Goal: Transaction & Acquisition: Purchase product/service

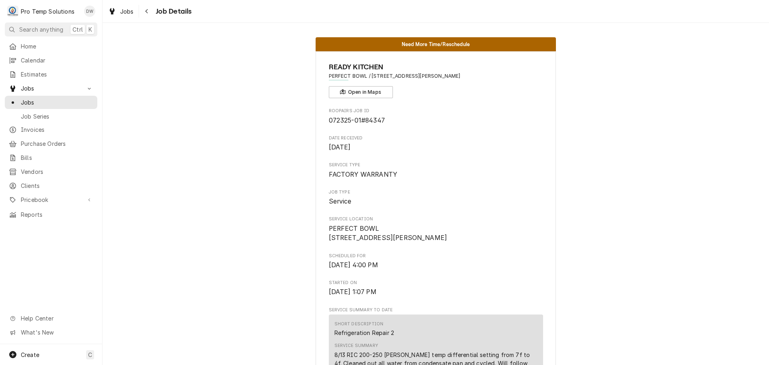
scroll to position [280, 0]
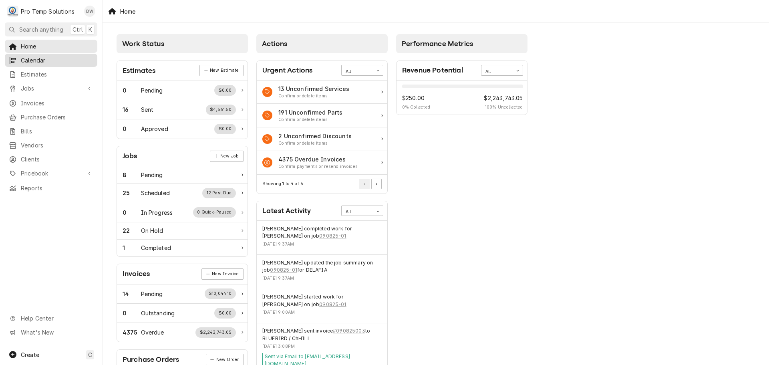
click at [39, 57] on span "Calendar" at bounding box center [57, 60] width 72 height 8
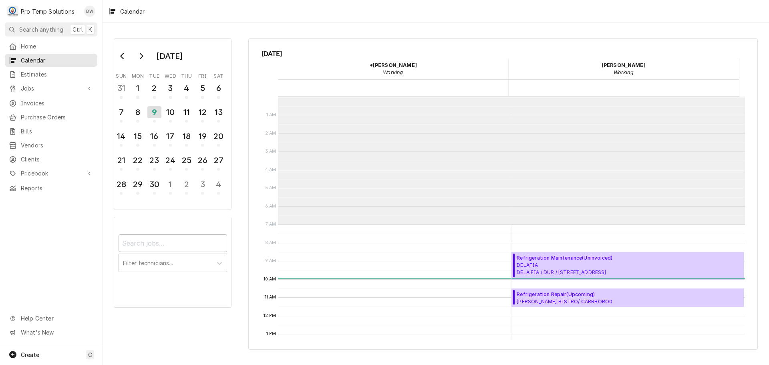
scroll to position [128, 0]
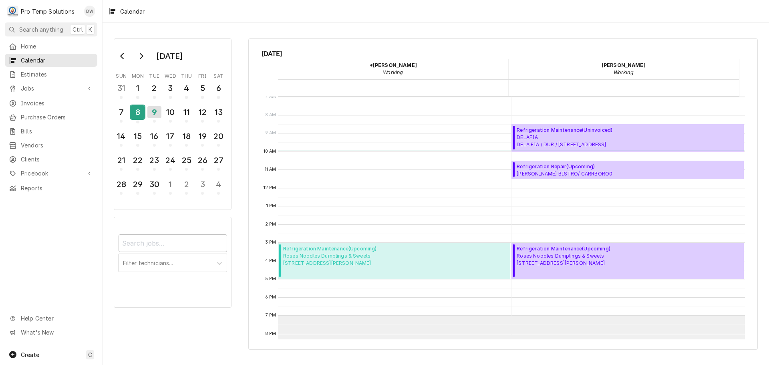
click at [139, 114] on div "8" at bounding box center [138, 112] width 14 height 14
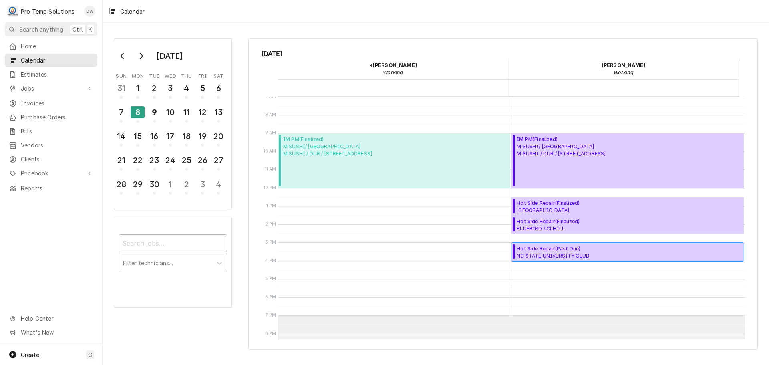
click at [570, 251] on span "Hot Side Repair ( Past Due )" at bounding box center [575, 248] width 116 height 7
click at [154, 116] on div "9" at bounding box center [154, 112] width 14 height 14
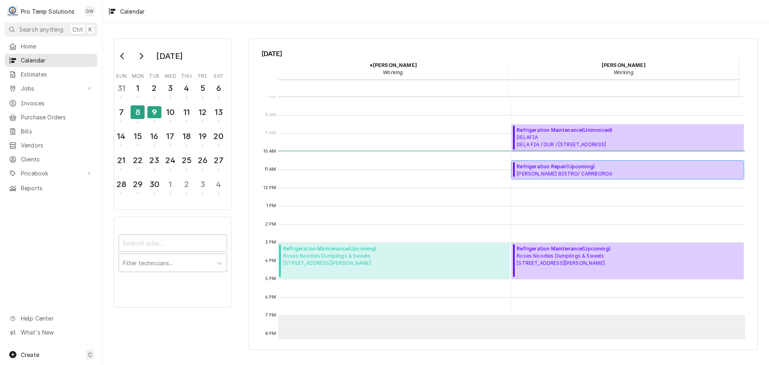
click at [571, 169] on span "Refrigeration Repair ( Upcoming )" at bounding box center [597, 166] width 161 height 7
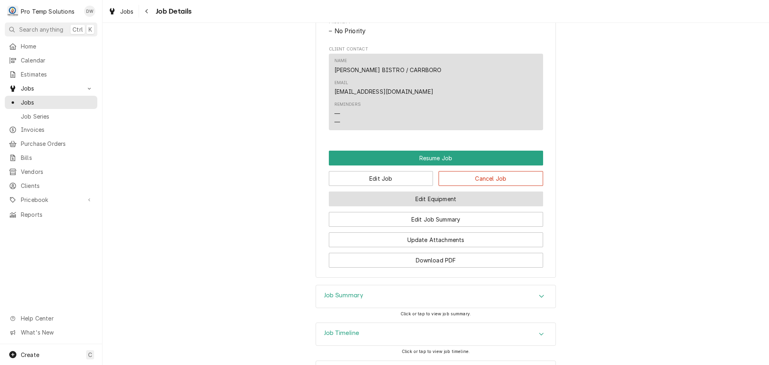
scroll to position [641, 0]
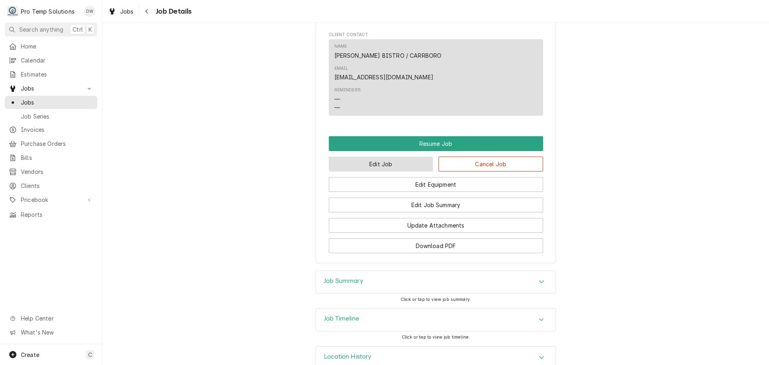
click at [407, 157] on button "Edit Job" at bounding box center [381, 164] width 105 height 15
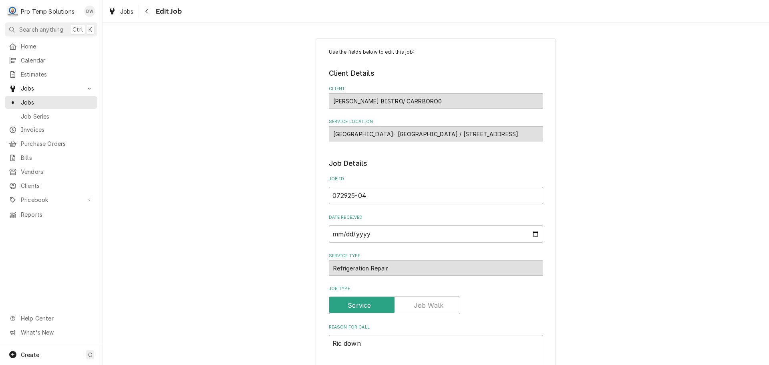
type textarea "x"
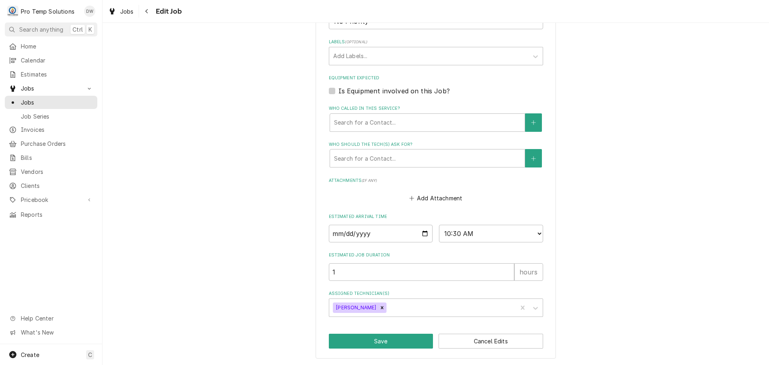
scroll to position [436, 0]
click at [423, 231] on input "2025-09-09" at bounding box center [381, 233] width 104 height 18
click at [535, 231] on select "AM / PM 6:00 AM 6:15 AM 6:30 AM 6:45 AM 7:00 AM 7:15 AM 7:30 AM 7:45 AM 8:00 AM…" at bounding box center [491, 233] width 104 height 18
select select "12:00:00"
click at [439, 224] on select "AM / PM 6:00 AM 6:15 AM 6:30 AM 6:45 AM 7:00 AM 7:15 AM 7:30 AM 7:45 AM 8:00 AM…" at bounding box center [491, 233] width 104 height 18
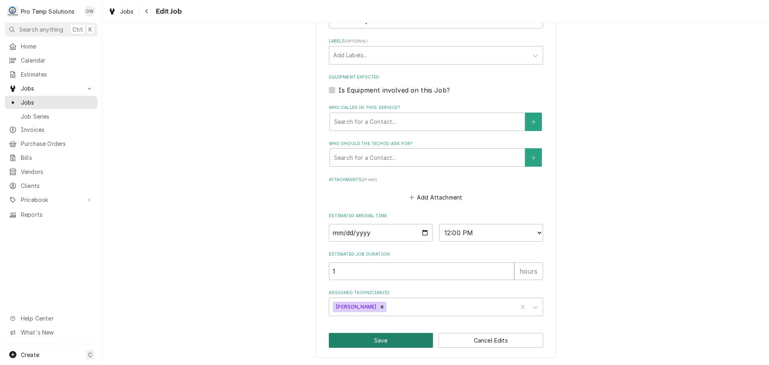
click at [378, 340] on button "Save" at bounding box center [381, 340] width 105 height 15
type textarea "x"
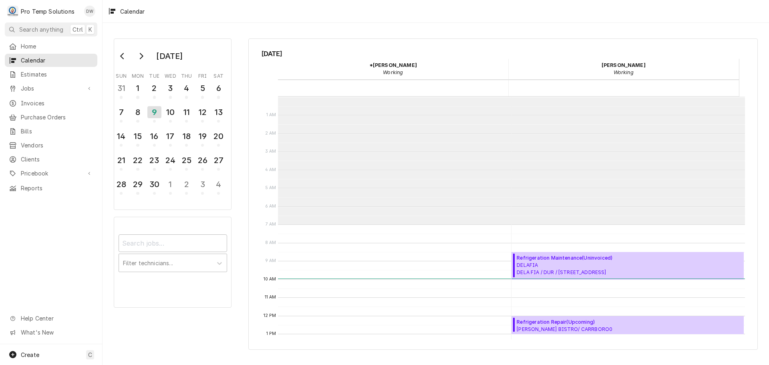
scroll to position [128, 0]
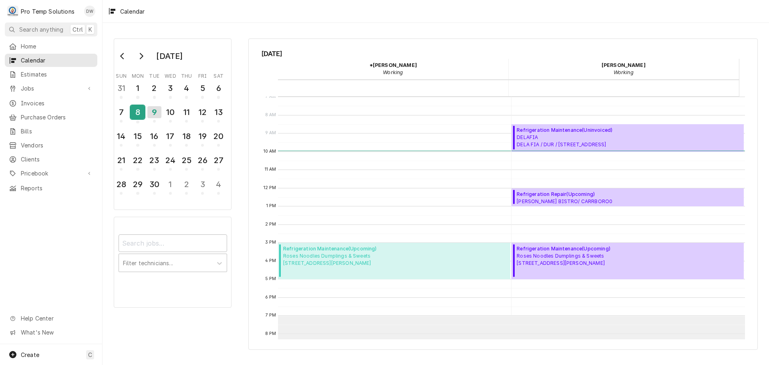
click at [137, 109] on div "8" at bounding box center [138, 112] width 14 height 14
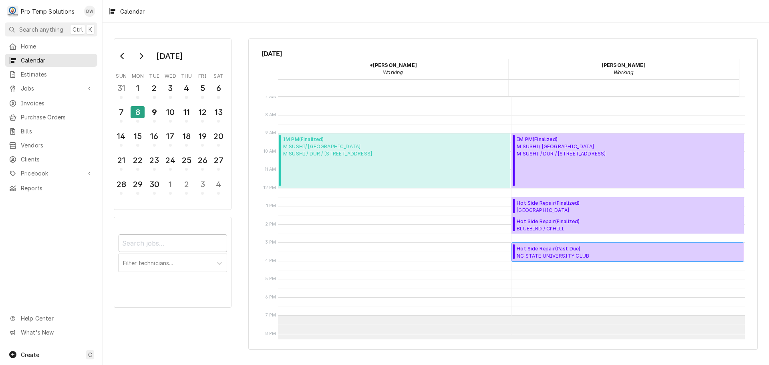
click at [575, 254] on span "NC STATE UNIVERSITY CLUB NC STATE UNI CLUB / RAL / 4200 Hillsborough St, Raleig…" at bounding box center [575, 255] width 116 height 6
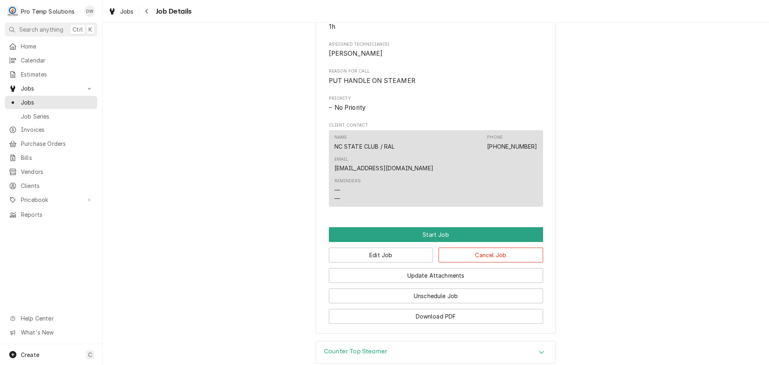
scroll to position [397, 0]
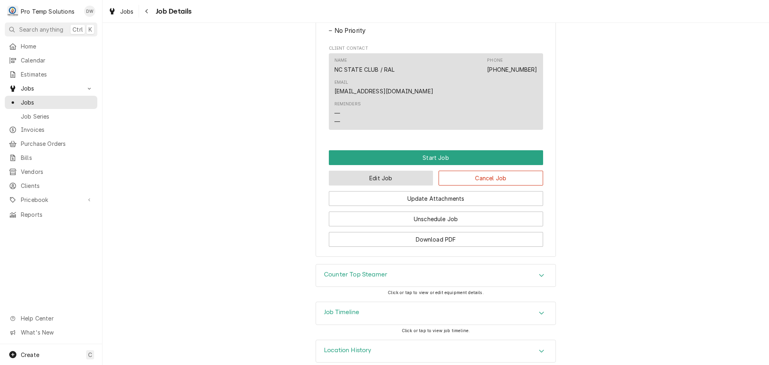
click at [405, 171] on button "Edit Job" at bounding box center [381, 178] width 105 height 15
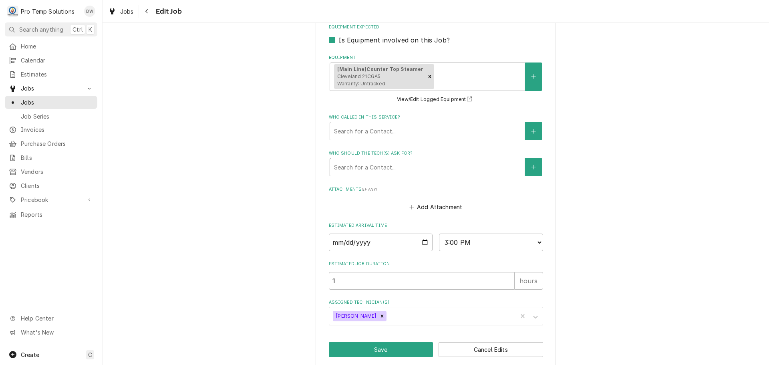
scroll to position [546, 0]
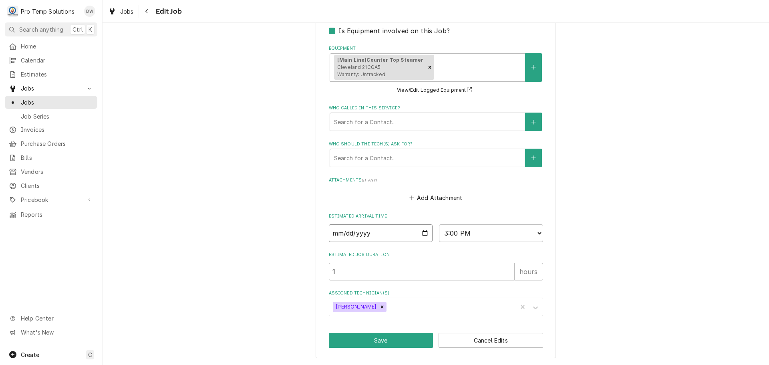
click at [423, 232] on input "[DATE]" at bounding box center [381, 233] width 104 height 18
type textarea "x"
type input "[DATE]"
type textarea "x"
click at [531, 229] on select "AM / PM 6:00 AM 6:15 AM 6:30 AM 6:45 AM 7:00 AM 7:15 AM 7:30 AM 7:45 AM 8:00 AM…" at bounding box center [491, 233] width 104 height 18
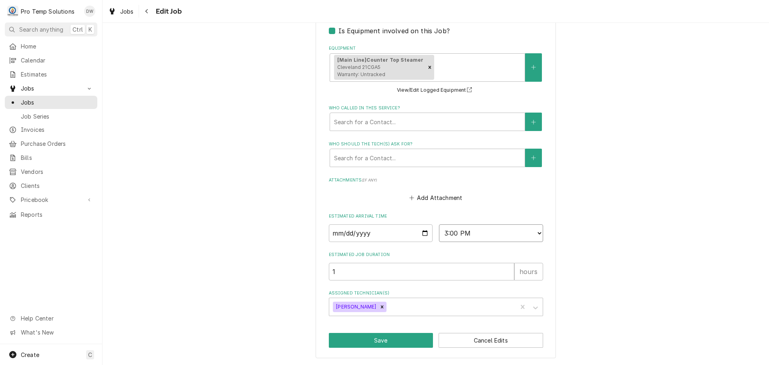
select select "10:30:00"
click at [439, 224] on select "AM / PM 6:00 AM 6:15 AM 6:30 AM 6:45 AM 7:00 AM 7:15 AM 7:30 AM 7:45 AM 8:00 AM…" at bounding box center [491, 233] width 104 height 18
click at [372, 338] on button "Save" at bounding box center [381, 340] width 105 height 15
type textarea "x"
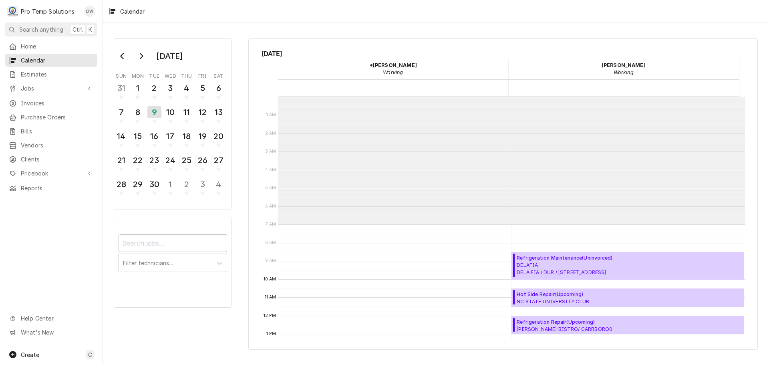
scroll to position [128, 0]
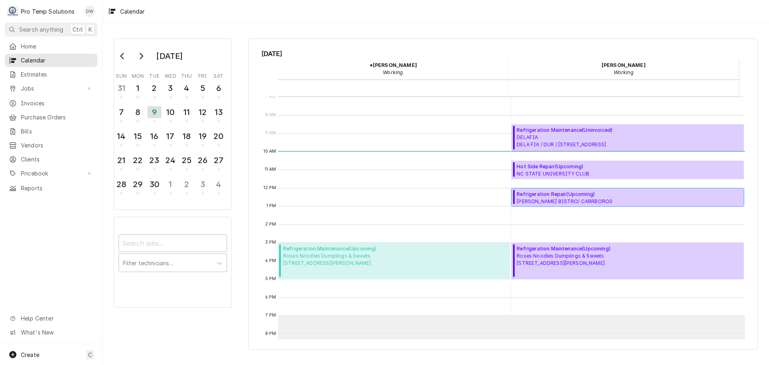
click at [563, 198] on span "[PERSON_NAME] BISTRO/ CARRBORO0 [GEOGRAPHIC_DATA]- [GEOGRAPHIC_DATA] / [STREET_…" at bounding box center [597, 201] width 161 height 6
click at [139, 115] on div "8" at bounding box center [138, 112] width 14 height 14
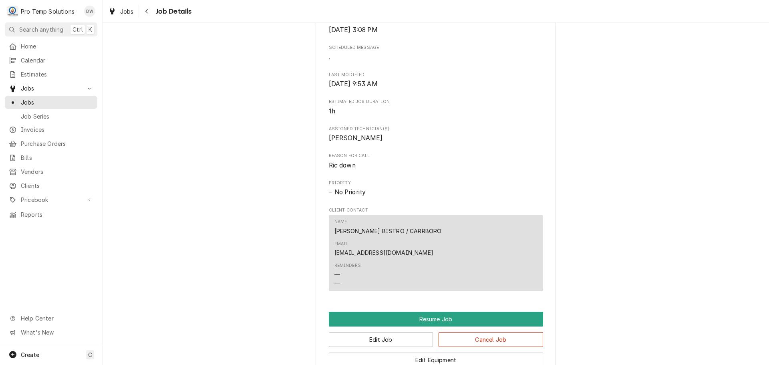
scroll to position [641, 0]
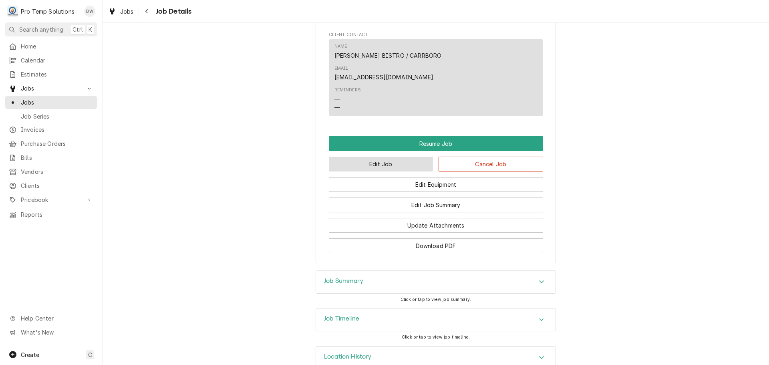
click at [376, 157] on button "Edit Job" at bounding box center [381, 164] width 105 height 15
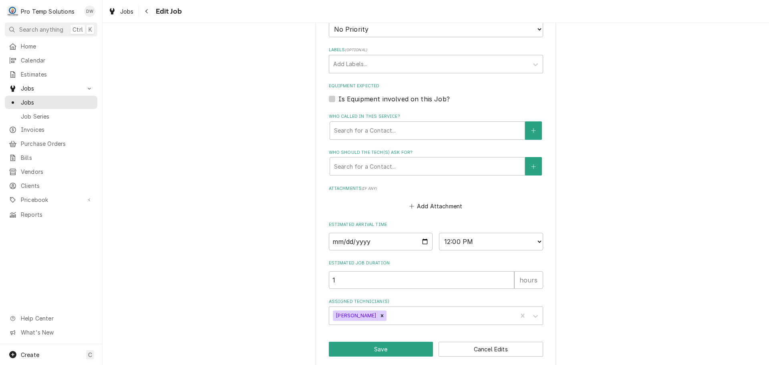
scroll to position [436, 0]
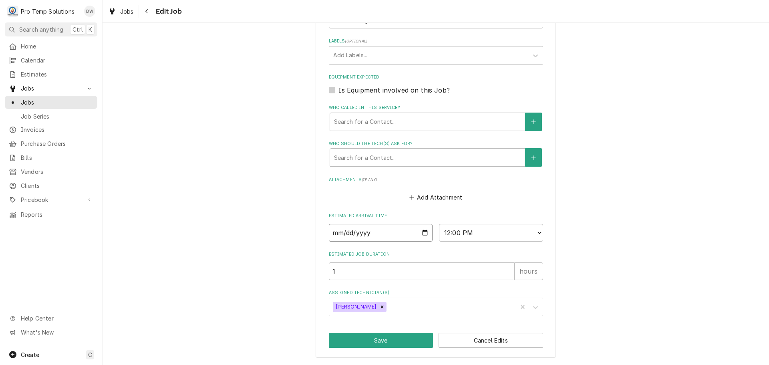
click at [426, 229] on input "[DATE]" at bounding box center [381, 233] width 104 height 18
click at [422, 232] on input "[DATE]" at bounding box center [381, 233] width 104 height 18
type textarea "x"
type input "[DATE]"
type textarea "x"
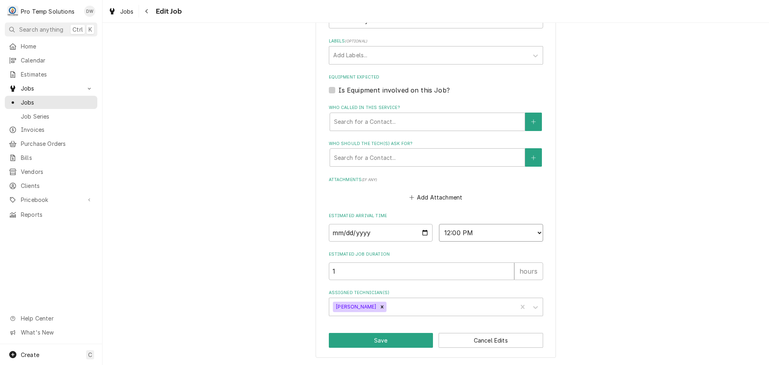
click at [537, 231] on select "AM / PM 6:00 AM 6:15 AM 6:30 AM 6:45 AM 7:00 AM 7:15 AM 7:30 AM 7:45 AM 8:00 AM…" at bounding box center [491, 233] width 104 height 18
select select "15:00:00"
click at [439, 224] on select "AM / PM 6:00 AM 6:15 AM 6:30 AM 6:45 AM 7:00 AM 7:15 AM 7:30 AM 7:45 AM 8:00 AM…" at bounding box center [491, 233] width 104 height 18
click at [388, 342] on button "Save" at bounding box center [381, 340] width 105 height 15
type textarea "x"
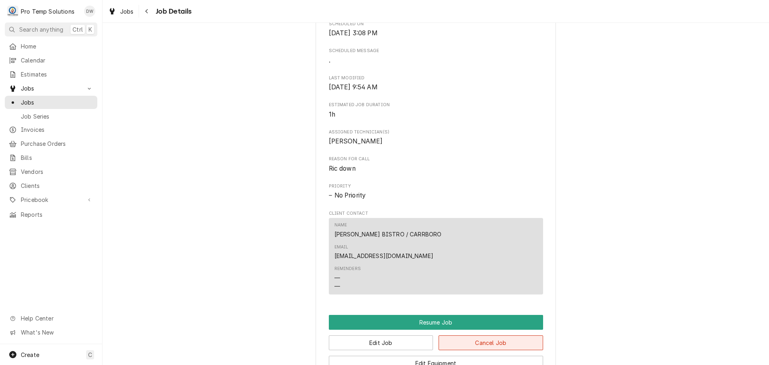
scroll to position [481, 0]
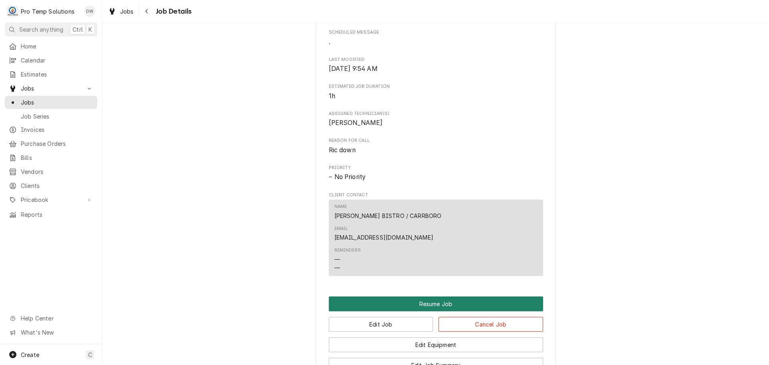
click at [426, 296] on button "Resume Job" at bounding box center [436, 303] width 214 height 15
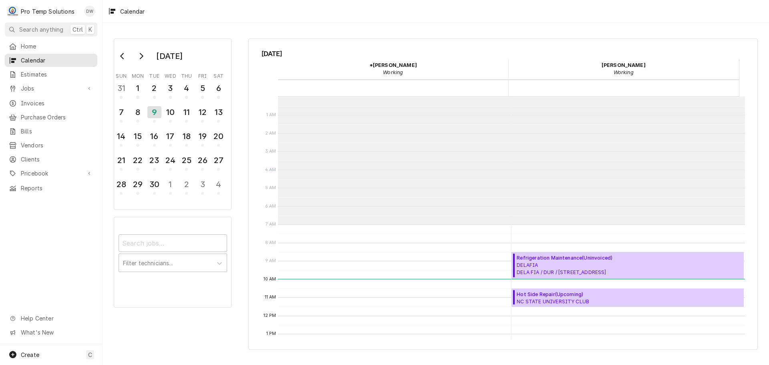
scroll to position [128, 0]
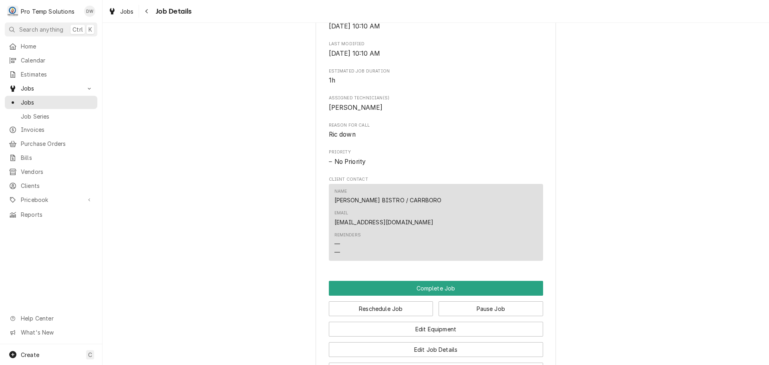
scroll to position [481, 0]
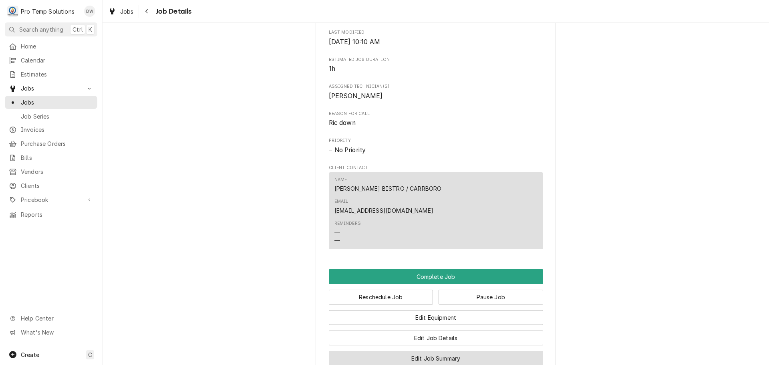
click at [436, 351] on button "Edit Job Summary" at bounding box center [436, 358] width 214 height 15
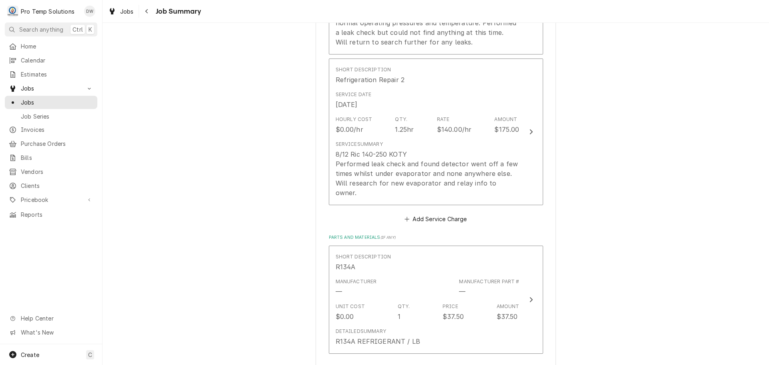
scroll to position [360, 0]
click at [444, 213] on button "Add Service Charge" at bounding box center [435, 218] width 65 height 11
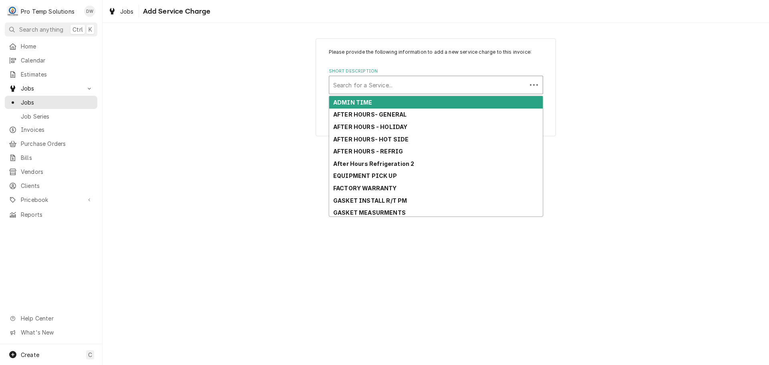
click at [405, 82] on div "Short Description" at bounding box center [427, 85] width 189 height 14
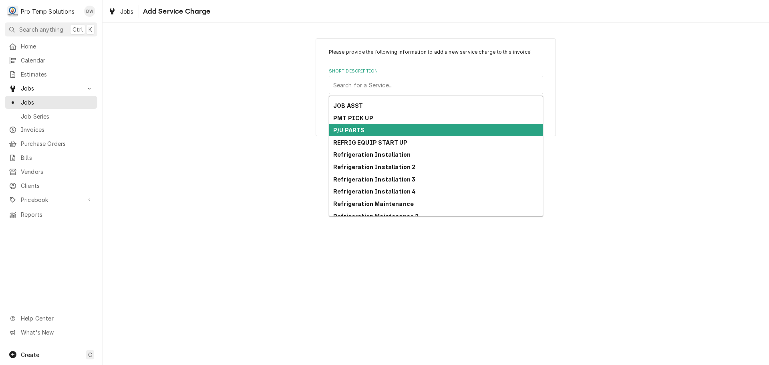
scroll to position [370, 0]
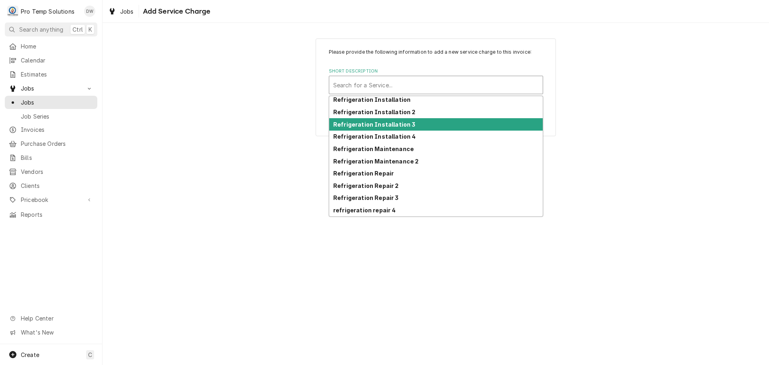
click at [398, 127] on strong "Refrigeration Installation 3" at bounding box center [374, 124] width 82 height 7
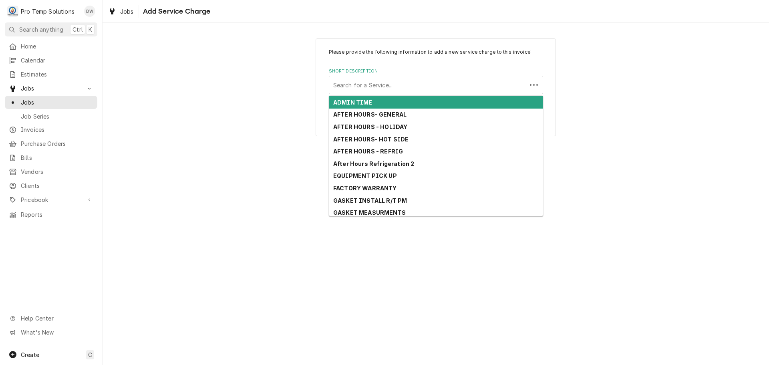
click at [467, 78] on div "Short Description" at bounding box center [427, 85] width 189 height 14
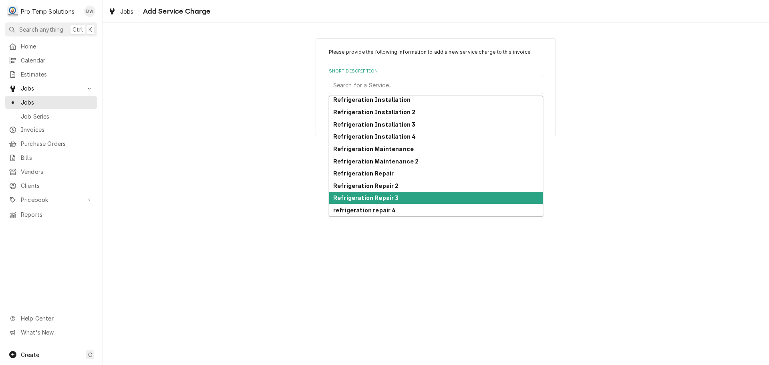
click at [382, 197] on strong "Refrigeration Repair 3" at bounding box center [366, 197] width 66 height 7
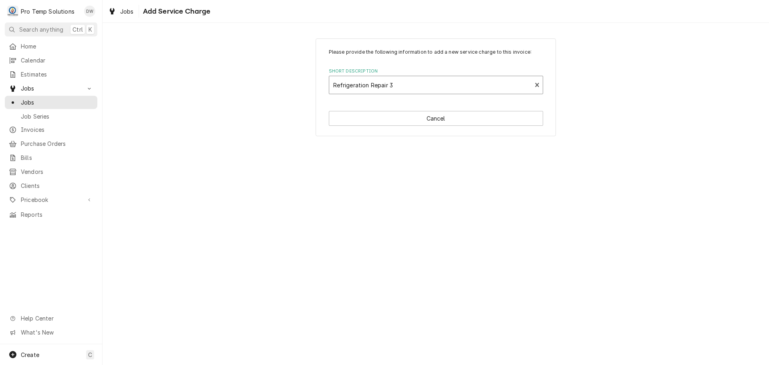
type textarea "x"
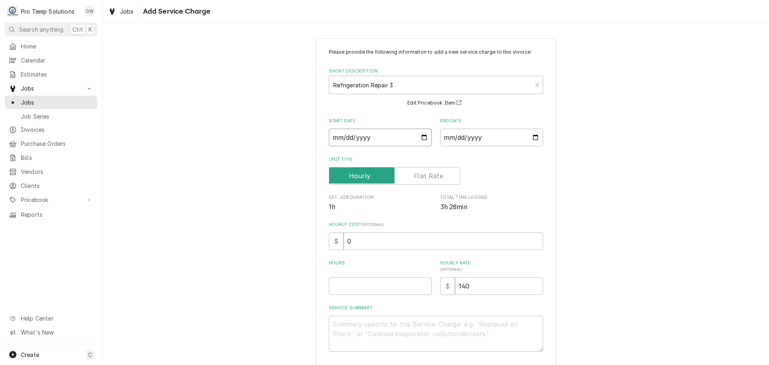
click at [423, 135] on input "Start Date" at bounding box center [380, 138] width 103 height 18
type input "2025-09-09"
type textarea "x"
click at [533, 136] on input "End Date" at bounding box center [491, 138] width 103 height 18
type input "2025-09-09"
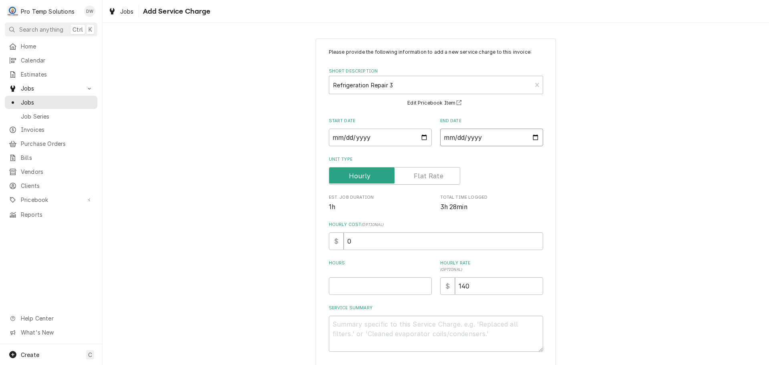
scroll to position [36, 0]
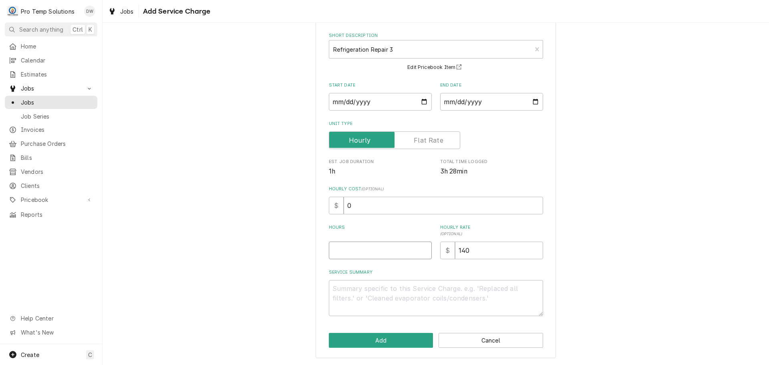
click at [415, 252] on input "Hours" at bounding box center [380, 251] width 103 height 18
type textarea "x"
type input ".2"
type textarea "x"
type input ".25"
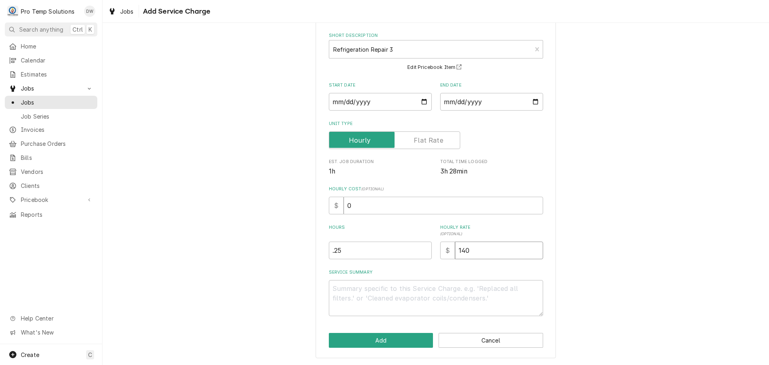
click at [482, 256] on input "140" at bounding box center [499, 251] width 88 height 18
type textarea "x"
type input "14"
type textarea "x"
type input "1"
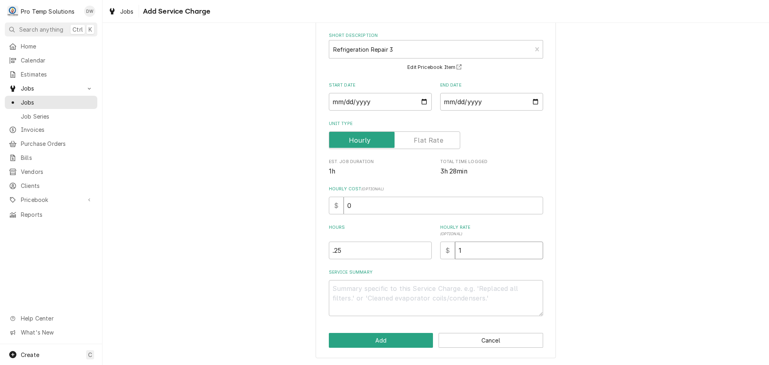
type textarea "x"
click at [369, 292] on textarea "Service Summary" at bounding box center [436, 298] width 214 height 36
type textarea "x"
type textarea "m"
type textarea "x"
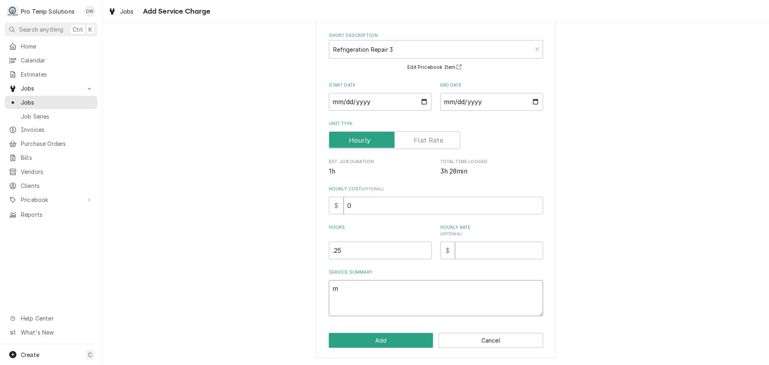
type textarea "mo"
type textarea "x"
type textarea "mod"
type textarea "x"
type textarea "mode"
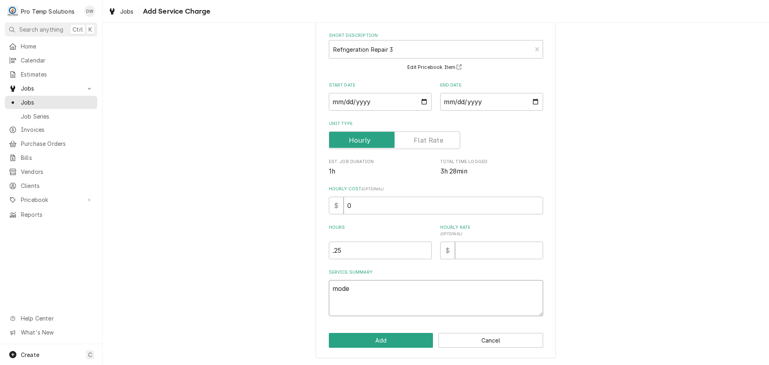
type textarea "x"
type textarea "model"
type textarea "x"
type textarea "model"
type textarea "x"
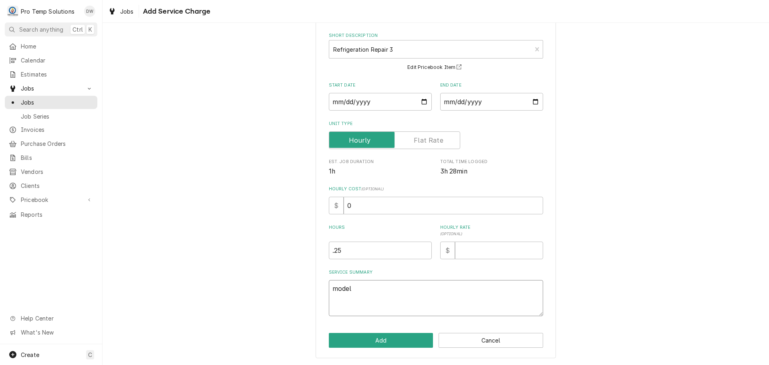
type textarea "model"
type textarea "x"
type textarea "mode"
type textarea "x"
type textarea "mod"
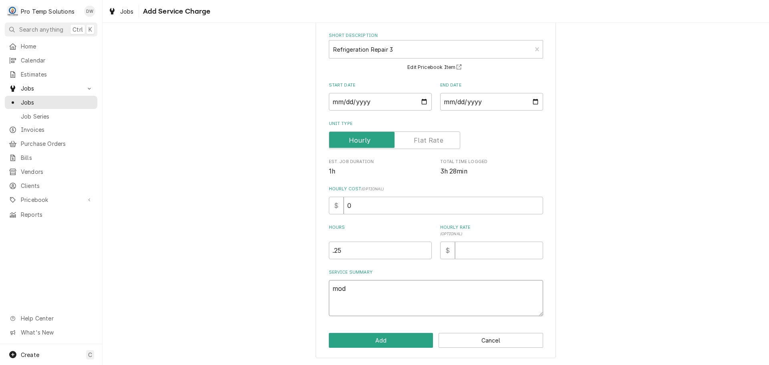
type textarea "x"
type textarea "mo"
type textarea "x"
type textarea "m"
type textarea "x"
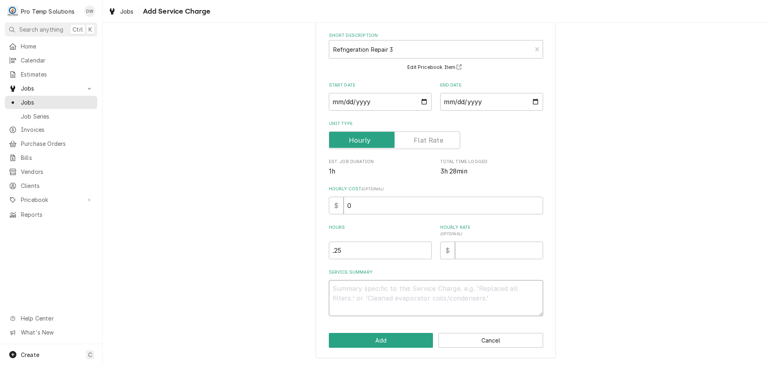
type textarea "x"
type textarea "C"
type textarea "x"
type textarea "CA"
type textarea "x"
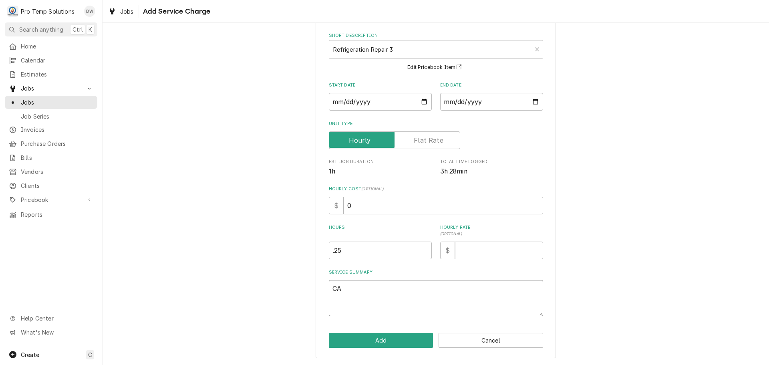
type textarea "CAL"
type textarea "x"
type textarea "CALL"
type textarea "x"
type textarea "CALL"
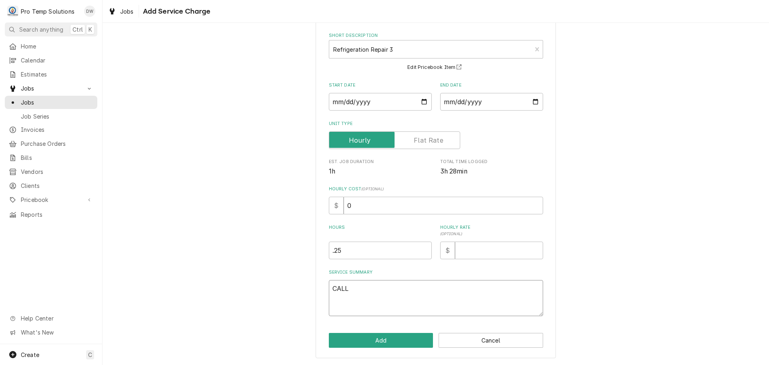
type textarea "x"
type textarea "CALL C"
type textarea "x"
type textarea "CALL CL"
type textarea "x"
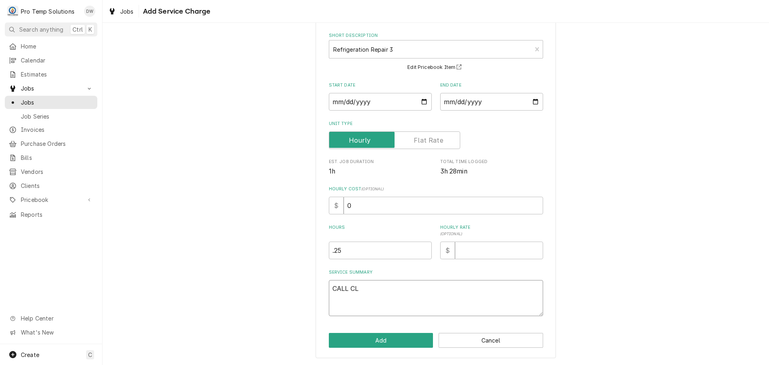
type textarea "CALL CLO"
type textarea "x"
type textarea "CALL CLOS"
type textarea "x"
type textarea "CALL CLOSE"
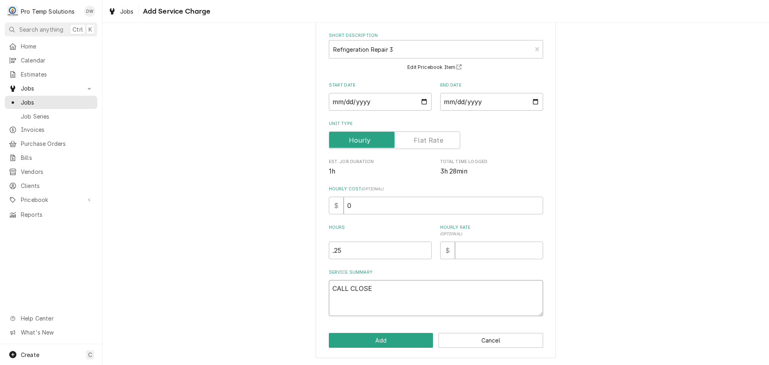
type textarea "x"
type textarea "CALL CLOSED"
type textarea "x"
type textarea "CALL CLOSED-"
type textarea "x"
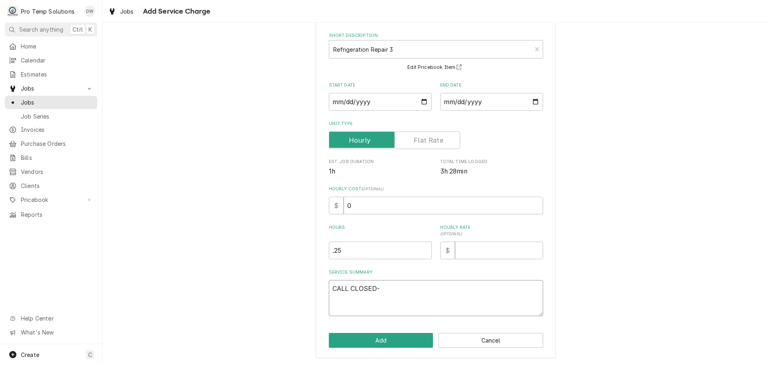
type textarea "CALL CLOSED-"
type textarea "x"
type textarea "CALL CLOSED- W"
type textarea "x"
type textarea "CALL CLOSED- WI"
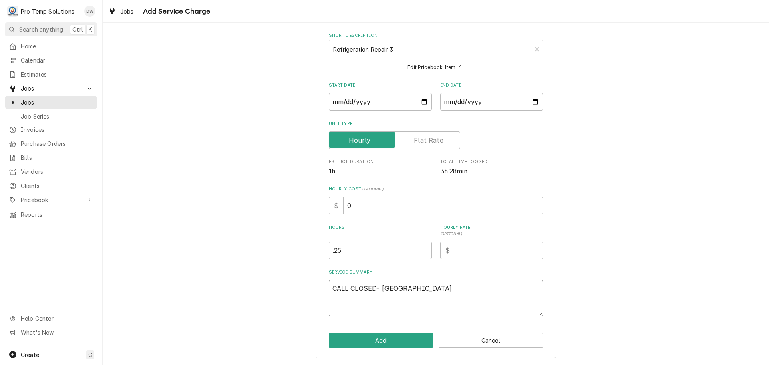
type textarea "x"
type textarea "CALL CLOSED- WIL"
type textarea "x"
type textarea "CALL CLOSED- WILL"
type textarea "x"
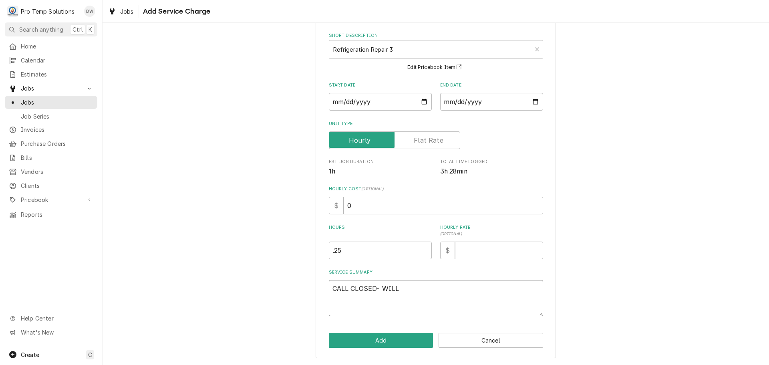
type textarea "CALL CLOSED- WILL"
type textarea "x"
type textarea "CALL CLOSED- WILL Q"
type textarea "x"
type textarea "CALL CLOSED- WILL QU"
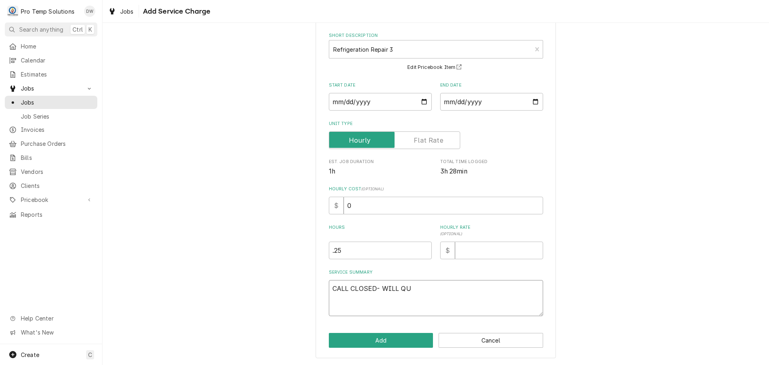
type textarea "x"
type textarea "CALL CLOSED- WILL QUO"
type textarea "x"
type textarea "CALL CLOSED- WILL QUOT"
type textarea "x"
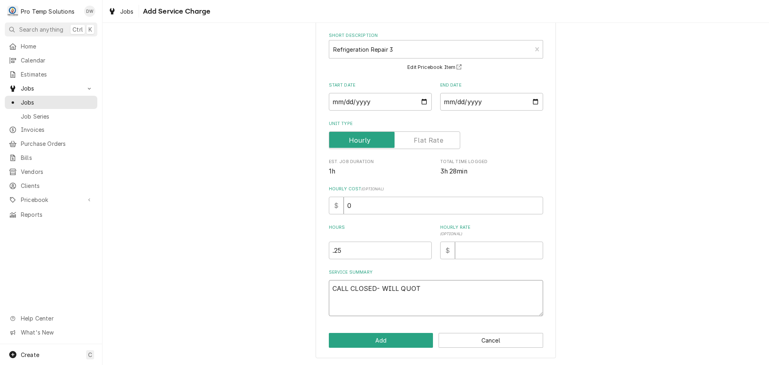
type textarea "CALL CLOSED- WILL QUOTE"
type textarea "x"
type textarea "CALL CLOSED- WILL QUOTE"
type textarea "x"
type textarea "CALL CLOSED- WILL QUOTE E"
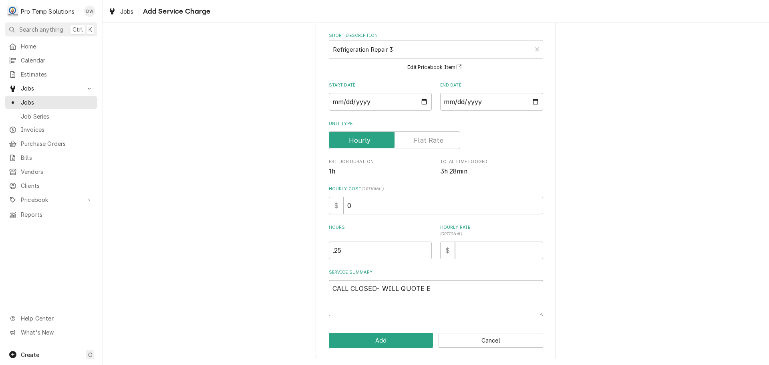
type textarea "x"
type textarea "CALL CLOSED- WILL QUOTE EV"
type textarea "x"
type textarea "CALL CLOSED- WILL QUOTE EVA"
type textarea "x"
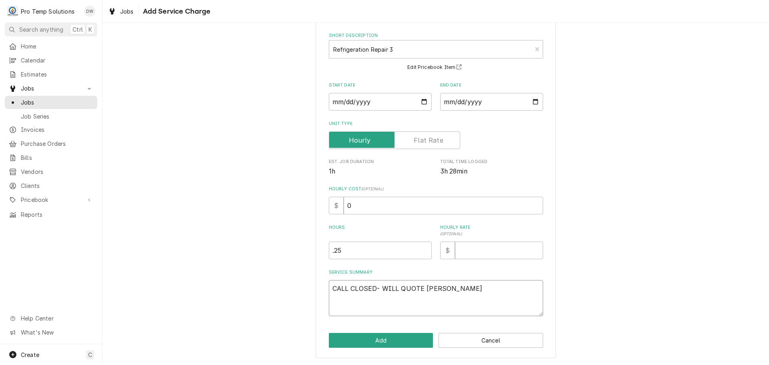
type textarea "CALL CLOSED- WILL QUOTE EVAP"
type textarea "x"
type textarea "CALL CLOSED- WILL QUOTE EVAP"
type textarea "x"
type textarea "CALL CLOSED- WILL QUOTE EVAP C"
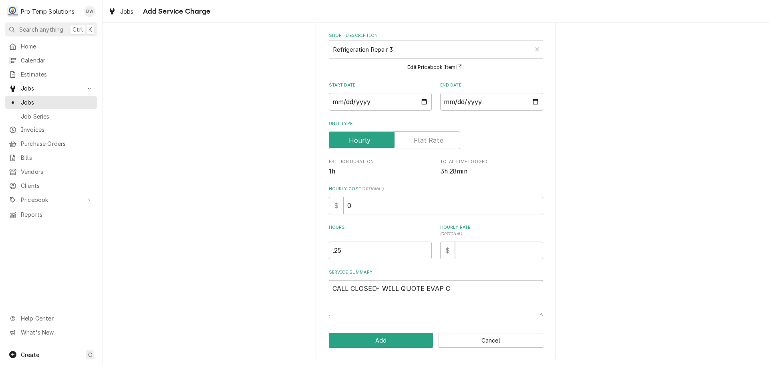
type textarea "x"
type textarea "CALL CLOSED- WILL QUOTE EVAP CO"
type textarea "x"
type textarea "CALL CLOSED- WILL QUOTE EVAP COI"
type textarea "x"
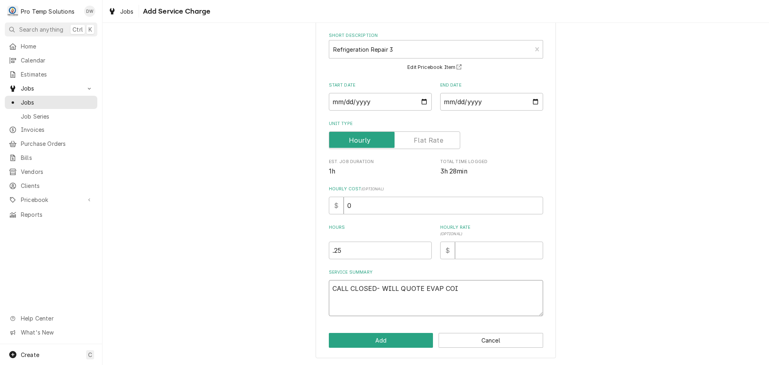
type textarea "CALL CLOSED- WILL QUOTE EVAP COIL"
type textarea "x"
type textarea "CALL CLOSED- WILL QUOTE EVAP COIL"
type textarea "x"
type textarea "CALL CLOSED- WILL QUOTE EVAP COIL R"
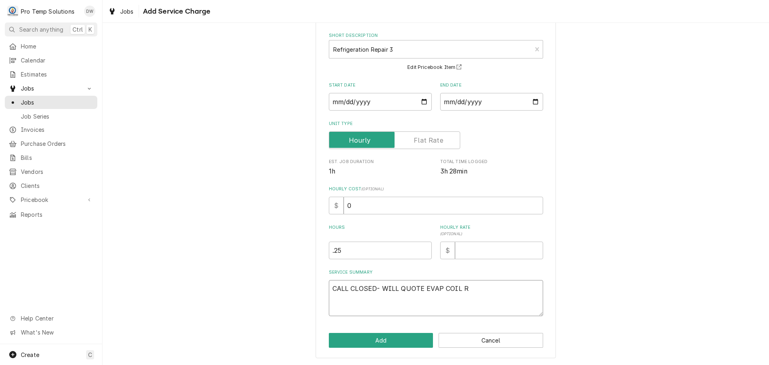
type textarea "x"
type textarea "CALL CLOSED- WILL QUOTE EVAP COIL RE"
type textarea "x"
type textarea "CALL CLOSED- WILL QUOTE EVAP COIL REP"
type textarea "x"
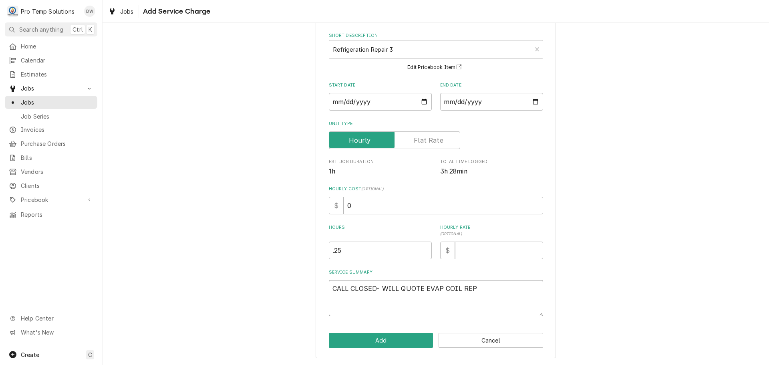
type textarea "CALL CLOSED- WILL QUOTE EVAP COIL REPL"
type textarea "x"
type textarea "CALL CLOSED- WILL QUOTE EVAP COIL REPLA"
type textarea "x"
type textarea "CALL CLOSED- WILL QUOTE EVAP COIL REPLAC"
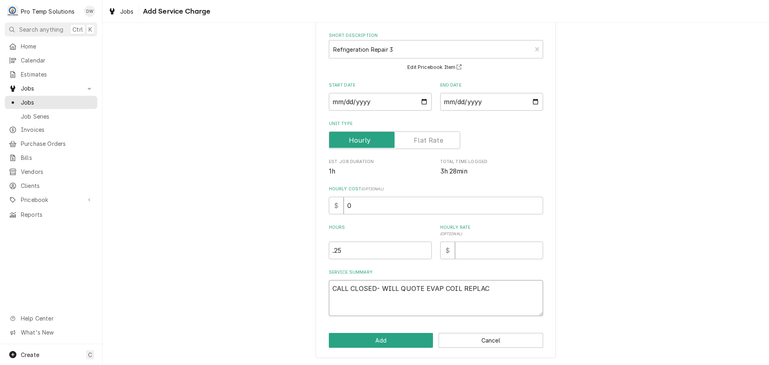
type textarea "x"
type textarea "CALL CLOSED- WILL QUOTE EVAP COIL REPLACE"
type textarea "x"
type textarea "CALL CLOSED- WILL QUOTE EVAP COIL REPLACEM"
type textarea "x"
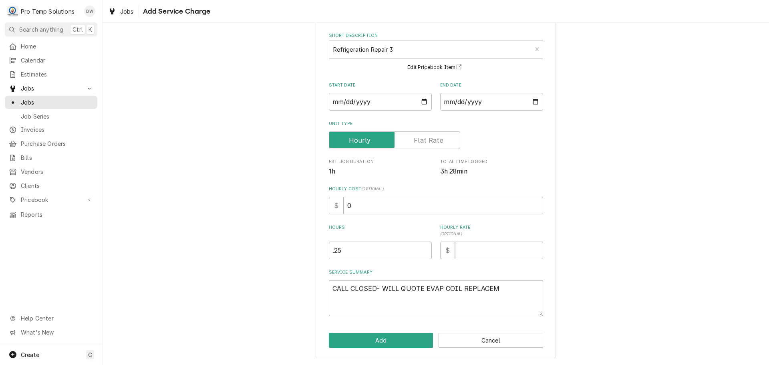
type textarea "CALL CLOSED- WILL QUOTE EVAP COIL REPLACEME"
type textarea "x"
type textarea "CALL CLOSED- WILL QUOTE EVAP COIL REPLACEMEN"
type textarea "x"
type textarea "CALL CLOSED- WILL QUOTE EVAP COIL REPLACEMENT"
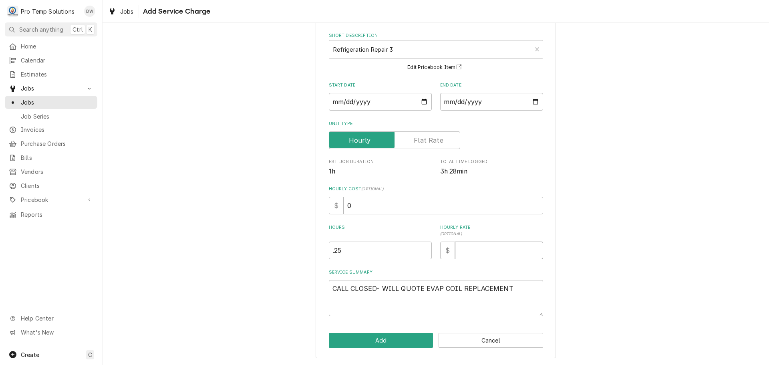
click at [481, 251] on input "Hourly Rate ( optional )" at bounding box center [499, 251] width 88 height 18
type textarea "x"
type input "0"
click at [382, 338] on button "Add" at bounding box center [381, 340] width 105 height 15
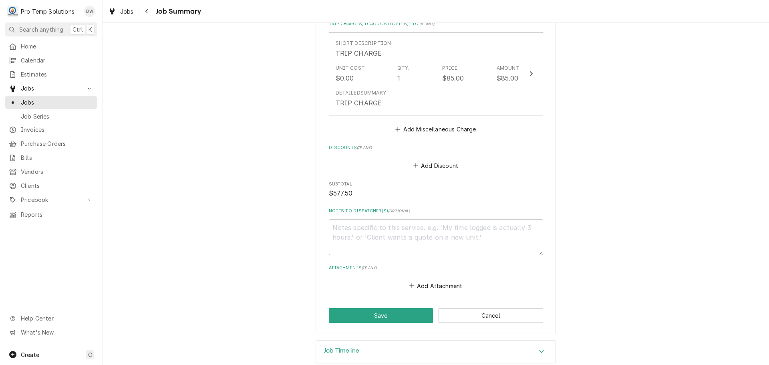
scroll to position [838, 0]
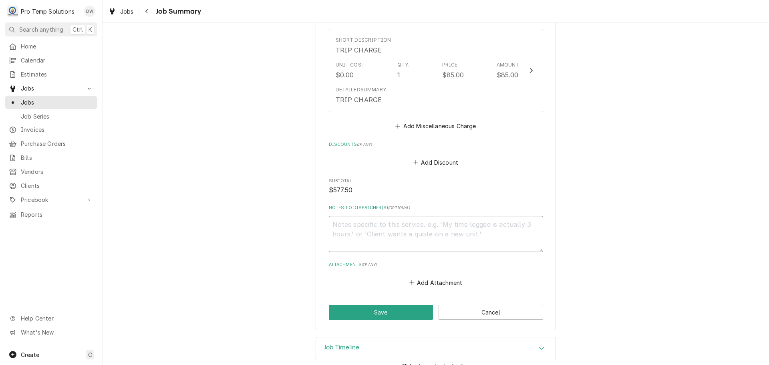
click at [373, 216] on textarea "Notes to Dispatcher(s) ( optional )" at bounding box center [436, 234] width 214 height 36
type textarea "x"
type textarea "#"
type textarea "x"
type textarea "#0"
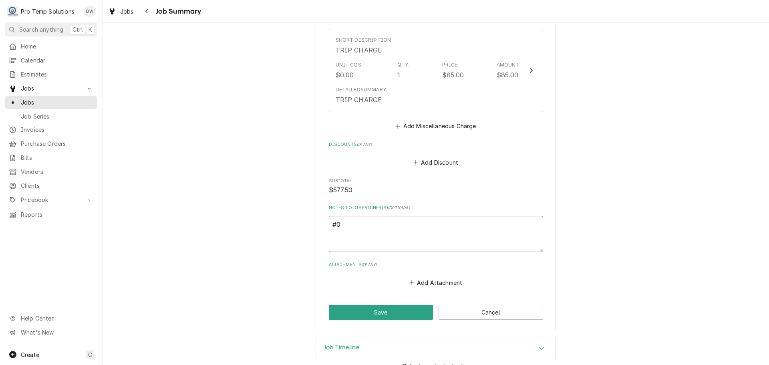
type textarea "x"
type textarea "#09"
type textarea "x"
type textarea "#090"
type textarea "x"
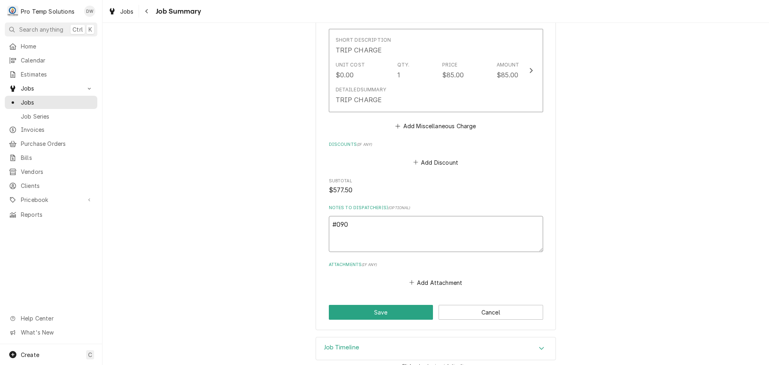
type textarea "#0908"
type textarea "x"
type textarea "#09082"
type textarea "x"
type textarea "#090825"
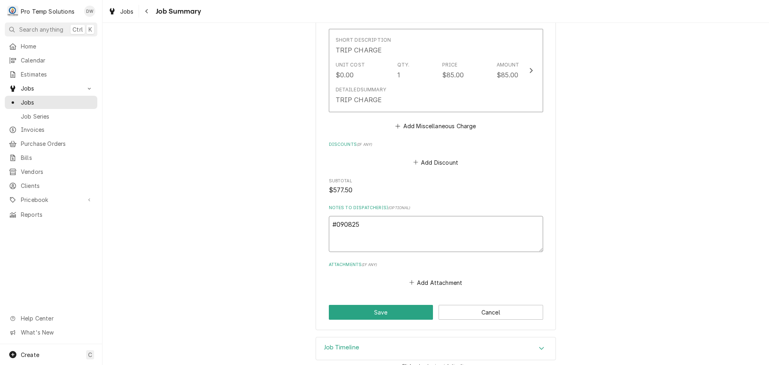
type textarea "x"
type textarea "#0908250"
type textarea "x"
type textarea "#09082500"
type textarea "x"
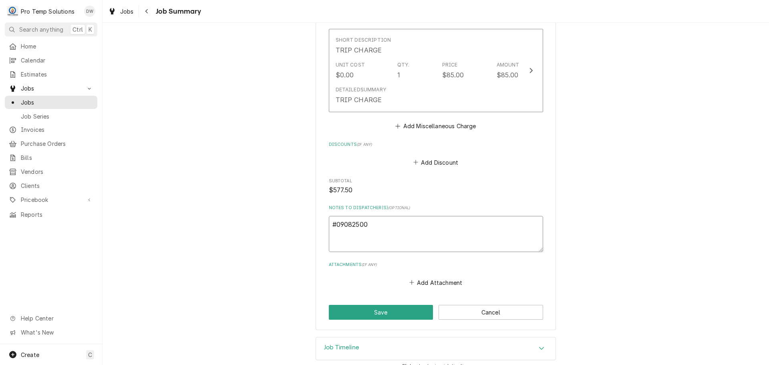
type textarea "#090825004"
type textarea "x"
type textarea "#090825004"
type textarea "x"
type textarea "#090825004 V"
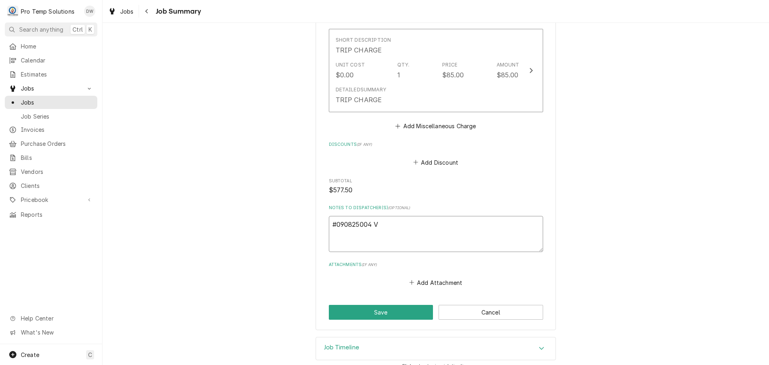
type textarea "x"
type textarea "#090825004 VE"
type textarea "x"
type textarea "#090825004 VEN"
type textarea "x"
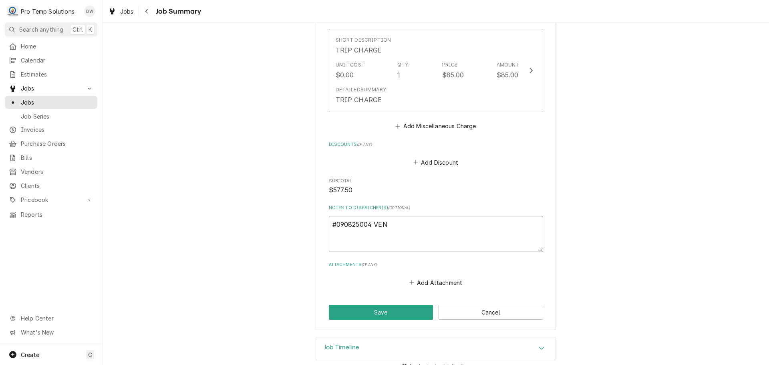
type textarea "#090825004 VENA"
type textarea "x"
type textarea "#090825004 VENAB"
type textarea "x"
type textarea "#090825004 VENABL"
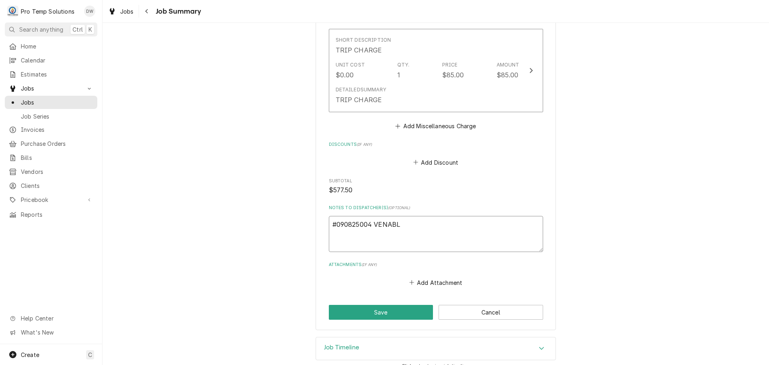
type textarea "x"
type textarea "#090825004 [PERSON_NAME]"
type textarea "x"
type textarea "#090825004 [PERSON_NAME]-"
type textarea "x"
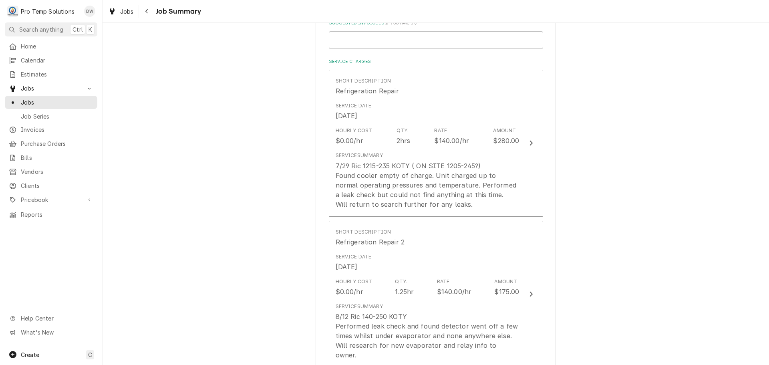
scroll to position [197, 0]
type textarea "#090825004 [PERSON_NAME]-"
click at [354, 36] on input "Suggested Invoice ID ( if you have it )" at bounding box center [436, 41] width 214 height 18
type textarea "x"
type input "#"
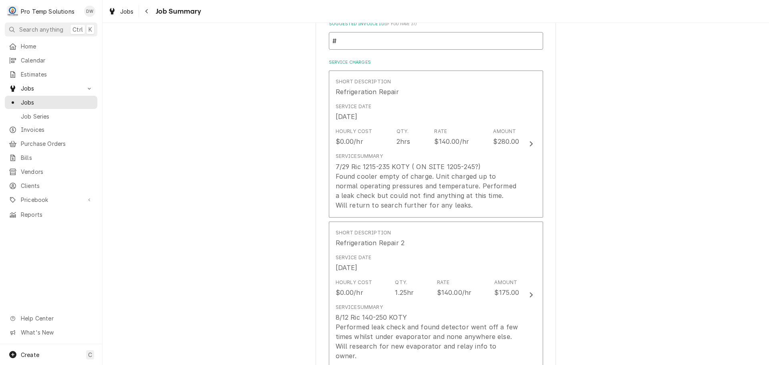
type textarea "x"
type input "#0"
type textarea "x"
type input "#09"
type textarea "x"
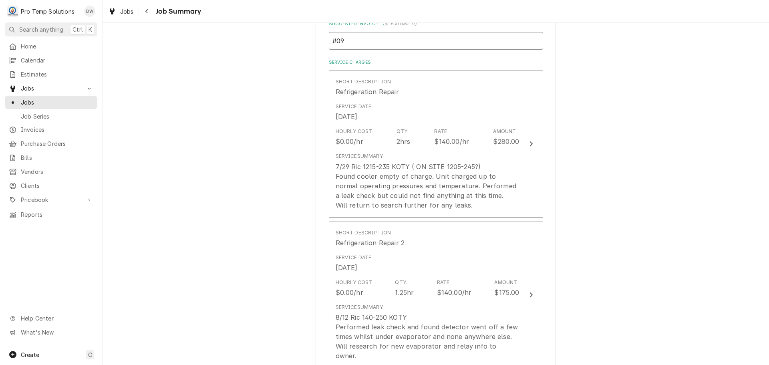
type input "#090"
type textarea "x"
type input "#0908"
type textarea "x"
type input "#09082"
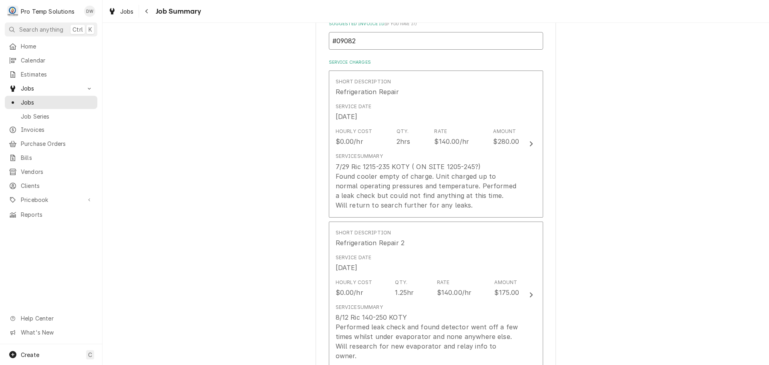
type textarea "x"
type input "#090825"
type textarea "x"
type input "#0908250"
type textarea "x"
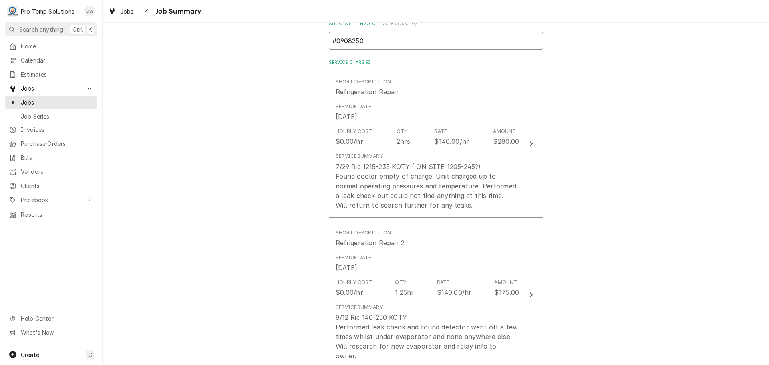
type input "#09082500"
type textarea "x"
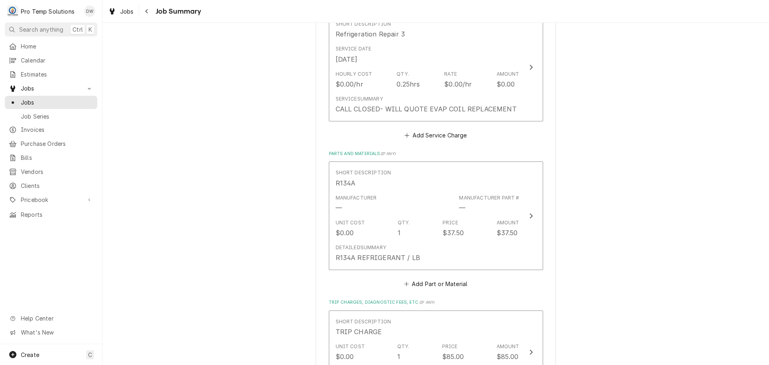
scroll to position [718, 0]
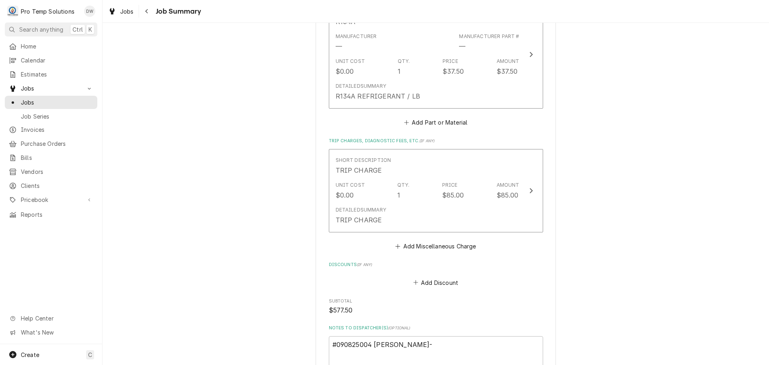
type input "#090825004"
click at [411, 337] on textarea "#090825004 [PERSON_NAME]-" at bounding box center [436, 354] width 214 height 36
type textarea "x"
type textarea "#090825004 [PERSON_NAME]- R"
type textarea "x"
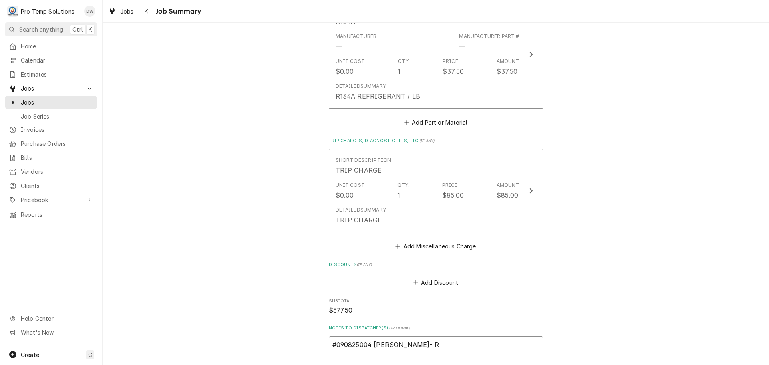
type textarea "#090825004 [PERSON_NAME]- RI"
type textarea "x"
type textarea "#090825004 [PERSON_NAME]- [PERSON_NAME]"
type textarea "x"
type textarea "#090825004 [PERSON_NAME]- [PERSON_NAME]"
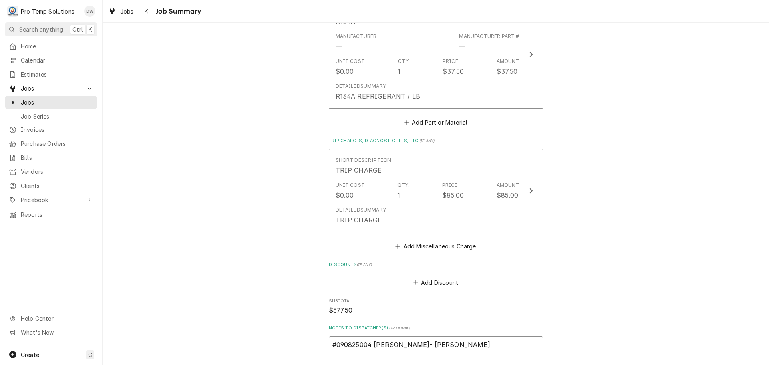
type textarea "x"
type textarea "#090825004 VENABLE- RIC C"
click at [393, 343] on textarea "#090825004 VENABLE- RIC CALL CLOSED 09/08/25 FOR EST" at bounding box center [436, 354] width 214 height 36
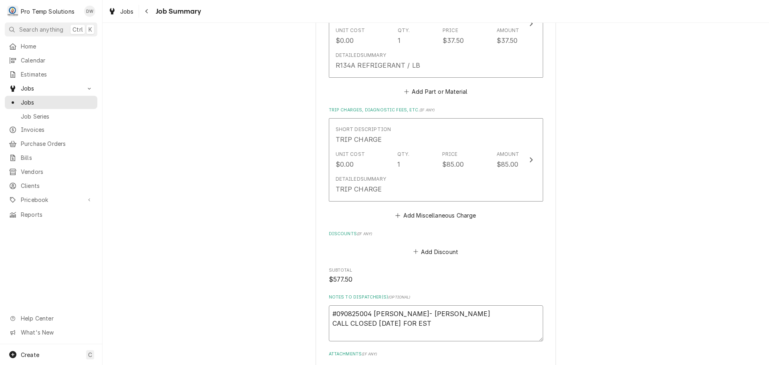
scroll to position [838, 0]
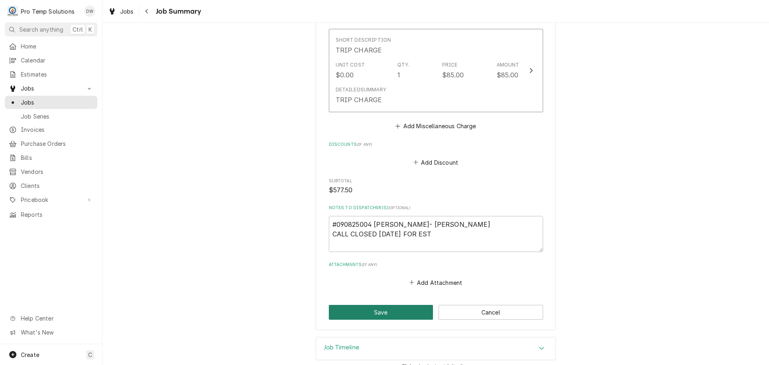
click at [387, 305] on button "Save" at bounding box center [381, 312] width 105 height 15
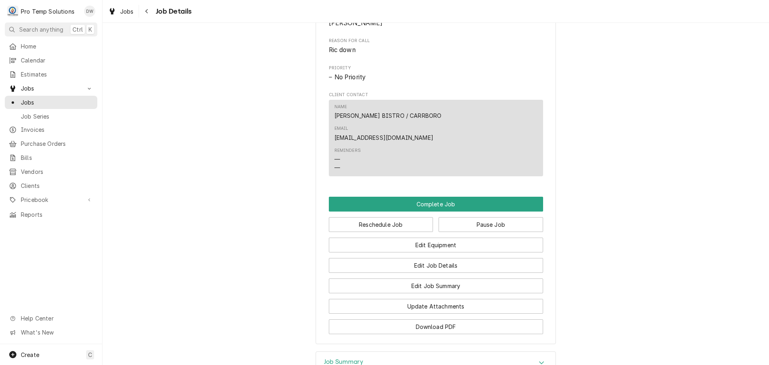
scroll to position [655, 0]
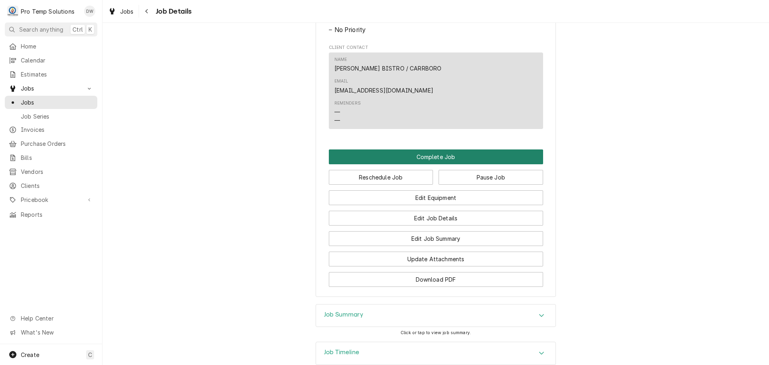
click at [431, 149] on button "Complete Job" at bounding box center [436, 156] width 214 height 15
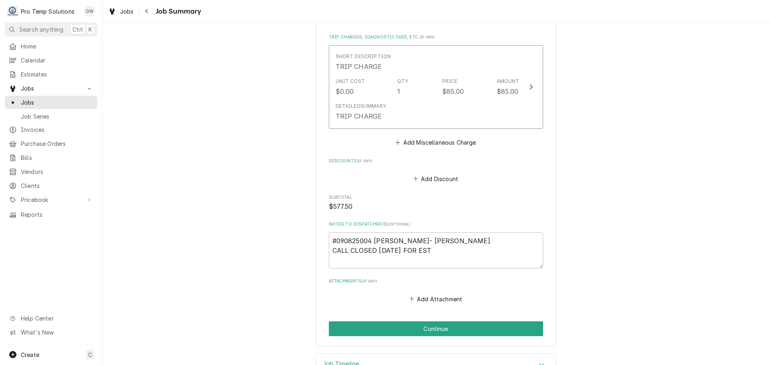
scroll to position [838, 0]
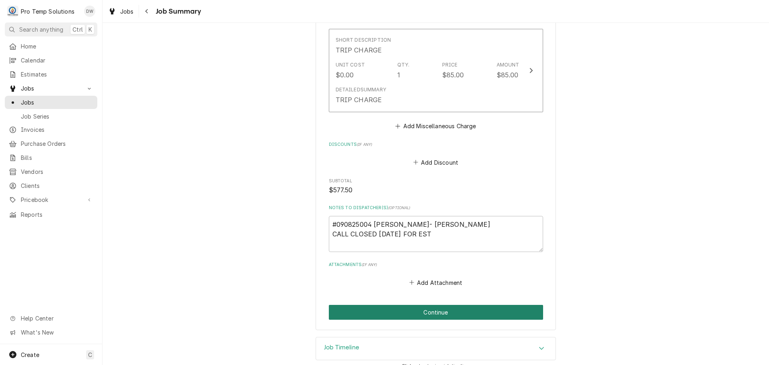
click at [427, 305] on button "Continue" at bounding box center [436, 312] width 214 height 15
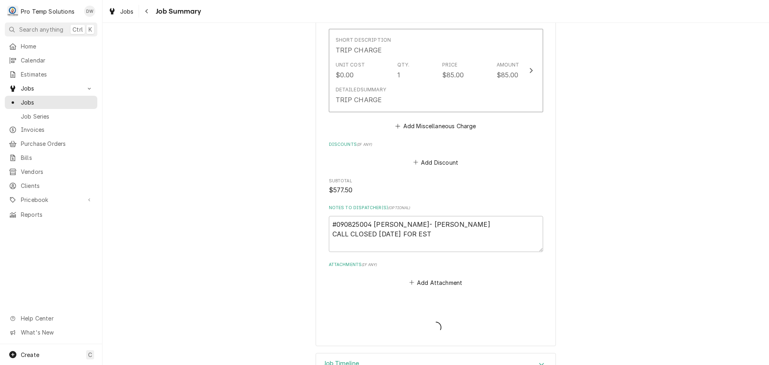
type textarea "x"
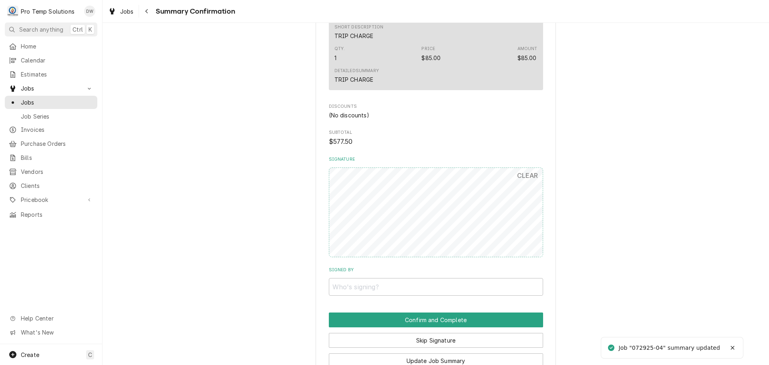
scroll to position [721, 0]
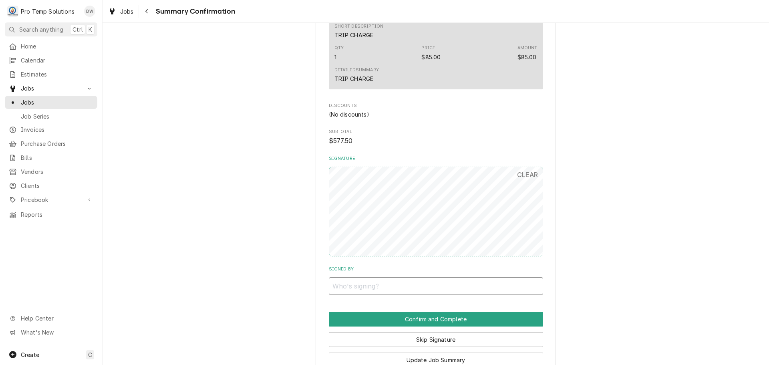
click at [389, 287] on input "Signed By" at bounding box center [436, 286] width 214 height 18
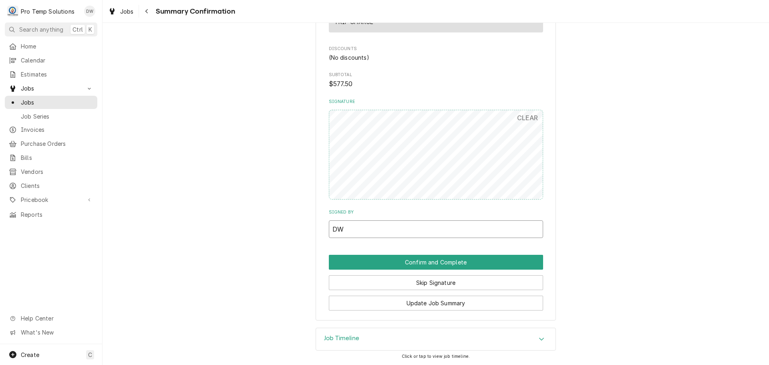
scroll to position [778, 0]
type input "DW"
click at [424, 284] on button "Skip Signature" at bounding box center [436, 282] width 214 height 15
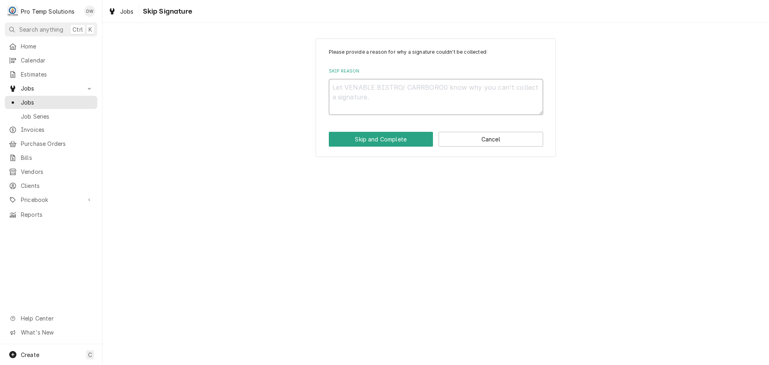
click at [360, 86] on textarea "Skip Reason" at bounding box center [436, 97] width 214 height 36
type textarea "x"
type textarea "D"
type textarea "x"
type textarea "DA"
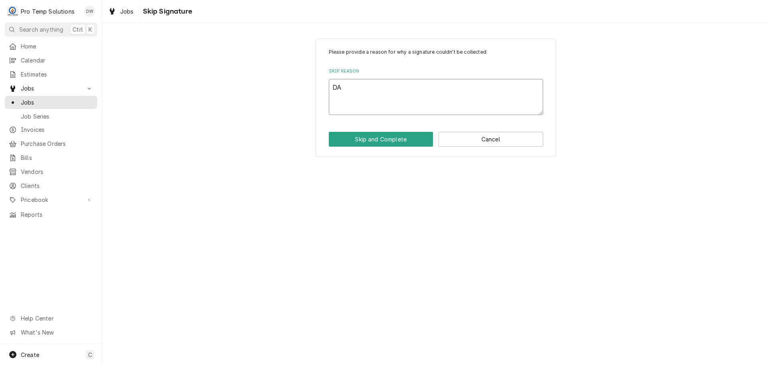
type textarea "x"
type textarea "DAN"
type textarea "x"
type textarea "DANA"
type textarea "x"
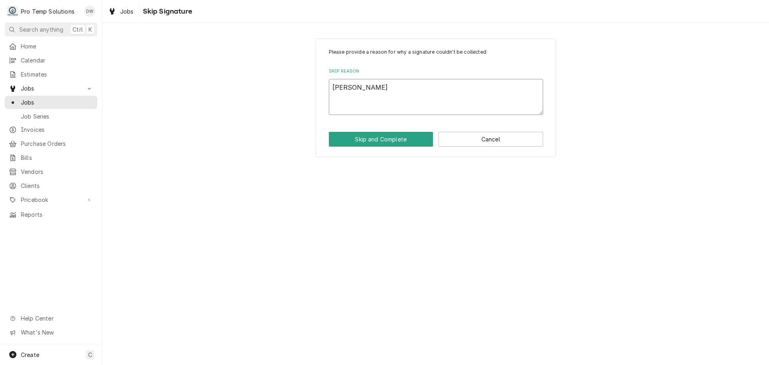
type textarea "DANA"
type textarea "x"
type textarea "DANA C"
type textarea "x"
type textarea "DANA CL"
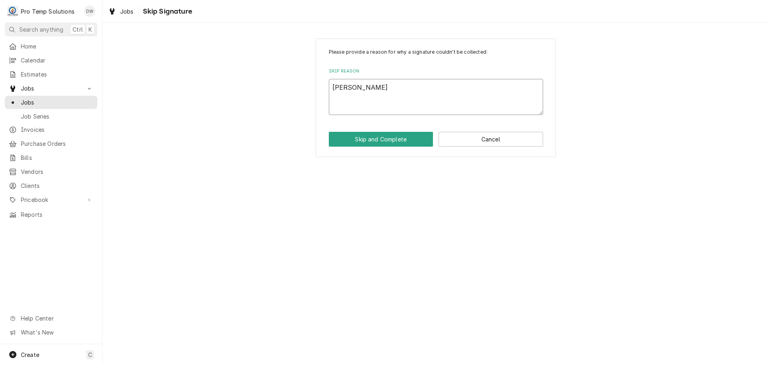
type textarea "x"
type textarea "DANA CLO"
type textarea "x"
type textarea "DANA CLOS"
type textarea "x"
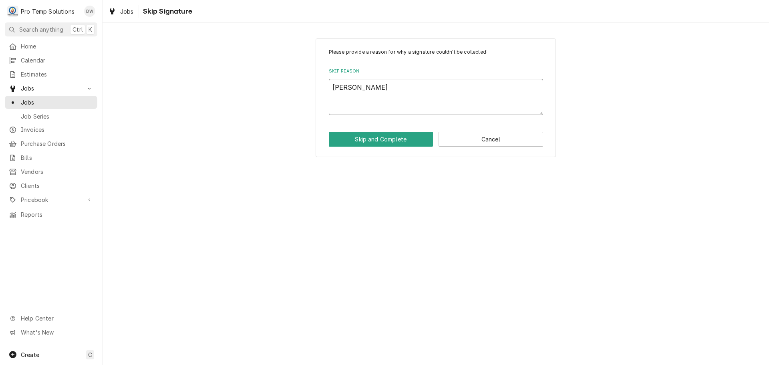
type textarea "DANA CLOSE"
type textarea "x"
type textarea "DANA CLOSED"
type textarea "x"
type textarea "DANA CLOSED"
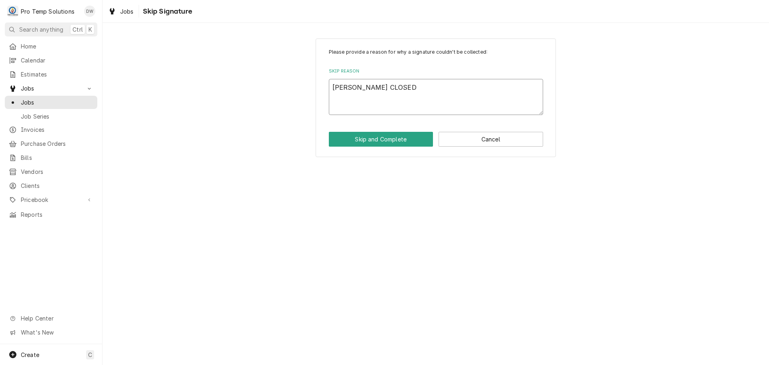
type textarea "x"
type textarea "DANA CLOSED C"
type textarea "x"
type textarea "DANA CLOSED CA"
type textarea "x"
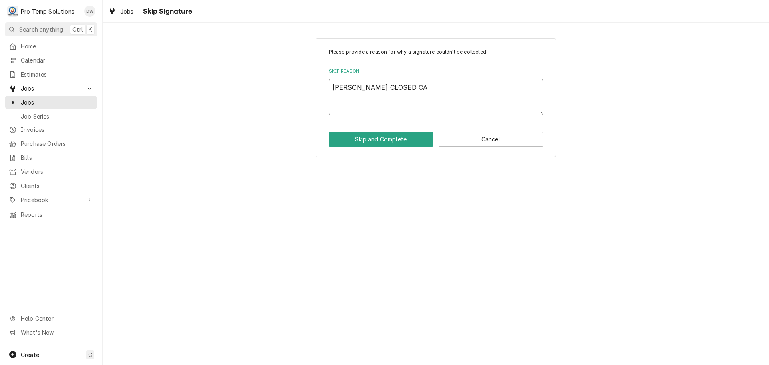
type textarea "DANA CLOSED CAL"
type textarea "x"
type textarea "DANA CLOSED CALL"
type textarea "x"
type textarea "DANA CLOSED CALL"
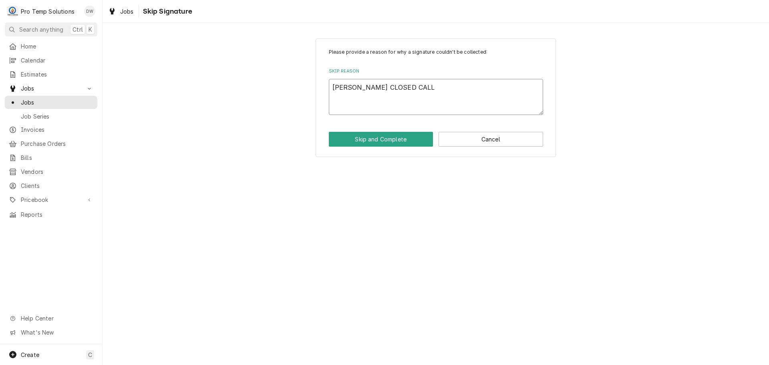
type textarea "x"
type textarea "DANA CLOSED CALL R"
type textarea "x"
type textarea "DANA CLOSED CALL R/"
type textarea "x"
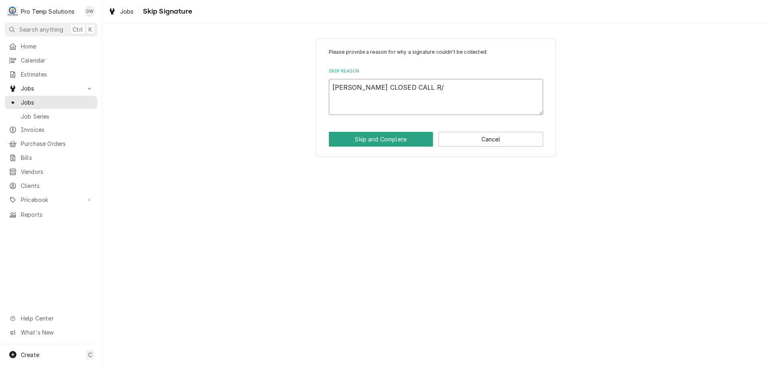
type textarea "DANA CLOSED CALL R/T"
type textarea "x"
type textarea "DANA CLOSED CALL R/T"
type textarea "x"
type textarea "DANA CLOSED CALL R/T E"
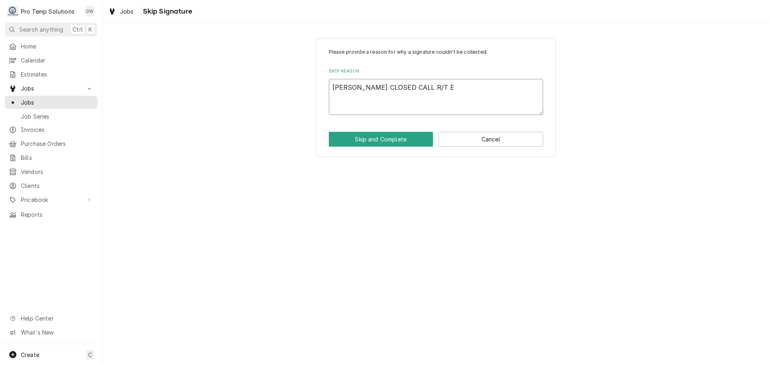
type textarea "x"
type textarea "DANA CLOSED CALL R/T ES"
type textarea "x"
type textarea "DANA CLOSED CALL R/T EST"
type textarea "x"
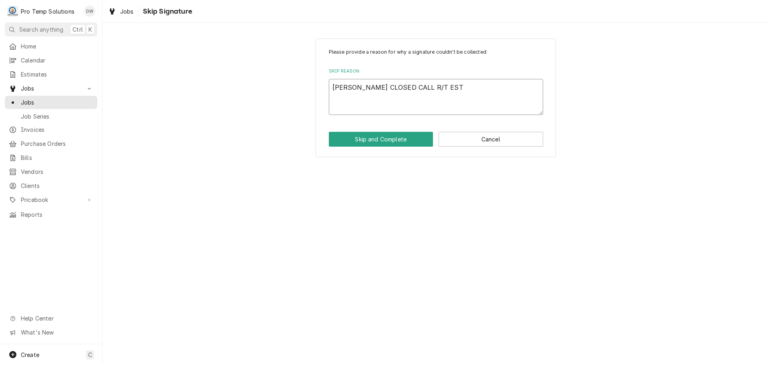
type textarea "DANA CLOSED CALL R/T EST N"
type textarea "x"
type textarea "DANA CLOSED CALL R/T EST NE"
type textarea "x"
type textarea "DANA CLOSED CALL R/T EST NEE"
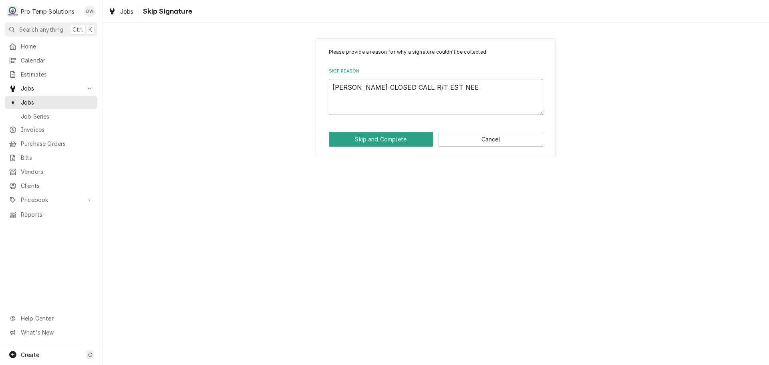
type textarea "x"
type textarea "DANA CLOSED CALL R/T EST NEED"
type textarea "x"
type textarea "DANA CLOSED CALL R/T EST NEEDE"
type textarea "x"
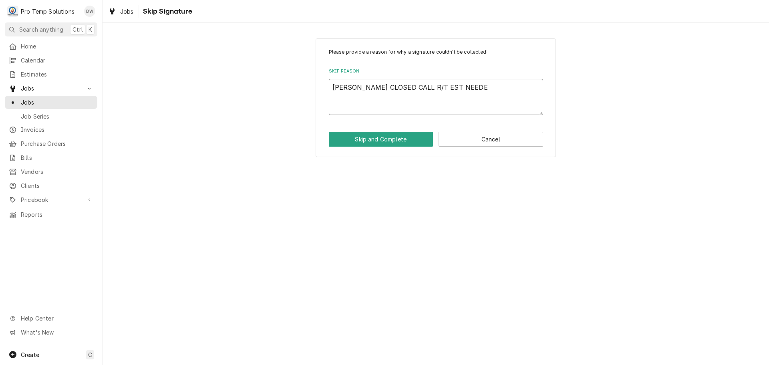
type textarea "DANA CLOSED CALL R/T EST NEEDED"
type textarea "x"
type textarea "DANA CLOSED CALL R/T EST NEEDED"
type textarea "x"
type textarea "DANA CLOSED CALL R/T EST NEEDED F"
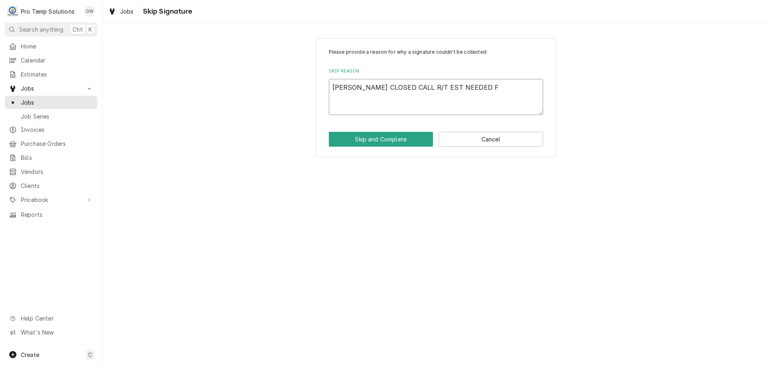
type textarea "x"
type textarea "DANA CLOSED CALL R/T EST NEEDED FO"
type textarea "x"
type textarea "DANA CLOSED CALL R/T EST NEEDED FOR"
type textarea "x"
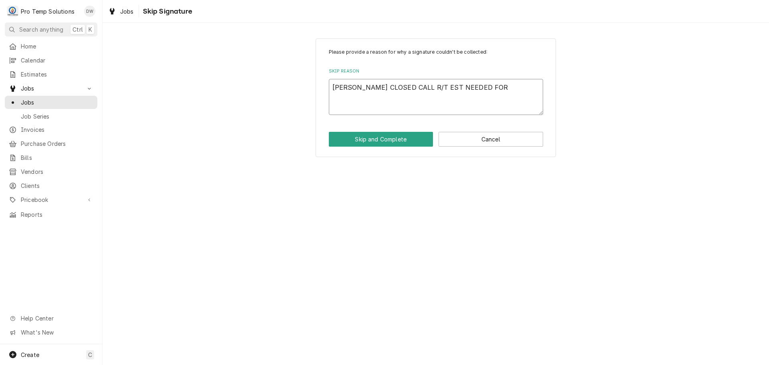
type textarea "DANA CLOSED CALL R/T EST NEEDED FOR"
type textarea "x"
type textarea "DANA CLOSED CALL R/T EST NEEDED FOR R"
type textarea "x"
type textarea "DANA CLOSED CALL R/T EST NEEDED FOR RX"
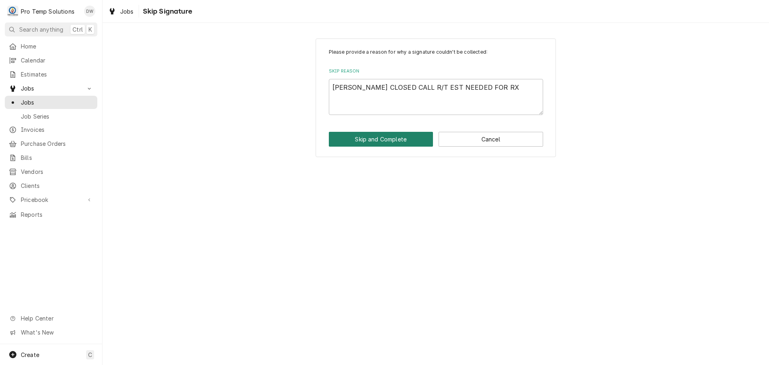
click at [377, 139] on button "Skip and Complete" at bounding box center [381, 139] width 105 height 15
type textarea "x"
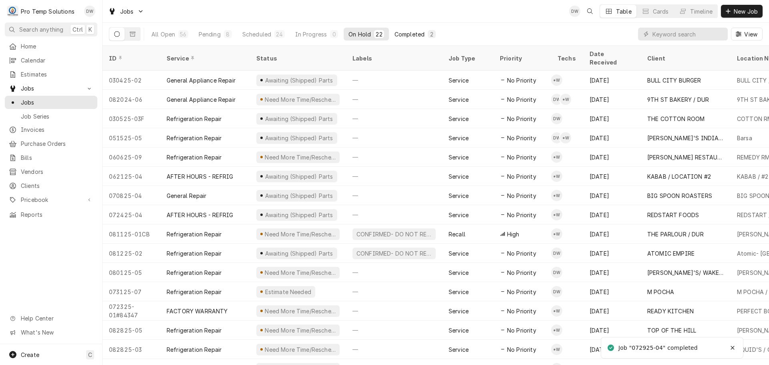
click at [415, 32] on div "Completed" at bounding box center [410, 34] width 30 height 8
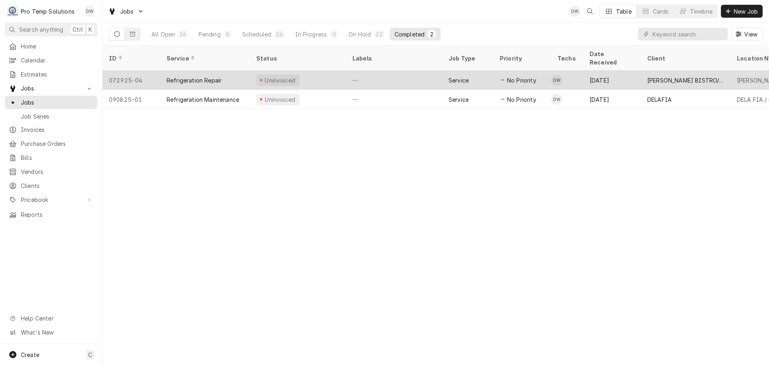
click at [409, 70] on div "—" at bounding box center [394, 79] width 96 height 19
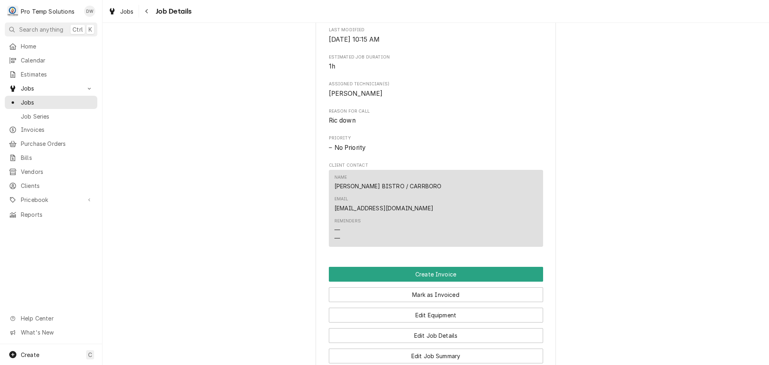
scroll to position [505, 0]
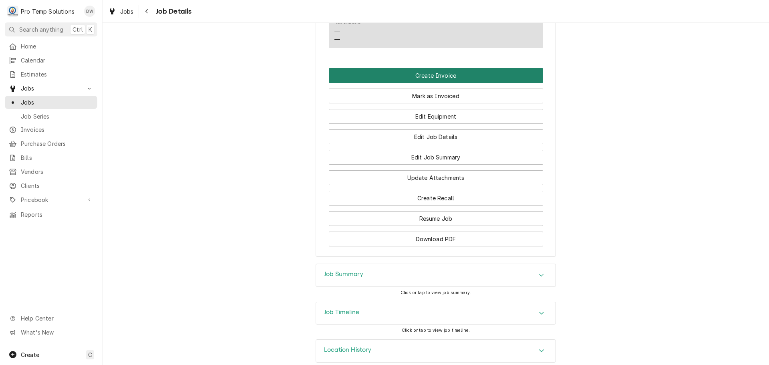
click at [424, 68] on button "Create Invoice" at bounding box center [436, 75] width 214 height 15
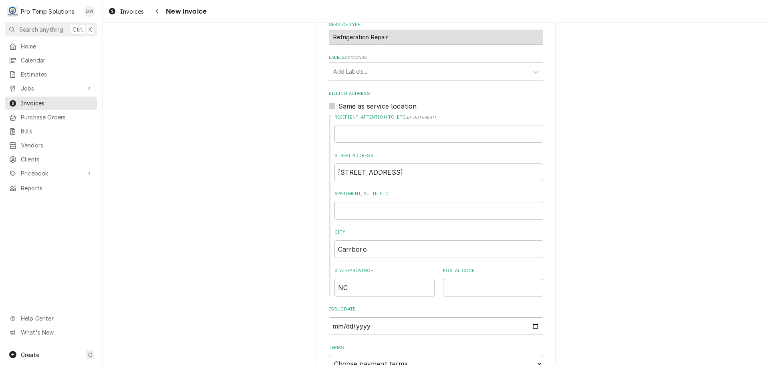
scroll to position [280, 0]
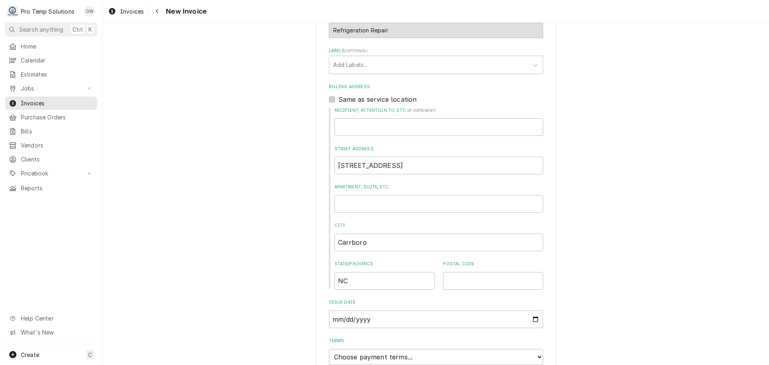
click at [338, 98] on label "Same as service location" at bounding box center [377, 100] width 79 height 10
click at [338, 98] on input "Same as service location" at bounding box center [445, 104] width 214 height 18
checkbox input "true"
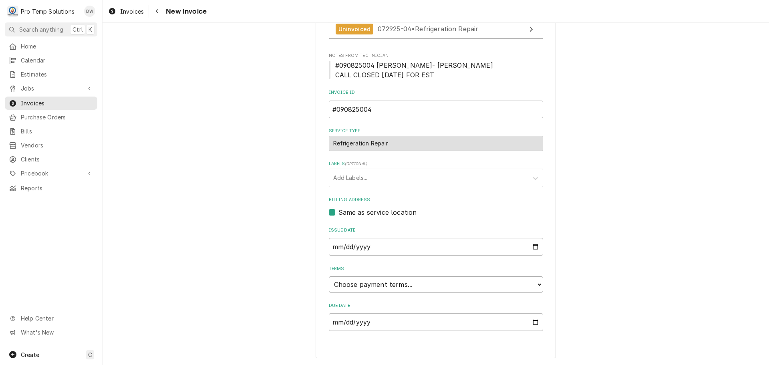
click at [362, 283] on select "Choose payment terms... Same Day Net 7 Net 14 Net 21 Net 30 Net 45 Net 60 Net 90" at bounding box center [436, 284] width 214 height 16
click at [644, 252] on div "Please provide the following information to create your invoice: Client Details…" at bounding box center [436, 114] width 666 height 501
click at [533, 246] on input "[DATE]" at bounding box center [436, 247] width 214 height 18
type input "[DATE]"
click at [391, 282] on select "Choose payment terms... Same Day Net 7 Net 14 Net 21 Net 30 Net 45 Net 60 Net 90" at bounding box center [436, 284] width 214 height 16
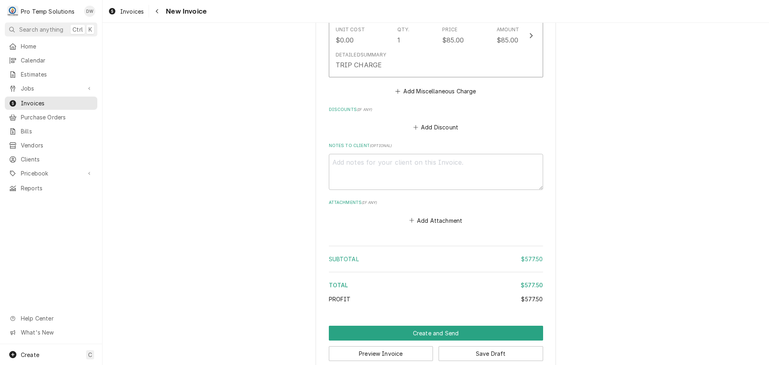
scroll to position [1153, 0]
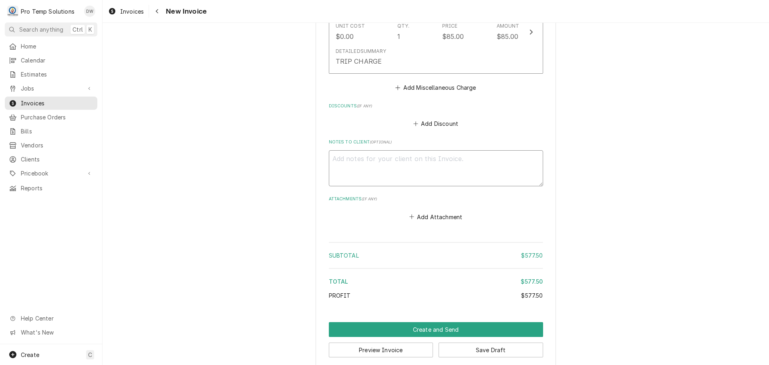
click at [362, 152] on textarea "Notes to Client ( optional )" at bounding box center [436, 168] width 214 height 36
type textarea "x"
type textarea "#"
type textarea "x"
type textarea "#0"
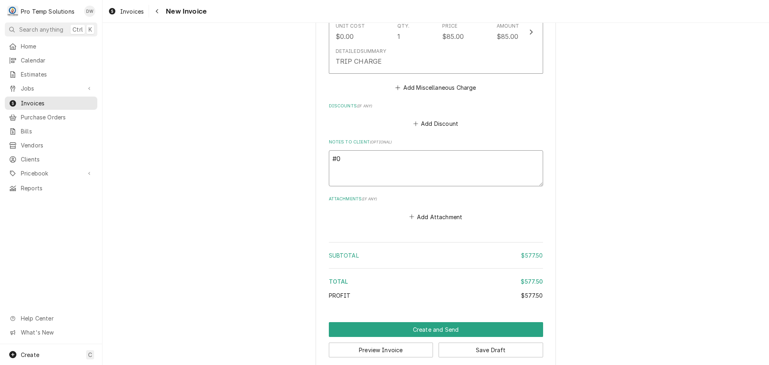
type textarea "x"
type textarea "#09"
type textarea "x"
type textarea "#090"
type textarea "x"
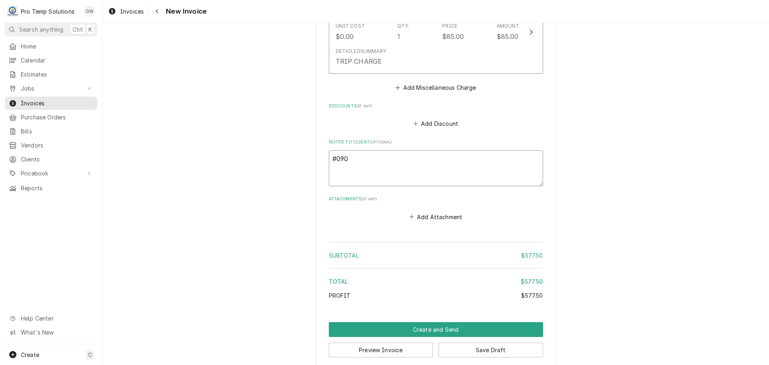
type textarea "#0908"
type textarea "x"
type textarea "#09082"
type textarea "x"
type textarea "#090825"
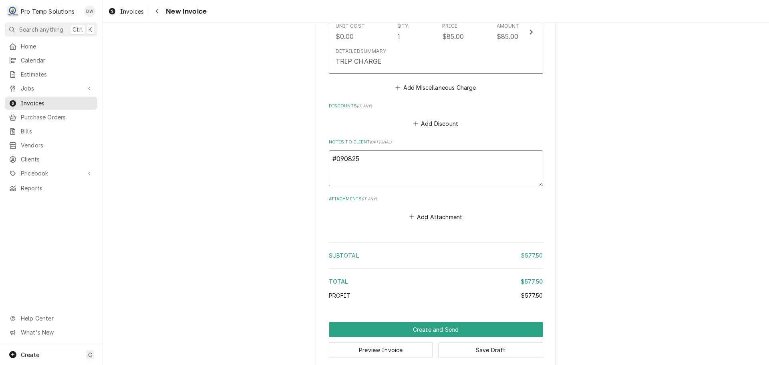
type textarea "x"
type textarea "#0908250"
type textarea "x"
type textarea "#09082500"
type textarea "x"
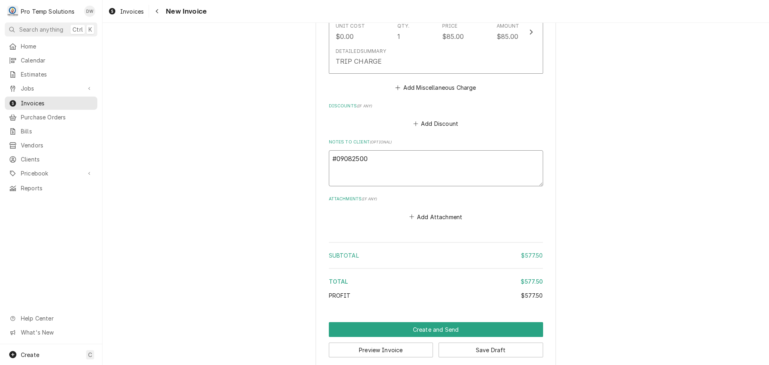
type textarea "#090825004"
type textarea "x"
type textarea "#090825004"
type textarea "x"
type textarea "#090825004 V"
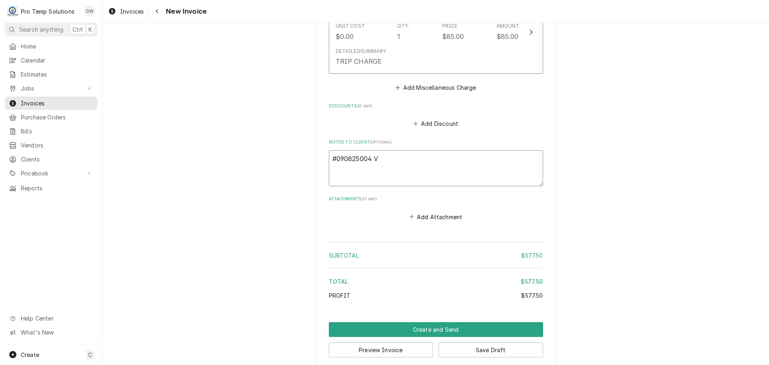
type textarea "x"
type textarea "#090825004 VE"
type textarea "x"
type textarea "#090825004 VEN"
type textarea "x"
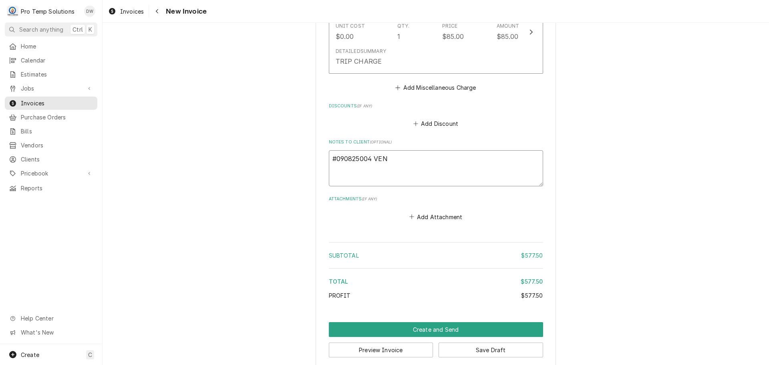
type textarea "#090825004 VENA"
type textarea "x"
type textarea "#090825004 VENAB"
type textarea "x"
type textarea "#090825004 VENABL"
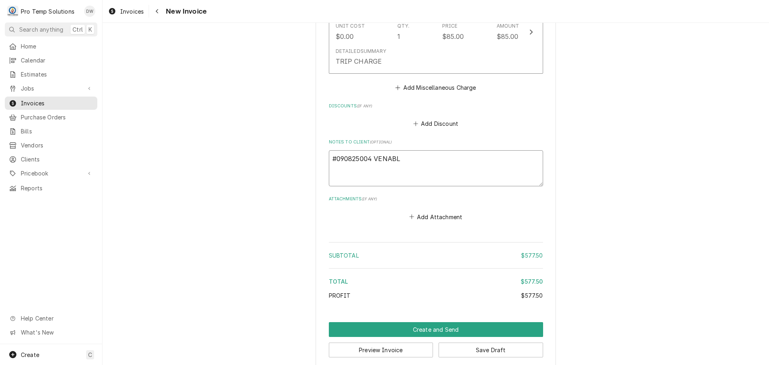
type textarea "x"
type textarea "#090825004 [PERSON_NAME]"
type textarea "x"
type textarea "#090825004 [PERSON_NAME]-"
type textarea "x"
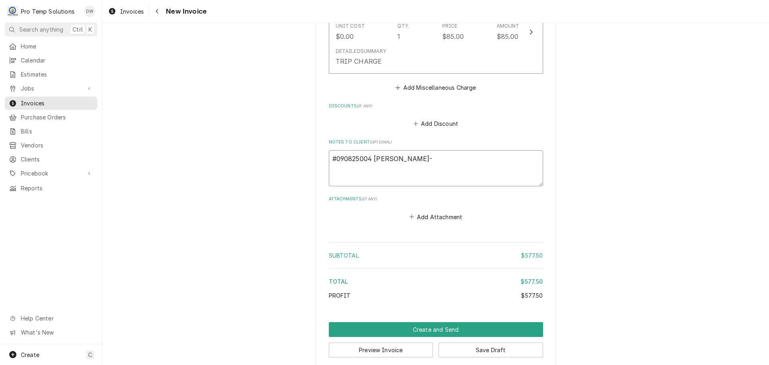
type textarea "#090825004 [PERSON_NAME]-"
type textarea "x"
type textarea "#090825004 [PERSON_NAME]- R"
type textarea "x"
type textarea "#090825004 [PERSON_NAME]- RI"
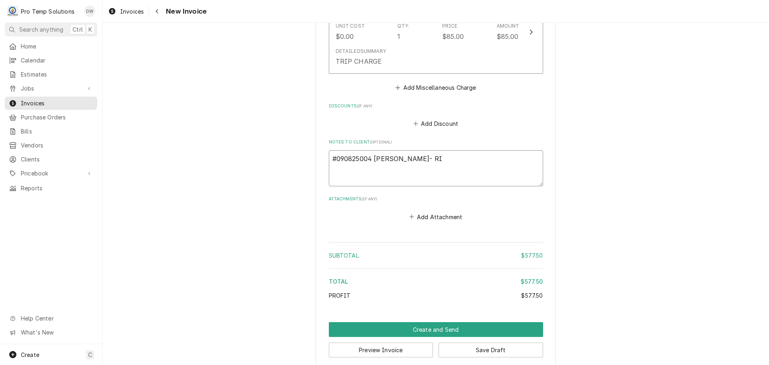
type textarea "x"
type textarea "#090825004 [PERSON_NAME]- [PERSON_NAME]"
type textarea "x"
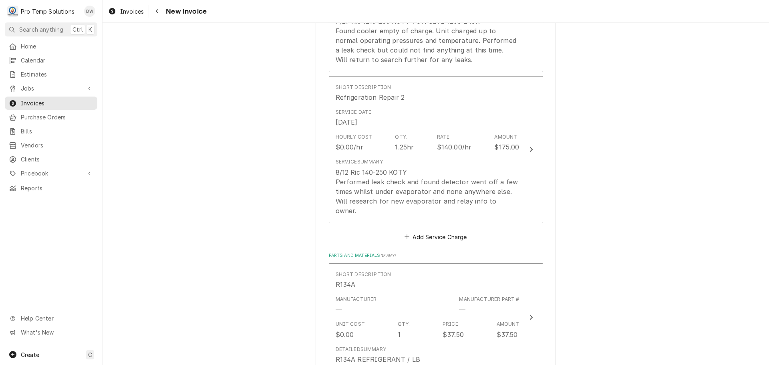
scroll to position [712, 0]
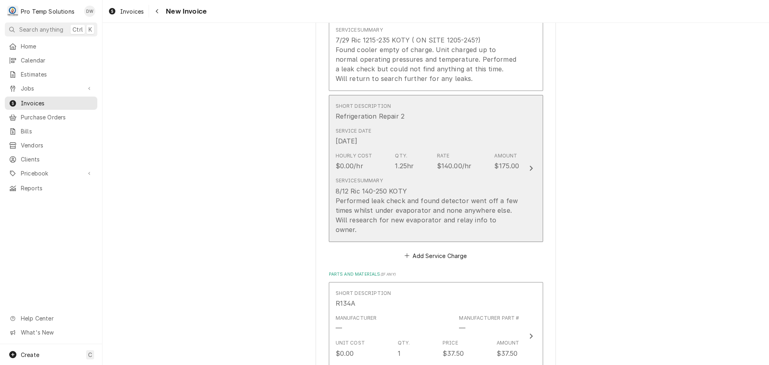
type textarea "#090825004 [PERSON_NAME]- [PERSON_NAME]"
click at [529, 165] on icon "Update Line Item" at bounding box center [531, 168] width 4 height 6
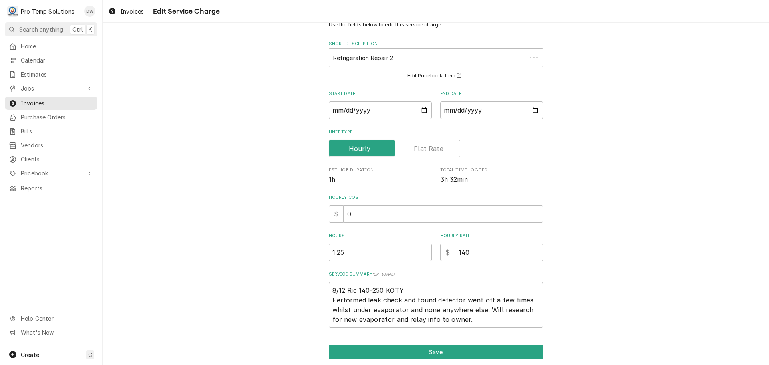
scroll to position [59, 0]
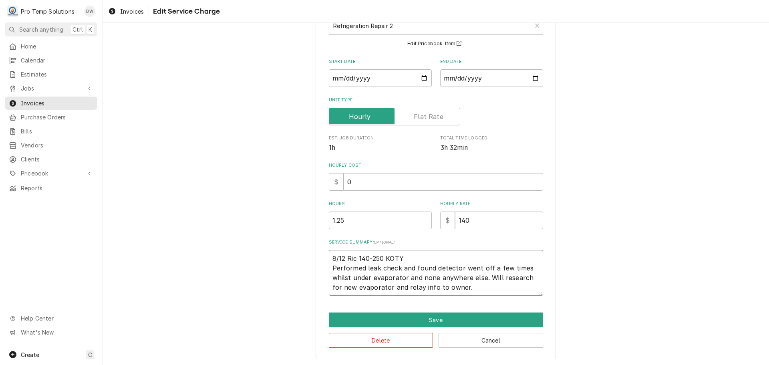
click at [481, 292] on textarea "8/12 Ric 140-250 KOTY Performed leak check and found detector went off a few ti…" at bounding box center [436, 273] width 214 height 46
type textarea "x"
type textarea "8/12 Ric 140-250 KOTY Performed leak check and found detector went off a few ti…"
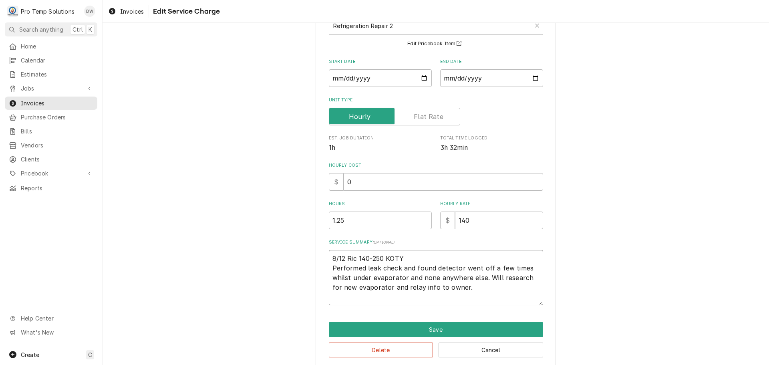
type textarea "x"
type textarea "8/12 Ric 140-250 KOTY Performed leak check and found detector went off a few ti…"
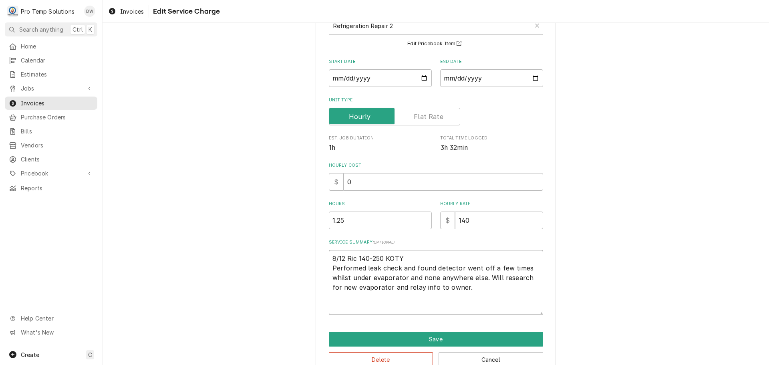
type textarea "x"
type textarea "8/12 Ric 140-250 KOTY Performed leak check and found detector went off a few ti…"
type textarea "x"
type textarea "8/12 Ric 140-250 KOTY Performed leak check and found detector went off a few ti…"
type textarea "x"
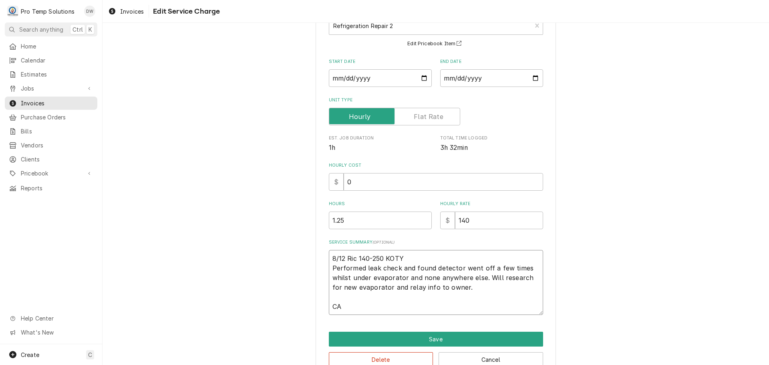
type textarea "8/12 Ric 140-250 KOTY Performed leak check and found detector went off a few ti…"
type textarea "x"
type textarea "8/12 Ric 140-250 KOTY Performed leak check and found detector went off a few ti…"
type textarea "x"
type textarea "8/12 Ric 140-250 KOTY Performed leak check and found detector went off a few ti…"
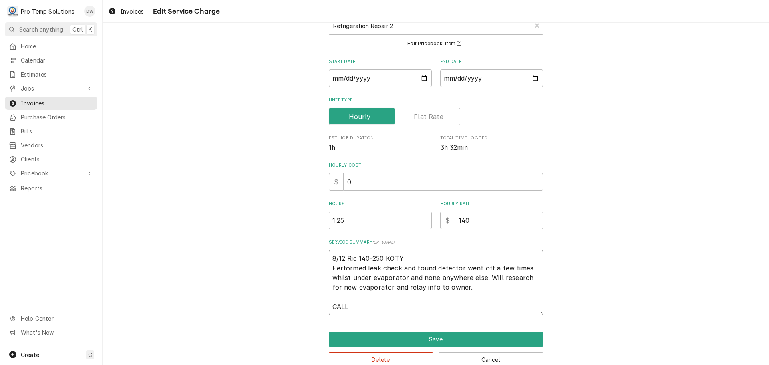
type textarea "x"
type textarea "8/12 Ric 140-250 KOTY Performed leak check and found detector went off a few ti…"
type textarea "x"
type textarea "8/12 Ric 140-250 KOTY Performed leak check and found detector went off a few ti…"
type textarea "x"
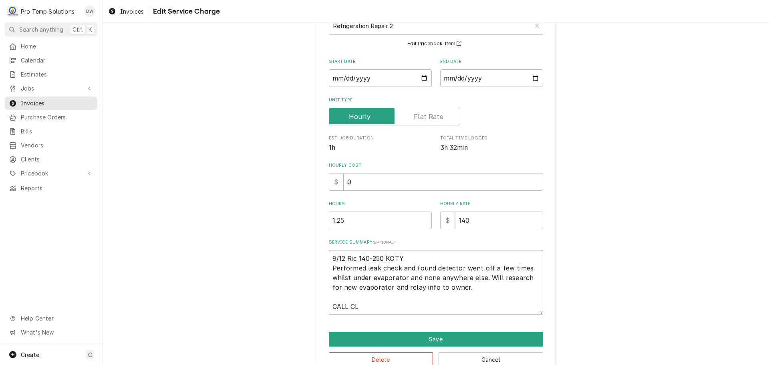
type textarea "8/12 Ric 140-250 KOTY Performed leak check and found detector went off a few ti…"
type textarea "x"
type textarea "8/12 Ric 140-250 KOTY Performed leak check and found detector went off a few ti…"
type textarea "x"
type textarea "8/12 Ric 140-250 KOTY Performed leak check and found detector went off a few ti…"
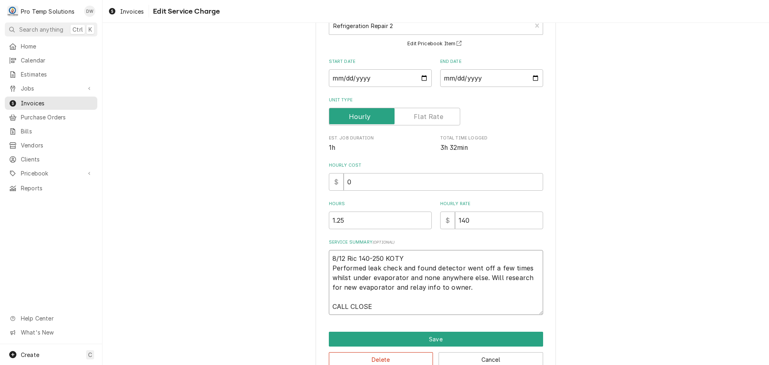
type textarea "x"
type textarea "8/12 Ric 140-250 KOTY Performed leak check and found detector went off a few ti…"
type textarea "x"
type textarea "8/12 Ric 140-250 KOTY Performed leak check and found detector went off a few ti…"
type textarea "x"
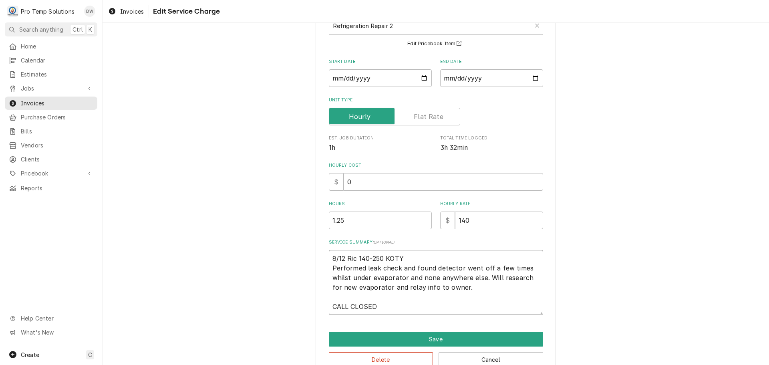
type textarea "8/12 Ric 140-250 KOTY Performed leak check and found detector went off a few ti…"
type textarea "x"
type textarea "8/12 Ric 140-250 KOTY Performed leak check and found detector went off a few ti…"
type textarea "x"
type textarea "8/12 Ric 140-250 KOTY Performed leak check and found detector went off a few ti…"
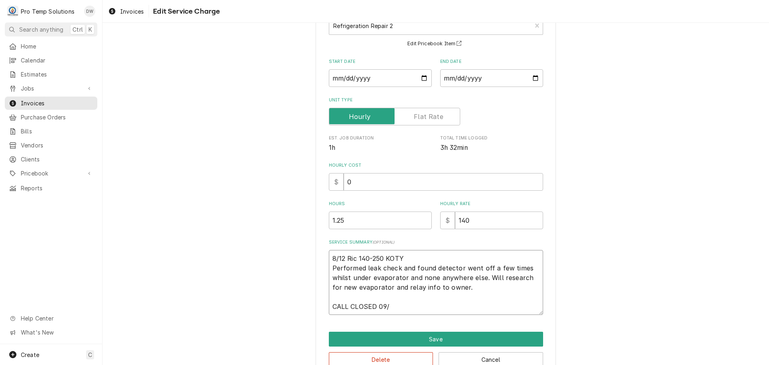
type textarea "x"
type textarea "8/12 Ric 140-250 KOTY Performed leak check and found detector went off a few ti…"
type textarea "x"
type textarea "8/12 Ric 140-250 KOTY Performed leak check and found detector went off a few ti…"
type textarea "x"
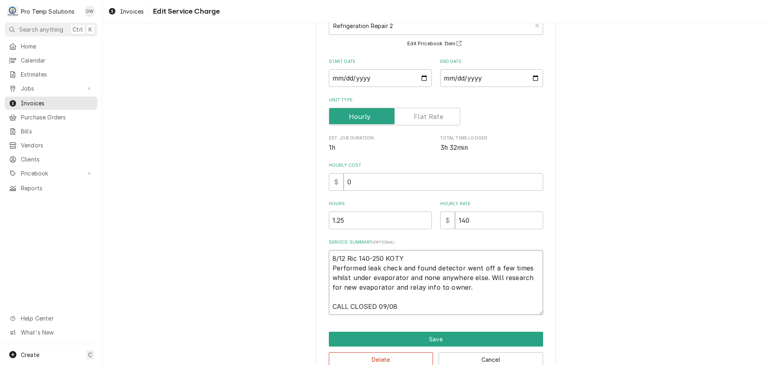
type textarea "8/12 Ric 140-250 KOTY Performed leak check and found detector went off a few ti…"
type textarea "x"
type textarea "8/12 Ric 140-250 KOTY Performed leak check and found detector went off a few ti…"
type textarea "x"
type textarea "8/12 Ric 140-250 KOTY Performed leak check and found detector went off a few ti…"
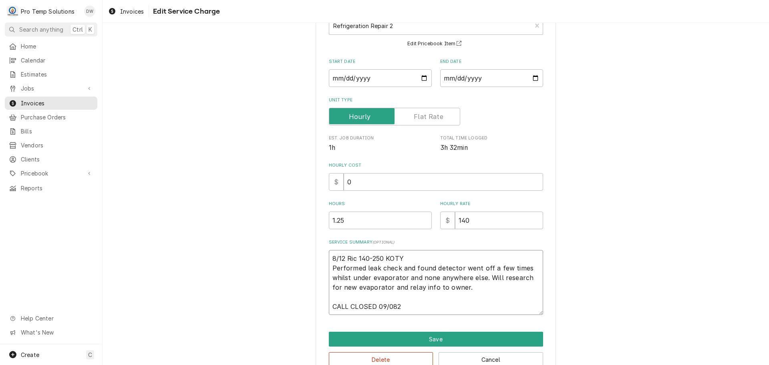
type textarea "x"
type textarea "8/12 Ric 140-250 KOTY Performed leak check and found detector went off a few ti…"
type textarea "x"
type textarea "8/12 Ric 140-250 KOTY Performed leak check and found detector went off a few ti…"
type textarea "x"
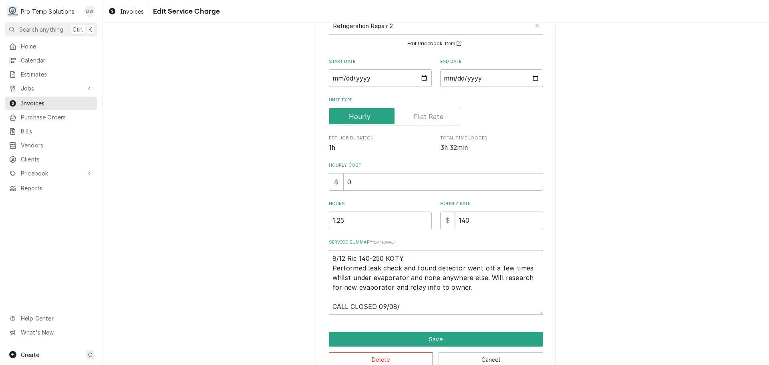
type textarea "8/12 Ric 140-250 KOTY Performed leak check and found detector went off a few ti…"
type textarea "x"
type textarea "8/12 Ric 140-250 KOTY Performed leak check and found detector went off a few ti…"
type textarea "x"
type textarea "8/12 Ric 140-250 KOTY Performed leak check and found detector went off a few ti…"
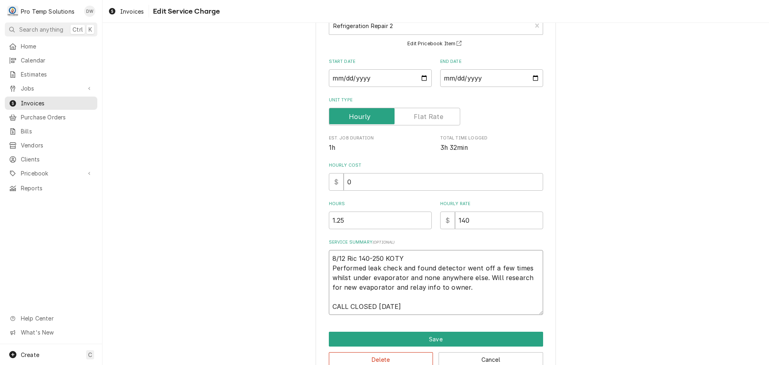
type textarea "x"
type textarea "8/12 Ric 140-250 KOTY Performed leak check and found detector went off a few ti…"
type textarea "x"
type textarea "8/12 Ric 140-250 KOTY Performed leak check and found detector went off a few ti…"
type textarea "x"
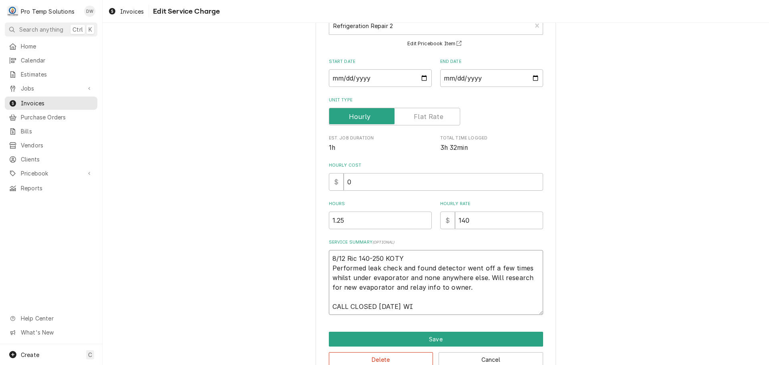
type textarea "8/12 Ric 140-250 KOTY Performed leak check and found detector went off a few ti…"
type textarea "x"
type textarea "8/12 Ric 140-250 KOTY Performed leak check and found detector went off a few ti…"
type textarea "x"
type textarea "8/12 Ric 140-250 KOTY Performed leak check and found detector went off a few ti…"
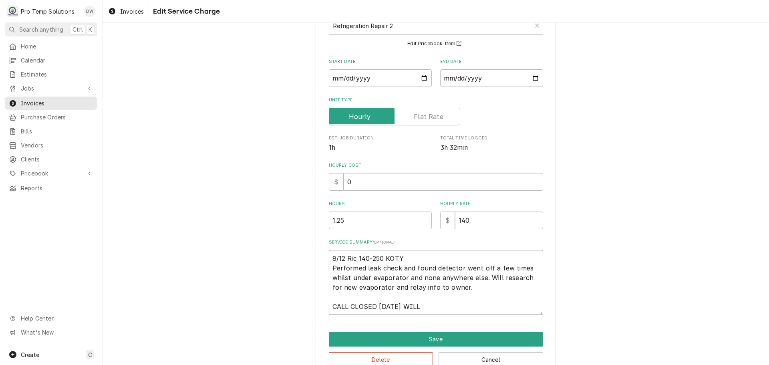
type textarea "x"
type textarea "8/12 Ric 140-250 KOTY Performed leak check and found detector went off a few ti…"
type textarea "x"
type textarea "8/12 Ric 140-250 KOTY Performed leak check and found detector went off a few ti…"
type textarea "x"
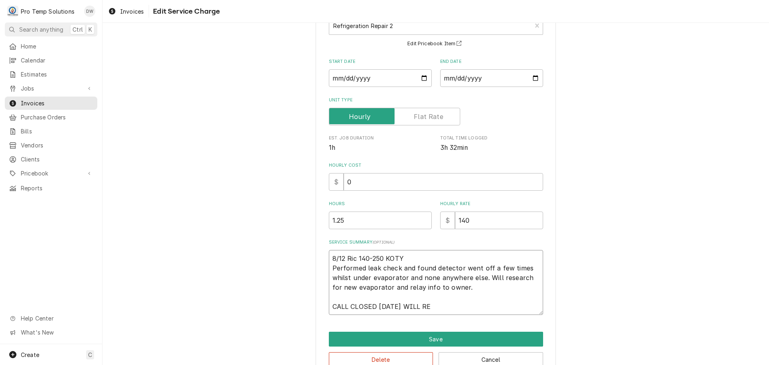
type textarea "8/12 Ric 140-250 KOTY Performed leak check and found detector went off a few ti…"
type textarea "x"
type textarea "8/12 Ric 140-250 KOTY Performed leak check and found detector went off a few ti…"
type textarea "x"
type textarea "8/12 Ric 140-250 KOTY Performed leak check and found detector went off a few ti…"
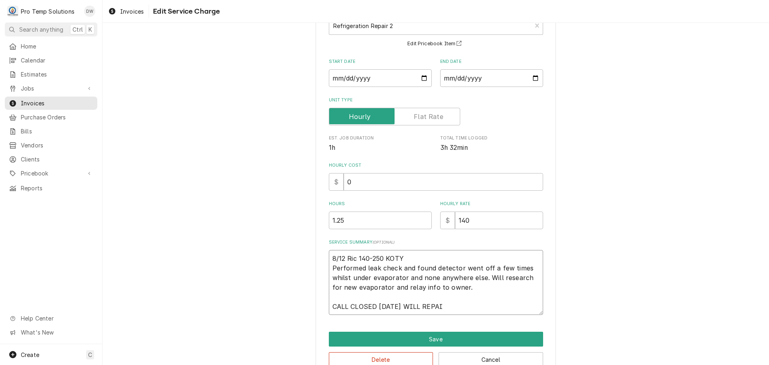
type textarea "x"
type textarea "8/12 Ric 140-250 KOTY Performed leak check and found detector went off a few ti…"
type textarea "x"
type textarea "8/12 Ric 140-250 KOTY Performed leak check and found detector went off a few ti…"
type textarea "x"
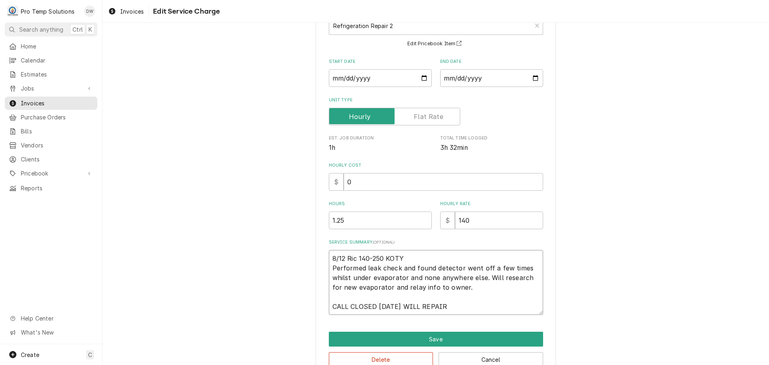
type textarea "8/12 Ric 140-250 KOTY Performed leak check and found detector went off a few ti…"
type textarea "x"
type textarea "8/12 Ric 140-250 KOTY Performed leak check and found detector went off a few ti…"
type textarea "x"
type textarea "8/12 Ric 140-250 KOTY Performed leak check and found detector went off a few ti…"
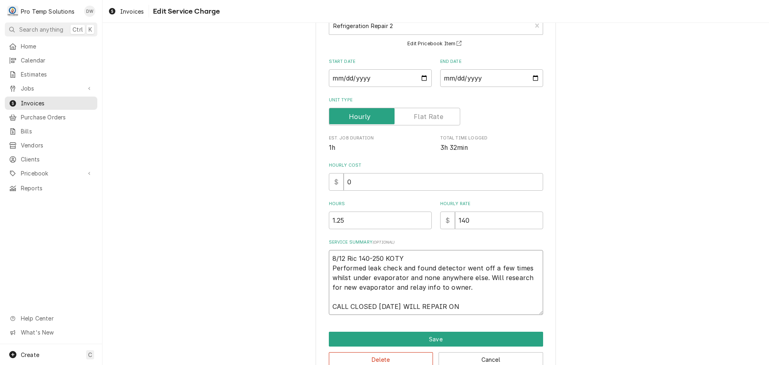
type textarea "x"
type textarea "8/12 Ric 140-250 KOTY Performed leak check and found detector went off a few ti…"
type textarea "x"
type textarea "8/12 Ric 140-250 KOTY Performed leak check and found detector went off a few ti…"
type textarea "x"
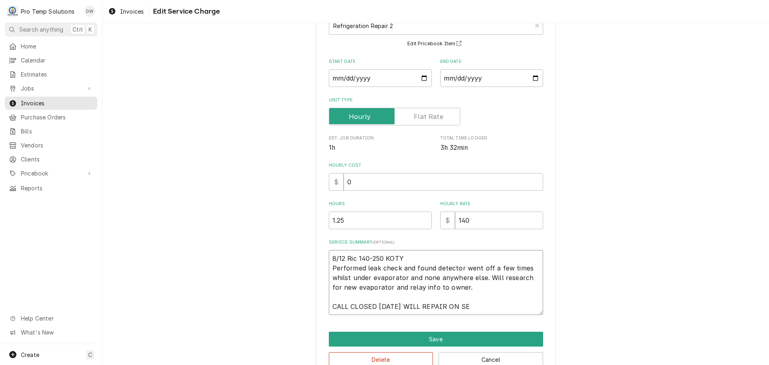
type textarea "8/12 Ric 140-250 KOTY Performed leak check and found detector went off a few ti…"
type textarea "x"
type textarea "8/12 Ric 140-250 KOTY Performed leak check and found detector went off a few ti…"
type textarea "x"
type textarea "8/12 Ric 140-250 KOTY Performed leak check and found detector went off a few ti…"
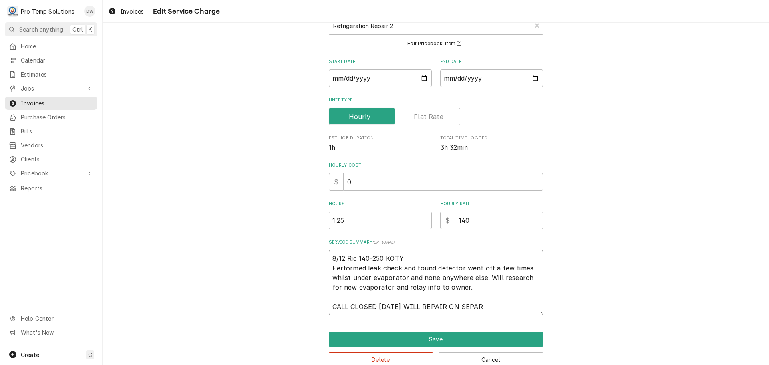
type textarea "x"
type textarea "8/12 Ric 140-250 KOTY Performed leak check and found detector went off a few ti…"
type textarea "x"
type textarea "8/12 Ric 140-250 KOTY Performed leak check and found detector went off a few ti…"
type textarea "x"
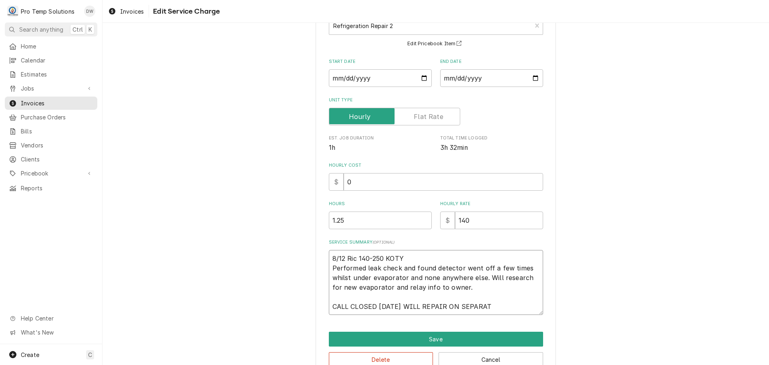
type textarea "8/12 Ric 140-250 KOTY Performed leak check and found detector went off a few ti…"
type textarea "x"
type textarea "8/12 Ric 140-250 KOTY Performed leak check and found detector went off a few ti…"
type textarea "x"
type textarea "8/12 Ric 140-250 KOTY Performed leak check and found detector went off a few ti…"
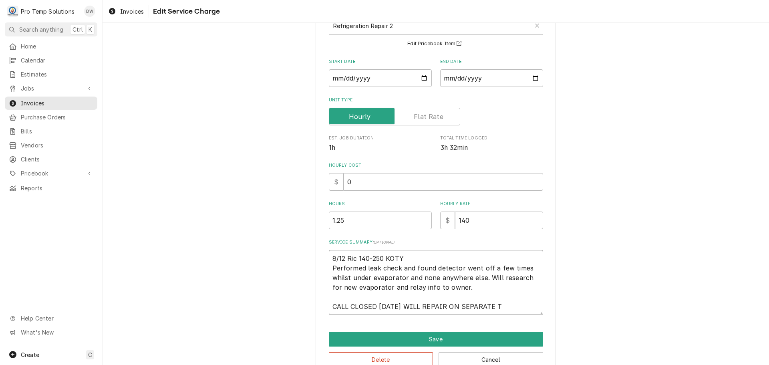
type textarea "x"
type textarea "8/12 Ric 140-250 KOTY Performed leak check and found detector went off a few ti…"
type textarea "x"
type textarea "8/12 Ric 140-250 KOTY Performed leak check and found detector went off a few ti…"
type textarea "x"
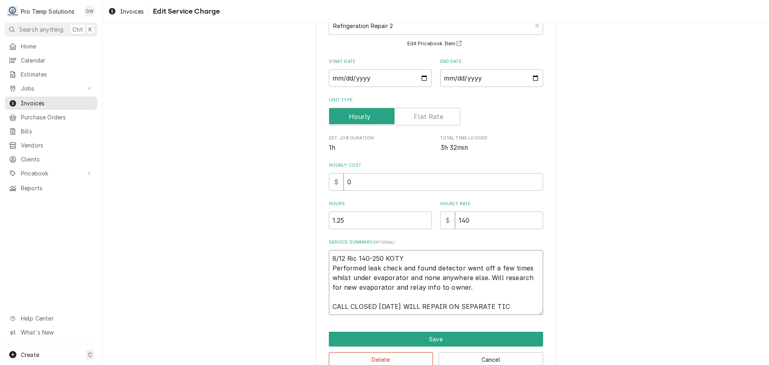
type textarea "8/12 Ric 140-250 KOTY Performed leak check and found detector went off a few ti…"
type textarea "x"
type textarea "8/12 Ric 140-250 KOTY Performed leak check and found detector went off a few ti…"
type textarea "x"
type textarea "8/12 Ric 140-250 KOTY Performed leak check and found detector went off a few ti…"
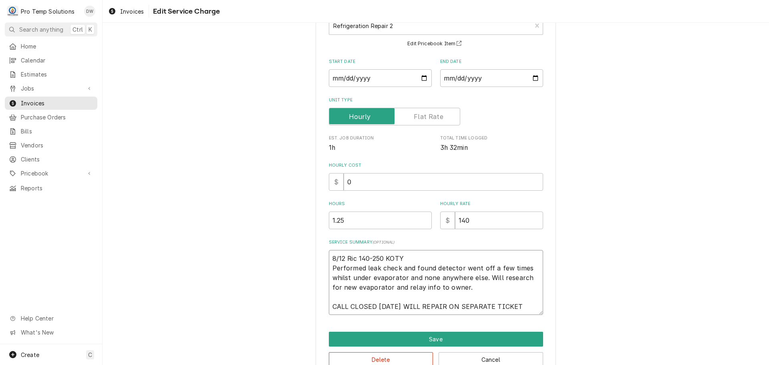
type textarea "x"
type textarea "8/12 Ric 140-250 KOTY Performed leak check and found detector went off a few ti…"
click at [430, 340] on button "Save" at bounding box center [436, 339] width 214 height 15
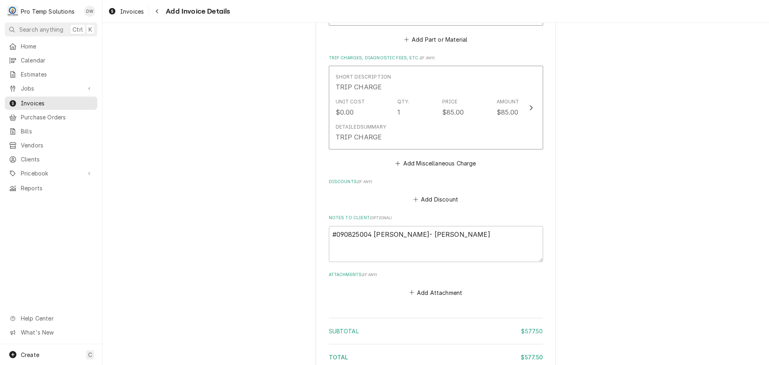
scroll to position [1182, 0]
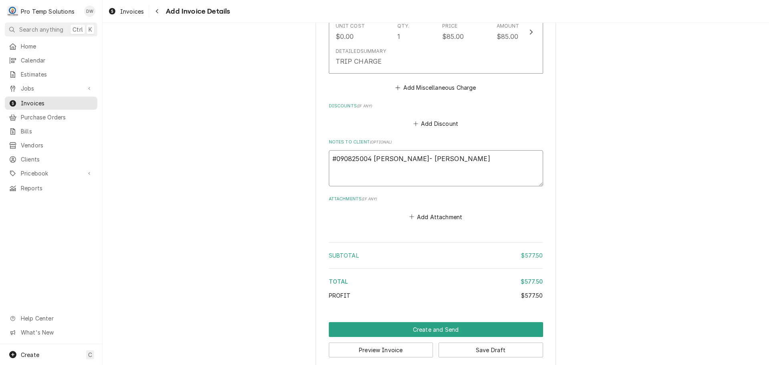
click at [437, 151] on textarea "#090825004 VENABLE- RIC" at bounding box center [436, 168] width 214 height 36
type textarea "x"
type textarea "#090825004 VENABLE- RIC"
type textarea "x"
type textarea "#090825004 VENABLE- RIC W"
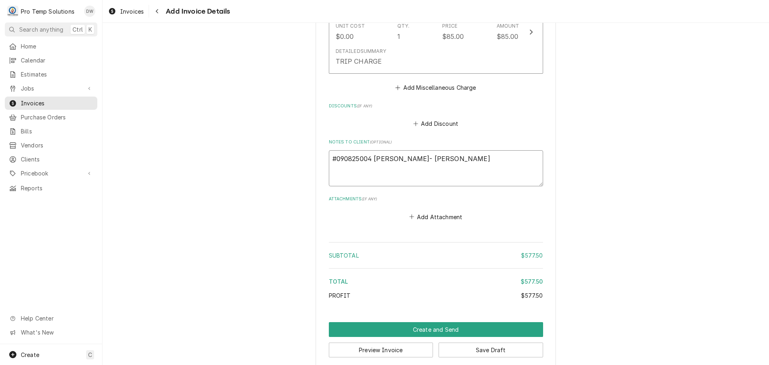
type textarea "x"
type textarea "#090825004 VENABLE- RIC WI"
type textarea "x"
type textarea "#090825004 VENABLE- RIC WIL"
type textarea "x"
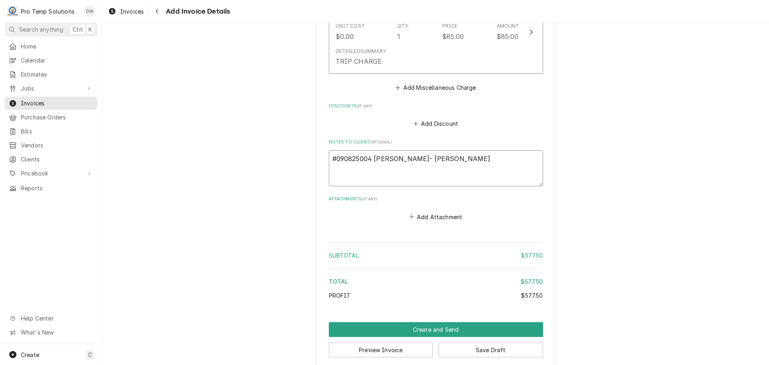
type textarea "#090825004 VENABLE- RIC WILL"
type textarea "x"
type textarea "#090825004 VENABLE- RIC WILL"
type textarea "x"
type textarea "#090825004 VENABLE- RIC WILL S"
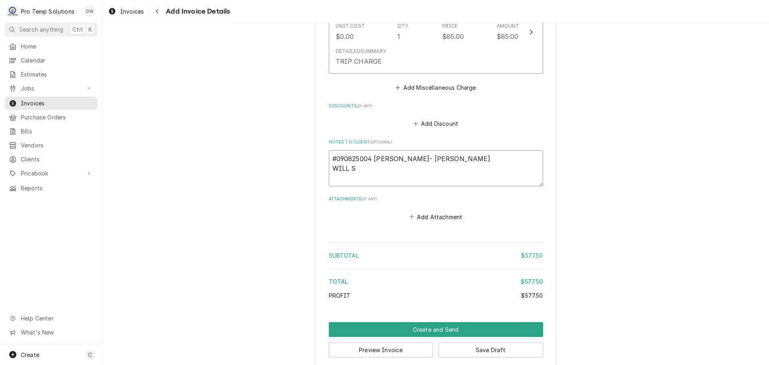
type textarea "x"
type textarea "#090825004 VENABLE- RIC WILL SE"
type textarea "x"
type textarea "#090825004 VENABLE- RIC WILL SEN"
type textarea "x"
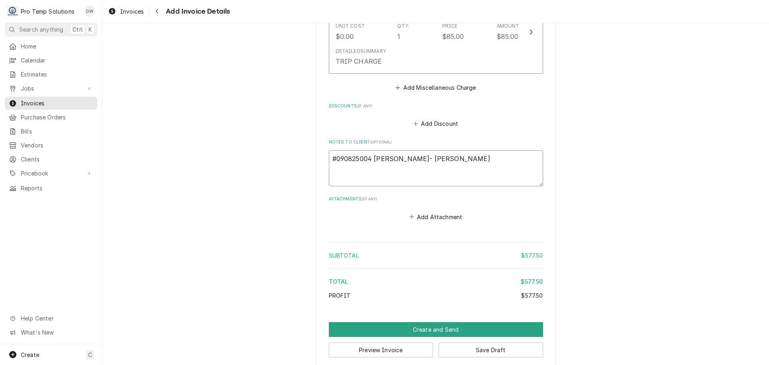
type textarea "#090825004 VENABLE- RIC WILL SEND"
type textarea "x"
type textarea "#090825004 VENABLE- RIC WILL SEND"
type textarea "x"
type textarea "#090825004 VENABLE- RIC WILL SEND E"
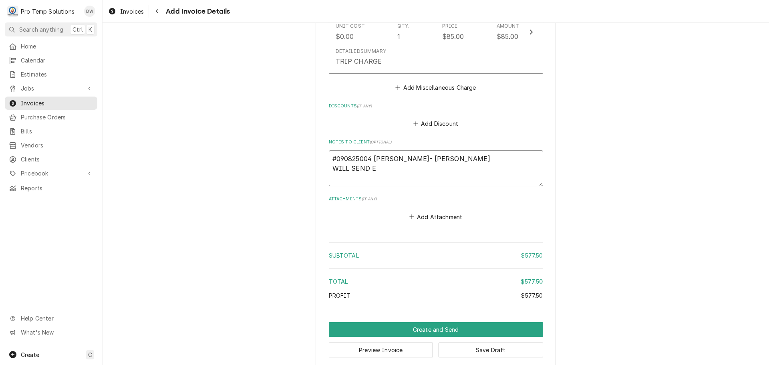
type textarea "x"
type textarea "#090825004 VENABLE- RIC WILL SEND ES"
type textarea "x"
type textarea "#090825004 VENABLE- RIC WILL SEND EST"
type textarea "x"
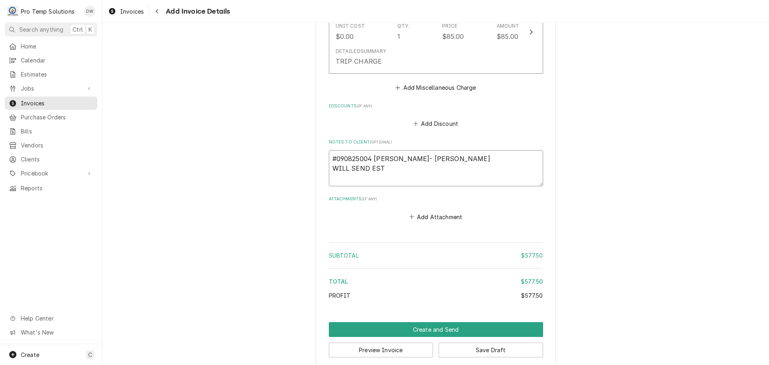
type textarea "#090825004 VENABLE- RIC WILL SEND EST"
type textarea "x"
type textarea "#090825004 VENABLE- RIC WILL SEND EST F"
type textarea "x"
type textarea "#090825004 VENABLE- RIC WILL SEND EST FO"
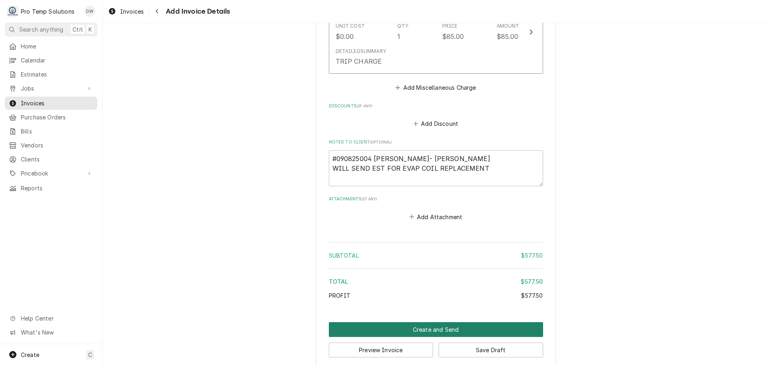
click at [431, 322] on button "Create and Send" at bounding box center [436, 329] width 214 height 15
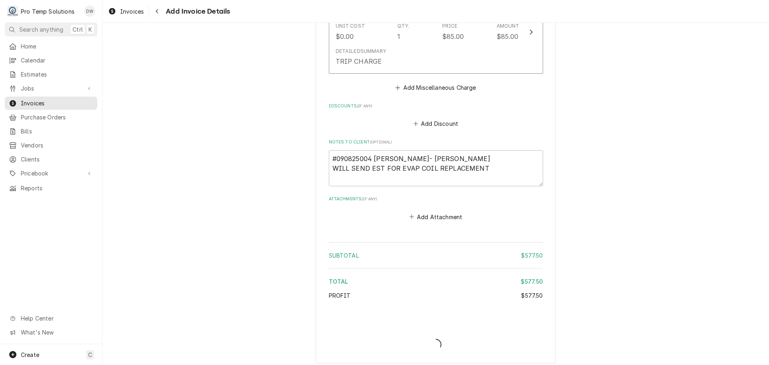
scroll to position [1177, 0]
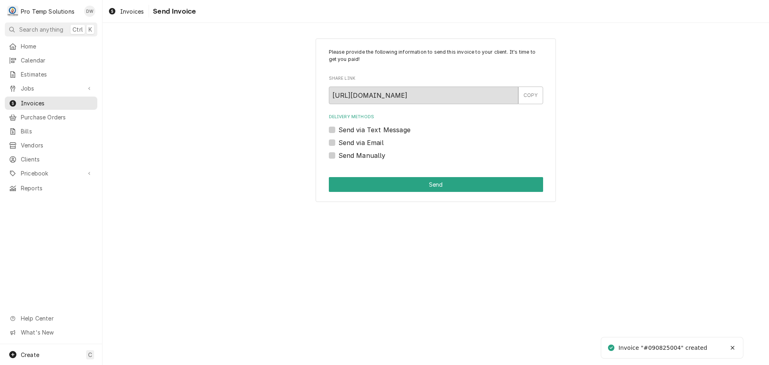
click at [338, 143] on label "Send via Email" at bounding box center [360, 143] width 45 height 10
click at [338, 143] on input "Send via Email" at bounding box center [445, 147] width 214 height 18
checkbox input "true"
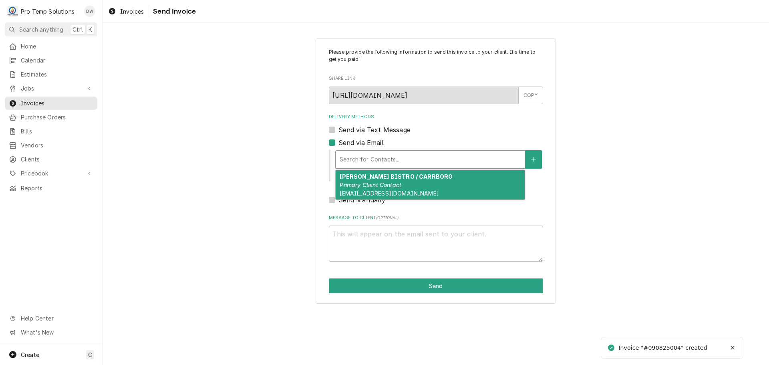
click at [403, 158] on div "Delivery Methods" at bounding box center [430, 159] width 181 height 14
click at [403, 185] on div "VENABLE BISTRO / CARRBORO Primary Client Contact protempsolutions@gmail.com" at bounding box center [430, 184] width 189 height 29
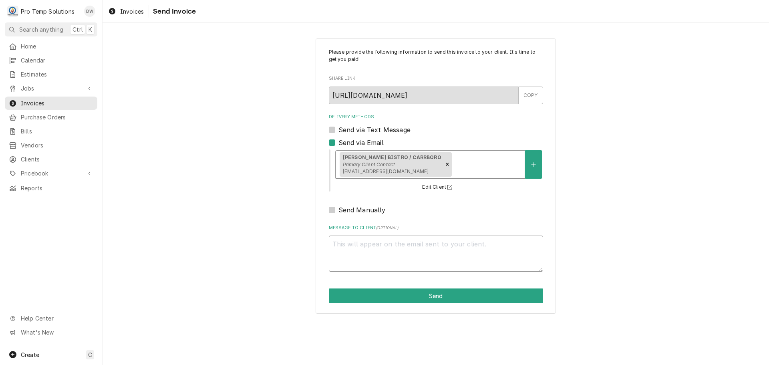
click at [355, 246] on textarea "Message to Client ( optional )" at bounding box center [436, 254] width 214 height 36
type textarea "x"
type textarea "#"
type textarea "x"
type textarea "#0"
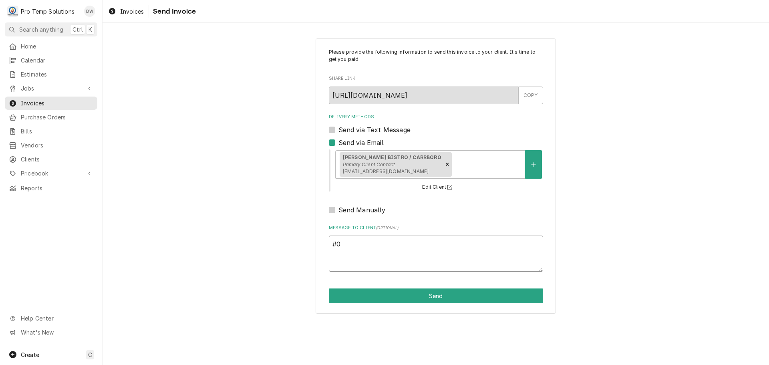
type textarea "x"
type textarea "#09"
type textarea "x"
type textarea "#090"
type textarea "x"
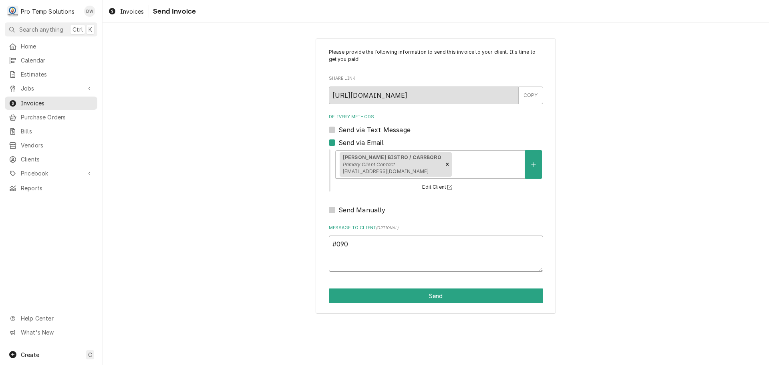
type textarea "#0908"
type textarea "x"
type textarea "#09082"
type textarea "x"
type textarea "#090825"
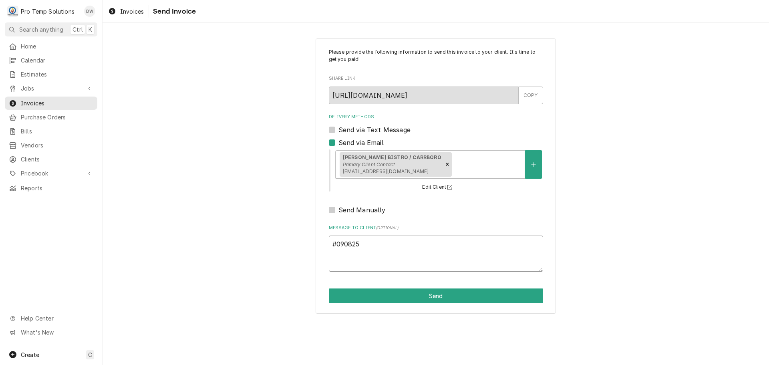
type textarea "x"
type textarea "#0908250"
type textarea "x"
type textarea "#09082500"
type textarea "x"
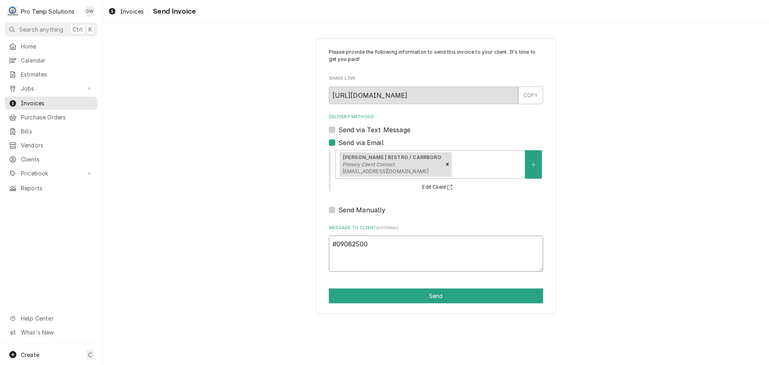
type textarea "#090825004"
type textarea "x"
type textarea "#090825004"
type textarea "x"
type textarea "#090825004 V"
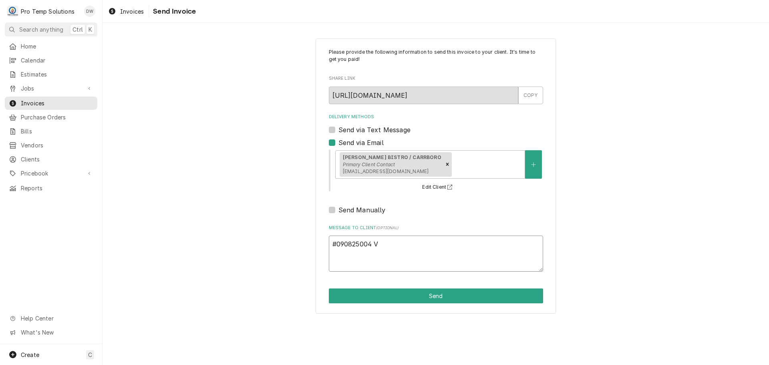
type textarea "x"
type textarea "#090825004 VE"
type textarea "x"
type textarea "#090825004 VEN"
type textarea "x"
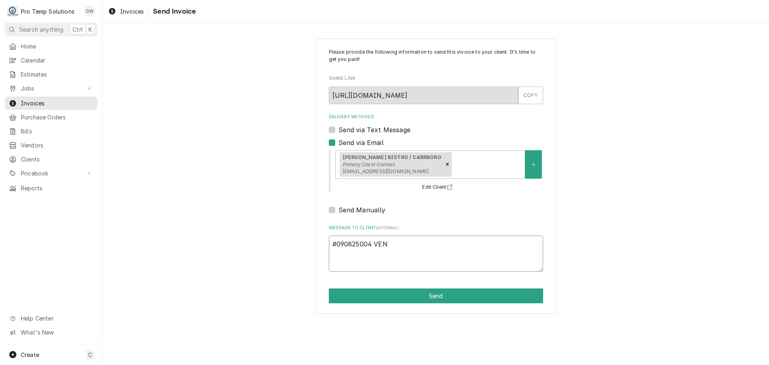
type textarea "#090825004 VENA"
type textarea "x"
type textarea "#090825004 VENAB"
type textarea "x"
type textarea "#090825004 VENABL"
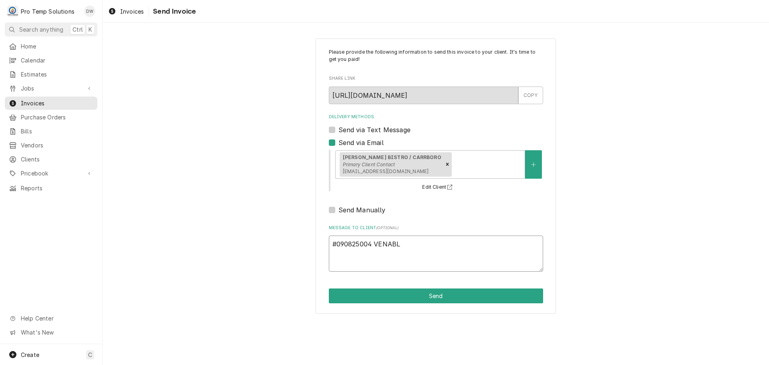
type textarea "x"
type textarea "#090825004 VENABLE"
type textarea "x"
type textarea "#090825004 VENABLE-"
type textarea "x"
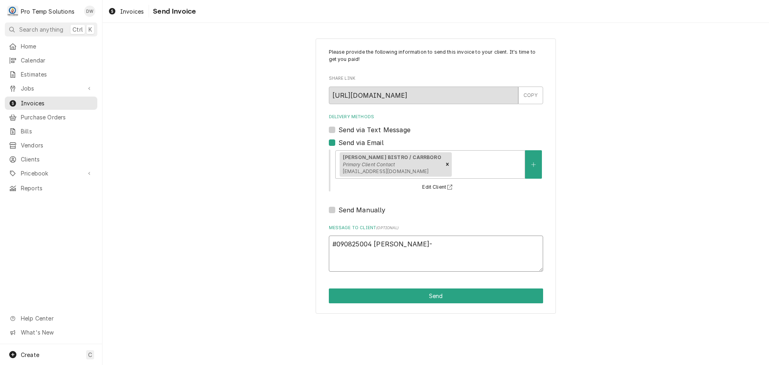
type textarea "#090825004 VENABLE-"
type textarea "x"
type textarea "#090825004 VENABLE- R"
type textarea "x"
type textarea "#090825004 VENABLE- RI"
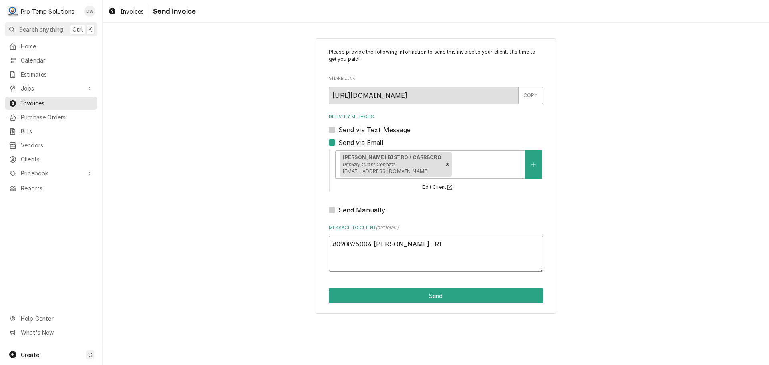
type textarea "x"
type textarea "#090825004 VENABLE- RIC"
type textarea "x"
type textarea "#090825004 VENABLE- RIC"
type textarea "x"
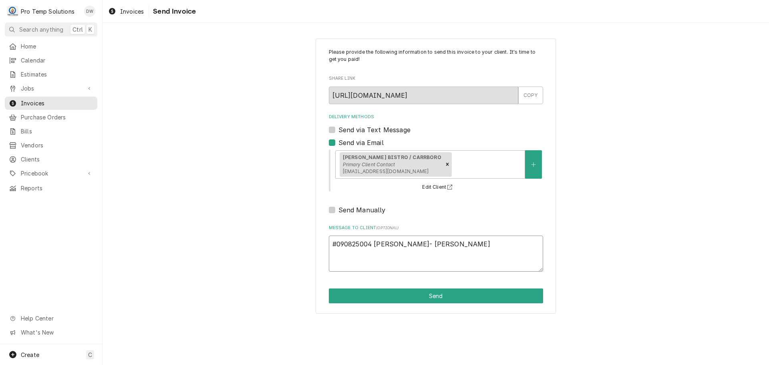
type textarea "#090825004 VENABLE- RIC"
type textarea "x"
type textarea "#090825004 VENABLE- RIC W"
type textarea "x"
type textarea "#090825004 VENABLE- RIC WI"
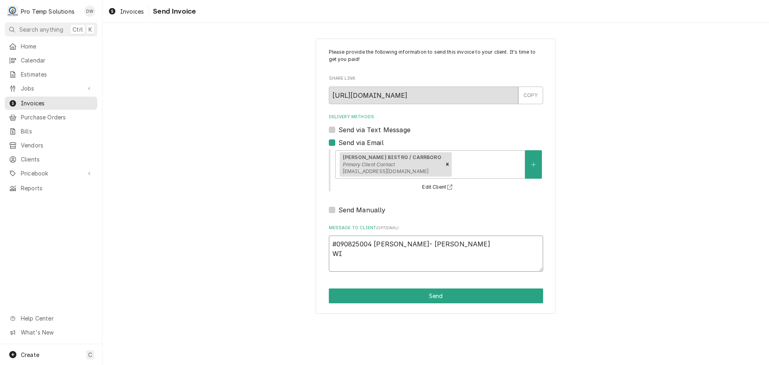
type textarea "x"
type textarea "#090825004 VENABLE- RIC WIL"
type textarea "x"
type textarea "#090825004 VENABLE- RIC WILL"
type textarea "x"
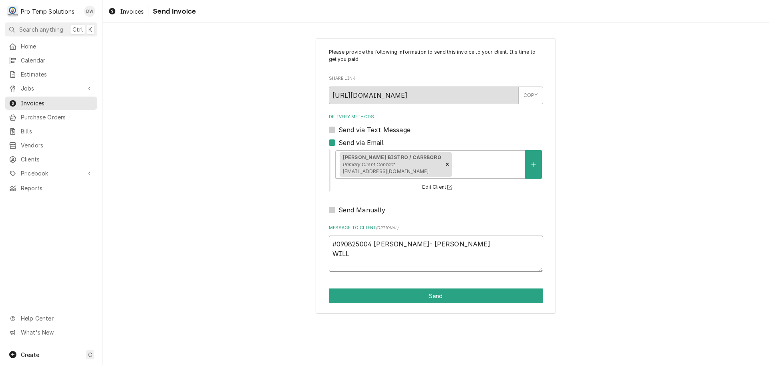
type textarea "#090825004 VENABLE- RIC WILL"
type textarea "x"
type textarea "#090825004 VENABLE- RIC WILL S"
type textarea "x"
type textarea "#090825004 VENABLE- RIC WILL SE"
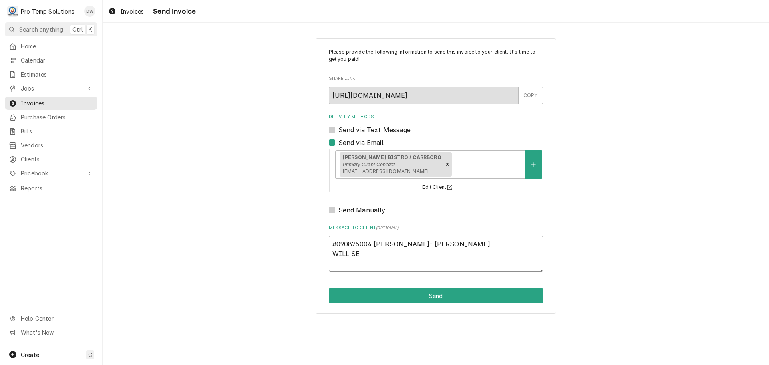
type textarea "x"
type textarea "#090825004 VENABLE- RIC WILL SEN"
type textarea "x"
type textarea "#090825004 VENABLE- RIC WILL SEND"
type textarea "x"
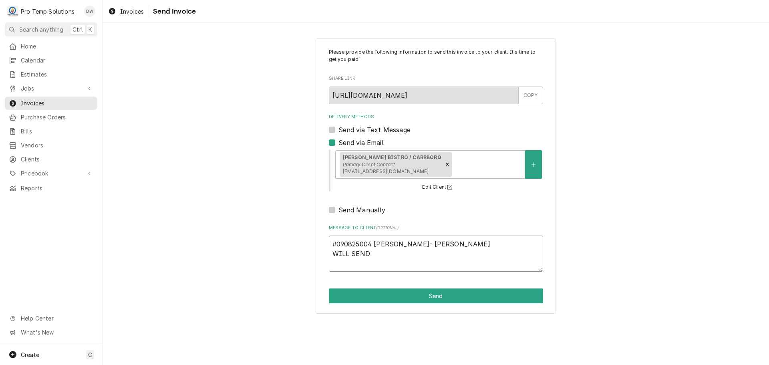
type textarea "#090825004 VENABLE- RIC WILL SEND"
type textarea "x"
type textarea "#090825004 VENABLE- RIC WILL SEND E"
type textarea "x"
type textarea "#090825004 VENABLE- RIC WILL SEND ES"
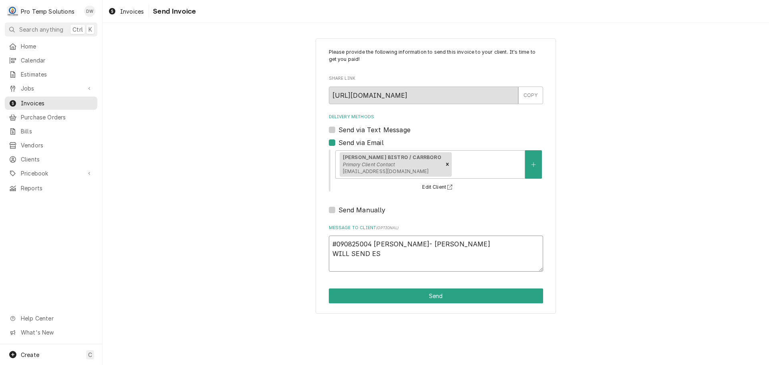
type textarea "x"
type textarea "#090825004 VENABLE- RIC WILL SEND EST"
type textarea "x"
type textarea "#090825004 VENABLE- RIC WILL SEND EST"
type textarea "x"
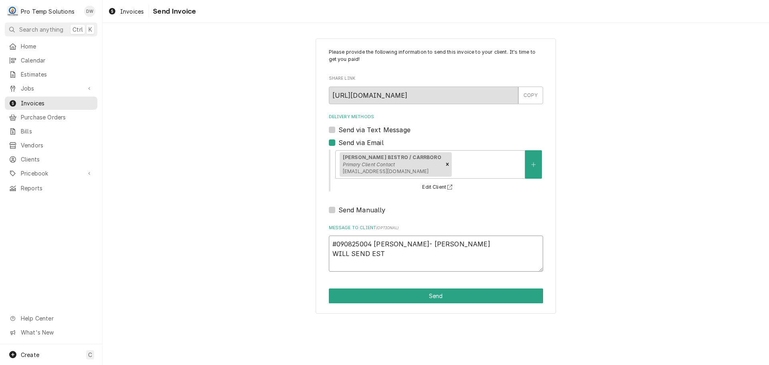
type textarea "#090825004 VENABLE- RIC WILL SEND EST R"
type textarea "x"
type textarea "#090825004 VENABLE- RIC WILL SEND EST R/"
type textarea "x"
type textarea "#090825004 VENABLE- RIC WILL SEND EST R/T"
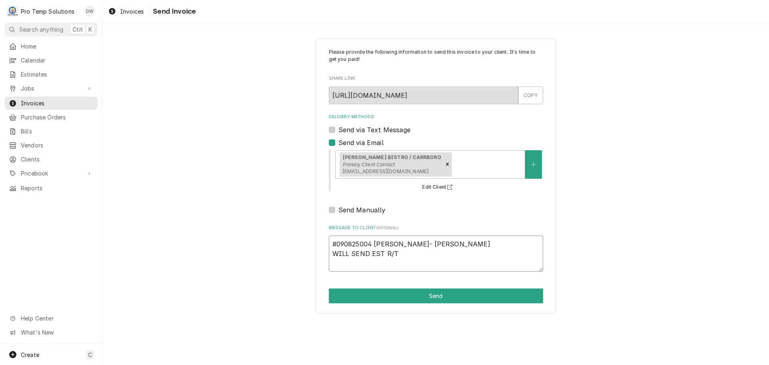
type textarea "x"
type textarea "#090825004 VENABLE- RIC WILL SEND EST R/T"
type textarea "x"
type textarea "#090825004 VENABLE- RIC WILL SEND EST R/T E"
type textarea "x"
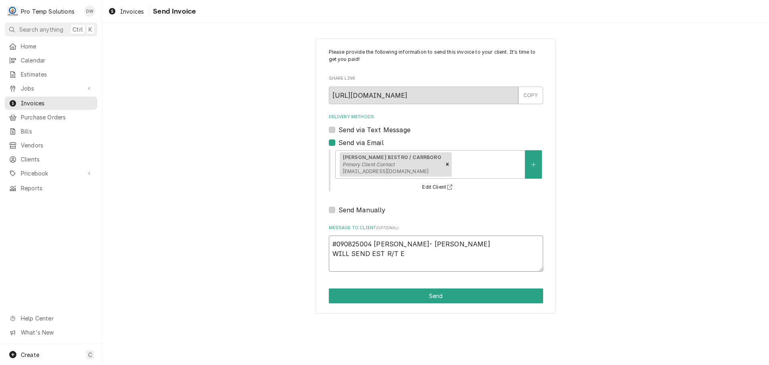
type textarea "#090825004 VENABLE- RIC WILL SEND EST R/T EV"
type textarea "x"
type textarea "#090825004 VENABLE- RIC WILL SEND EST R/T EVS"
type textarea "x"
type textarea "#090825004 VENABLE- RIC WILL SEND EST R/T EVSA"
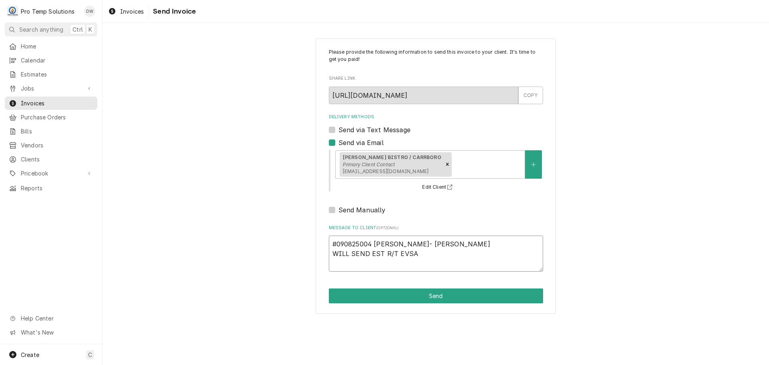
type textarea "x"
type textarea "#090825004 VENABLE- RIC WILL SEND EST R/T EVS"
type textarea "x"
type textarea "#090825004 VENABLE- RIC WILL SEND EST R/T EV"
type textarea "x"
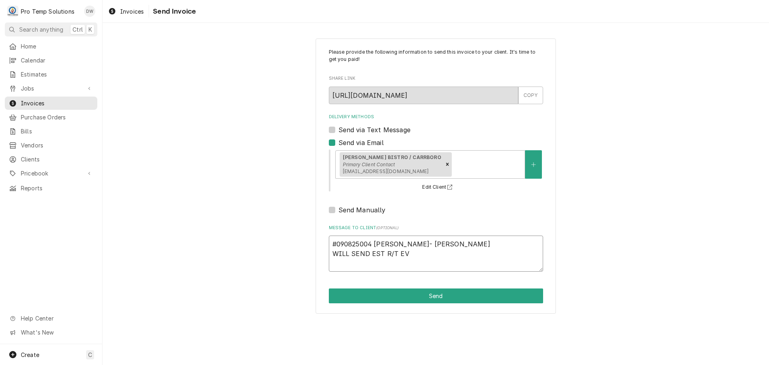
type textarea "#090825004 VENABLE- RIC WILL SEND EST R/T EVA"
type textarea "x"
type textarea "#090825004 VENABLE- RIC WILL SEND EST R/T EVAP"
type textarea "x"
type textarea "#090825004 VENABLE- RIC WILL SEND EST R/T EVAP"
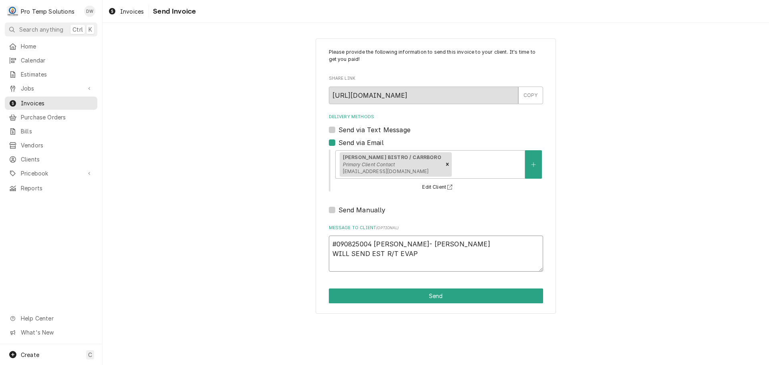
type textarea "x"
type textarea "#090825004 VENABLE- RIC WILL SEND EST R/T EVAP C"
type textarea "x"
type textarea "#090825004 VENABLE- RIC WILL SEND EST R/T EVAP CO"
type textarea "x"
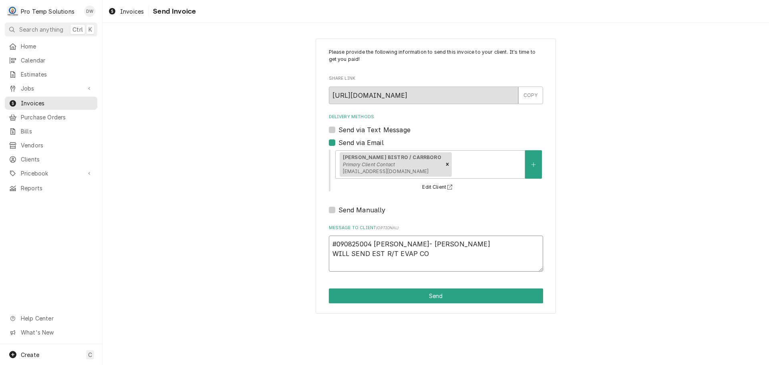
type textarea "#090825004 VENABLE- RIC WILL SEND EST R/T EVAP COI"
type textarea "x"
type textarea "#090825004 VENABLE- RIC WILL SEND EST R/T EVAP COIL"
type textarea "x"
type textarea "#090825004 VENABLE- RIC WILL SEND EST R/T EVAP COIL"
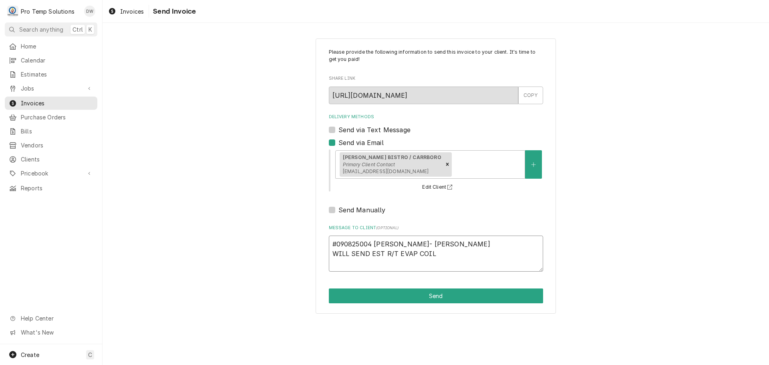
type textarea "x"
type textarea "#090825004 VENABLE- RIC WILL SEND EST R/T EVAP COIL R"
type textarea "x"
type textarea "#090825004 VENABLE- RIC WILL SEND EST R/T EVAP COIL RX"
click at [433, 297] on button "Send" at bounding box center [436, 295] width 214 height 15
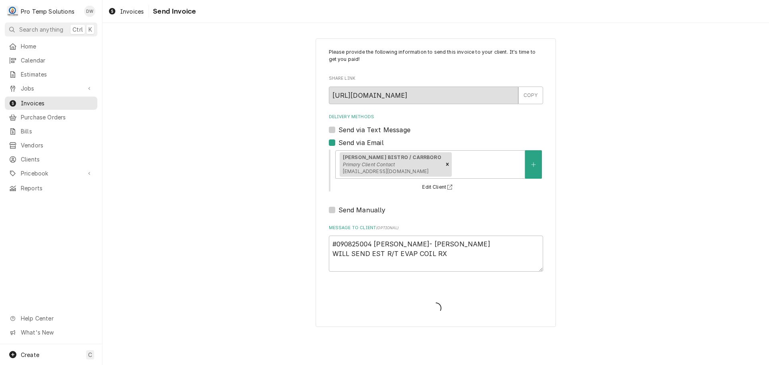
type textarea "x"
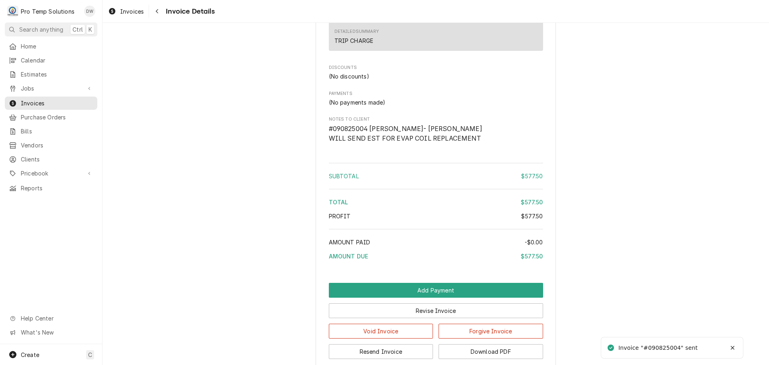
scroll to position [1089, 0]
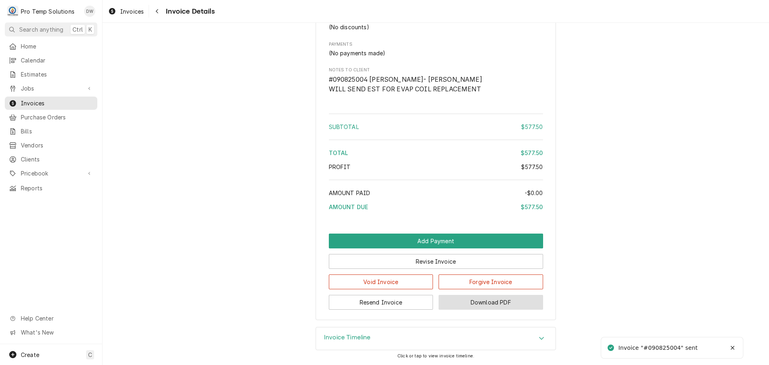
click at [489, 306] on button "Download PDF" at bounding box center [491, 302] width 105 height 15
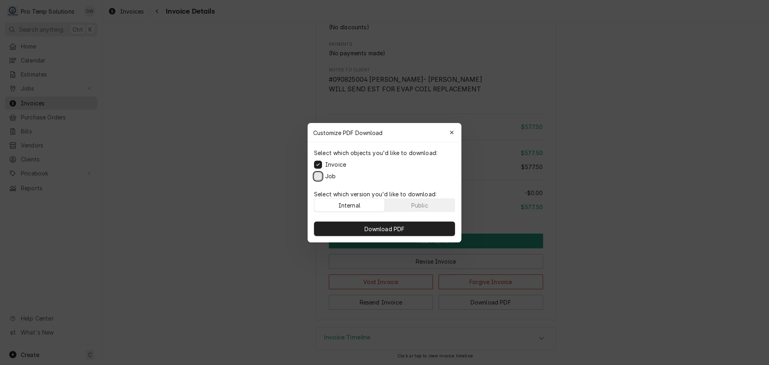
click at [318, 176] on button "Job" at bounding box center [318, 176] width 8 height 8
click at [387, 225] on span "Download PDF" at bounding box center [385, 228] width 44 height 8
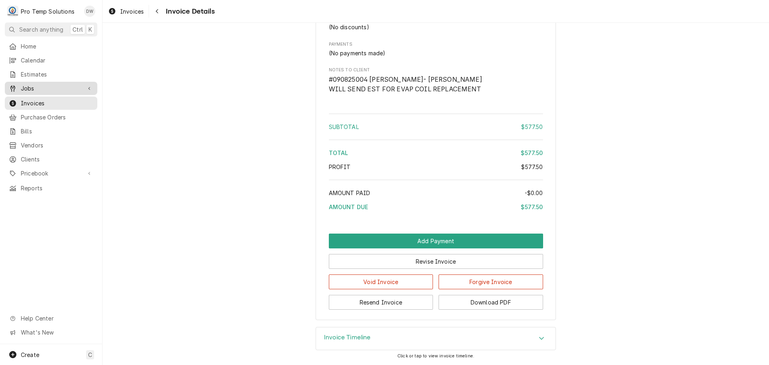
click at [32, 87] on span "Jobs" at bounding box center [51, 88] width 60 height 8
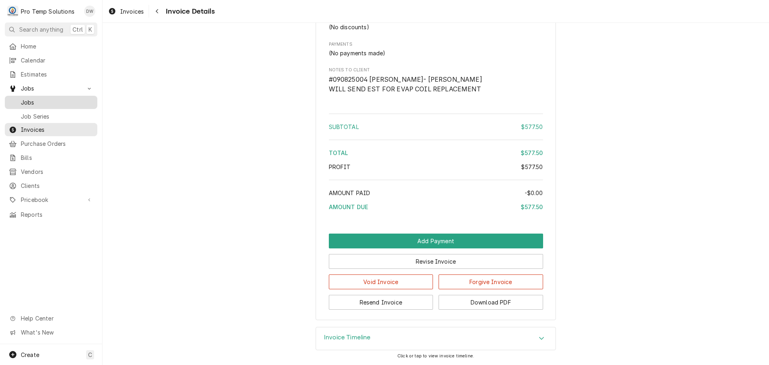
click at [30, 98] on span "Jobs" at bounding box center [57, 102] width 72 height 8
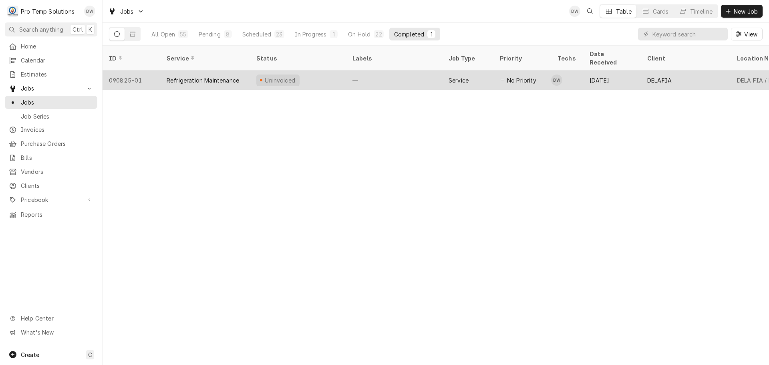
click at [394, 70] on div "—" at bounding box center [394, 79] width 96 height 19
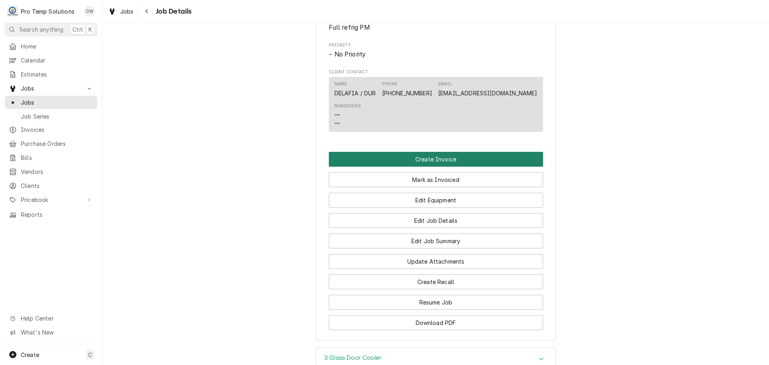
scroll to position [441, 0]
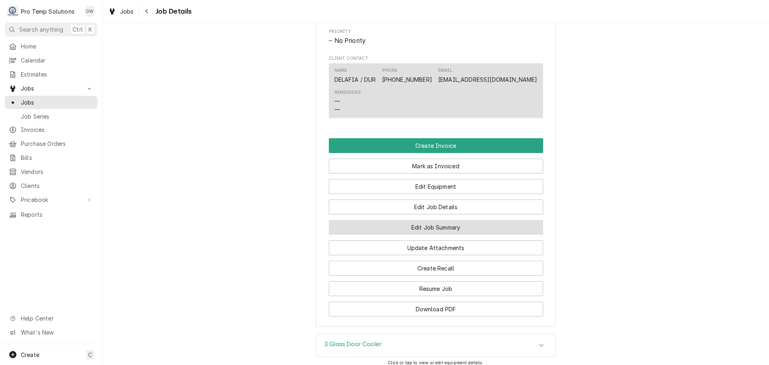
click at [429, 235] on button "Edit Job Summary" at bounding box center [436, 227] width 214 height 15
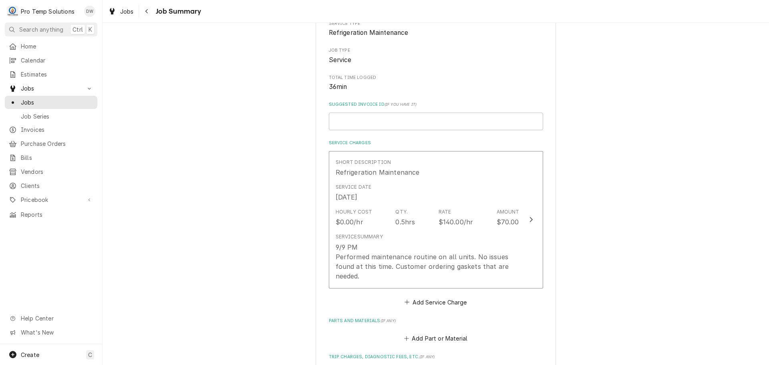
scroll to position [160, 0]
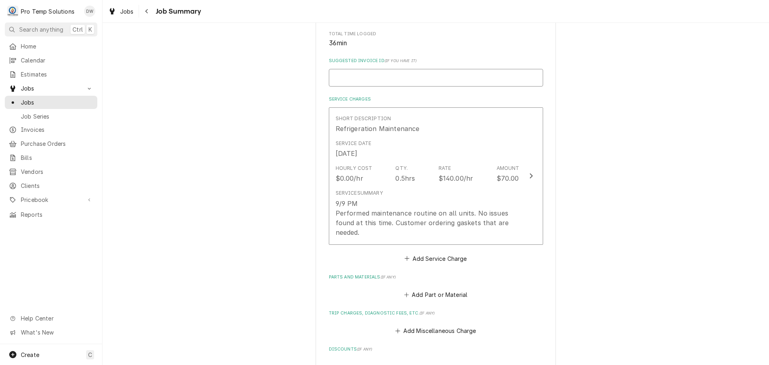
click at [385, 80] on input "Suggested Invoice ID ( if you have it )" at bounding box center [436, 78] width 214 height 18
type textarea "x"
type input "0"
type textarea "x"
type input "09"
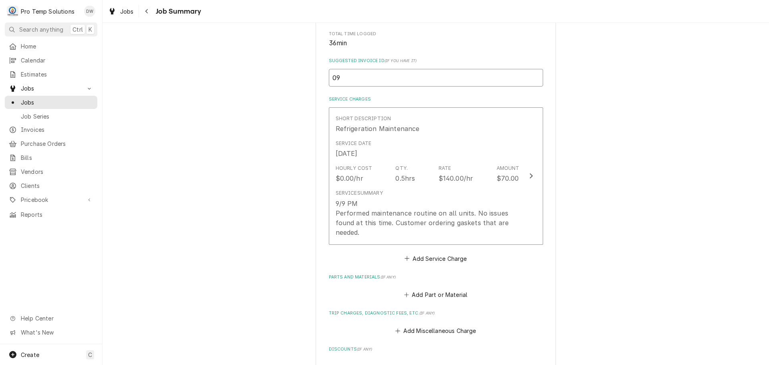
type textarea "x"
type input "090"
type textarea "x"
type input "0909"
type textarea "x"
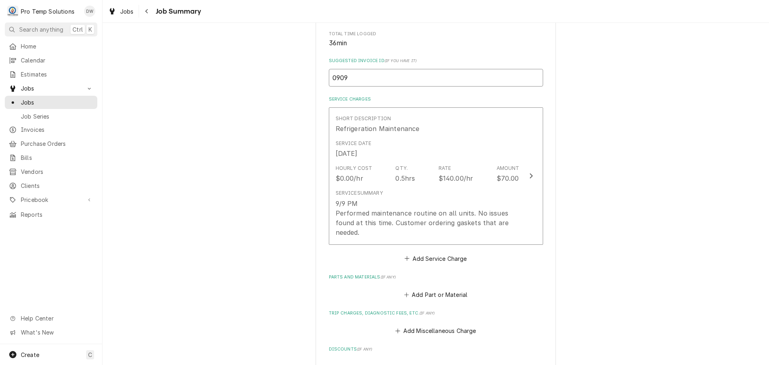
type input "09092"
type textarea "x"
type input "090925"
type textarea "x"
type input "0909250"
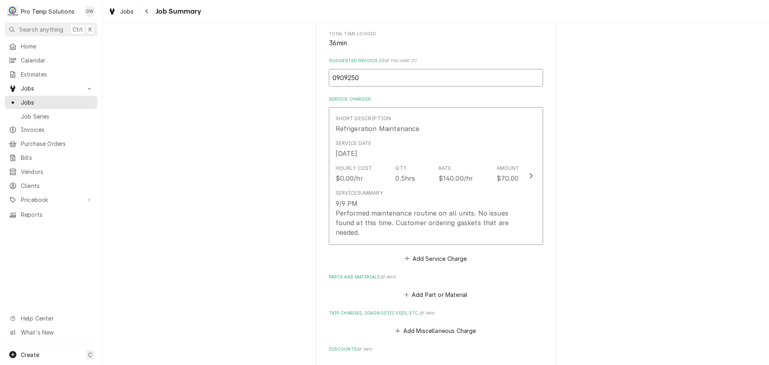
type textarea "x"
type input "09092500"
type textarea "x"
type input "090925001"
type textarea "x"
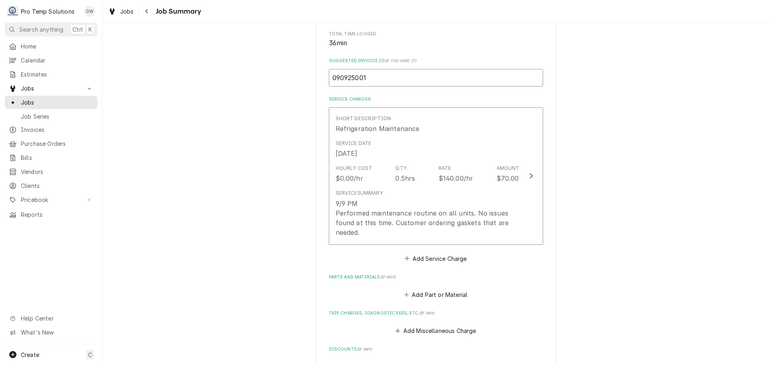
type input "090925001-"
type textarea "x"
type input "090925001-P"
type textarea "x"
type input "090925001-PM"
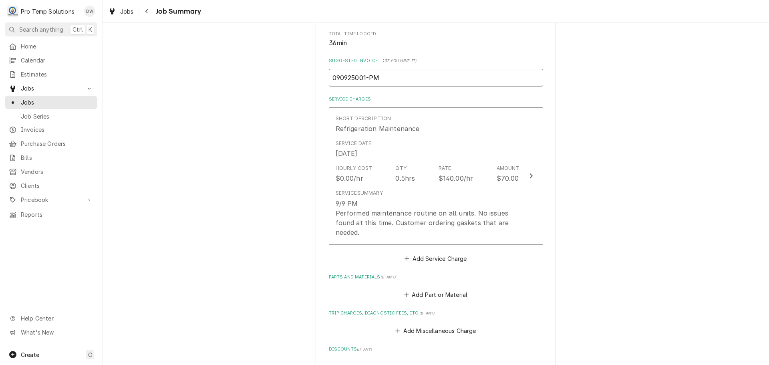
type textarea "x"
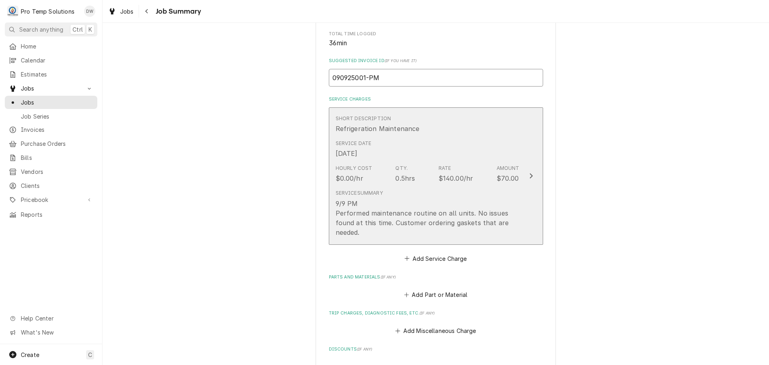
type input "090925001-PM"
click at [526, 175] on div "Update Line Item" at bounding box center [531, 176] width 10 height 10
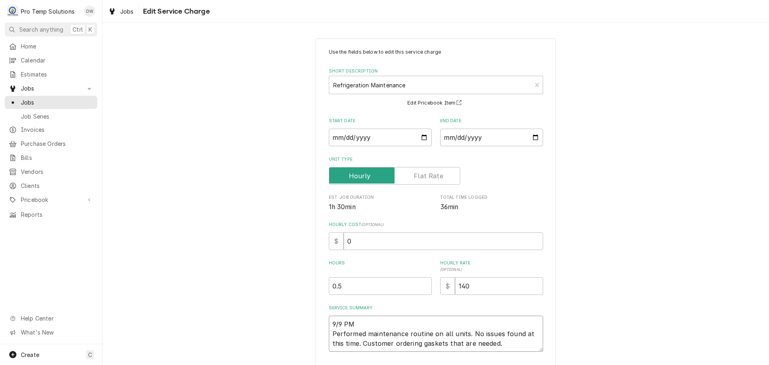
click at [370, 323] on textarea "9/9 PM Performed maintenance routine on all units. No issues found at this time…" at bounding box center [436, 334] width 214 height 36
type textarea "x"
type textarea "9/9 PM Performed maintenance routine on all units. No issues found at this time…"
type textarea "x"
type textarea "9/9 PM 9 Performed maintenance routine on all units. No issues found at this ti…"
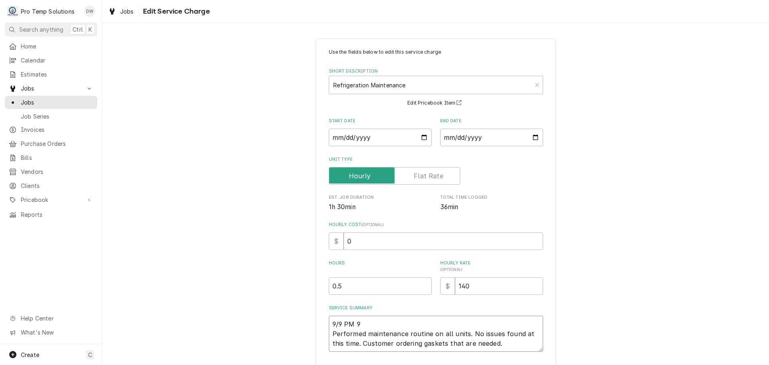
type textarea "x"
type textarea "9/9 PM 90 Performed maintenance routine on all units. No issues found at this t…"
type textarea "x"
type textarea "9/9 PM 900 Performed maintenance routine on all units. No issues found at this …"
type textarea "x"
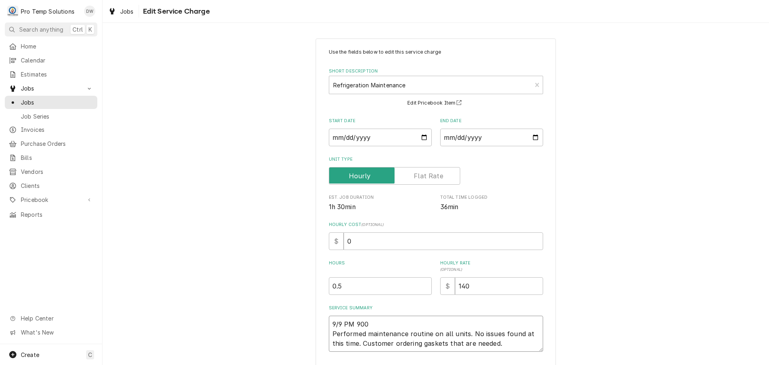
type textarea "9/9 PM 900- Performed maintenance routine on all units. No issues found at this…"
type textarea "x"
type textarea "9/9 PM 900-9 Performed maintenance routine on all units. No issues found at thi…"
type textarea "x"
type textarea "9/9 PM 900-94 Performed maintenance routine on all units. No issues found at th…"
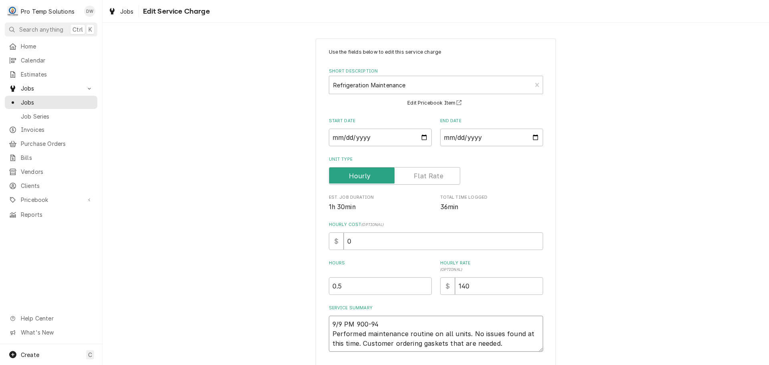
type textarea "x"
type textarea "9/9 PM 900-940 Performed maintenance routine on all units. No issues found at t…"
type textarea "x"
type textarea "9/9 PM 900-940 Performed maintenance routine on all units. No issues found at t…"
click at [343, 285] on input "0.5" at bounding box center [380, 286] width 103 height 18
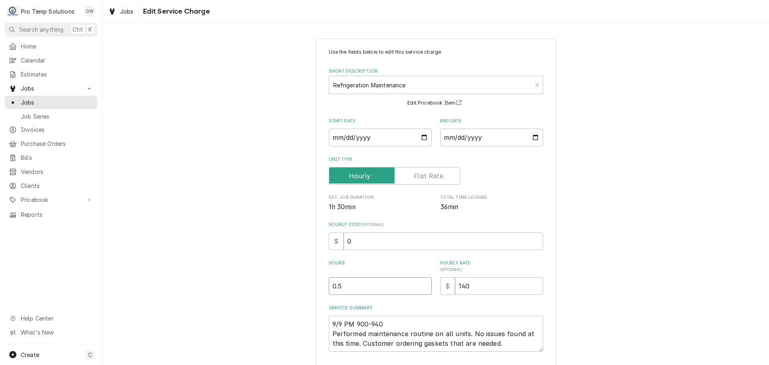
type textarea "x"
type input "0"
type textarea "x"
type input "0.7"
type textarea "x"
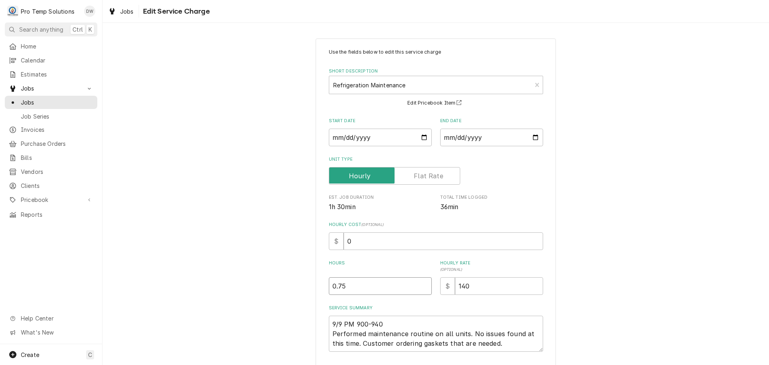
type input "0.75"
click at [347, 237] on input "0" at bounding box center [443, 241] width 199 height 18
type textarea "x"
type input "7"
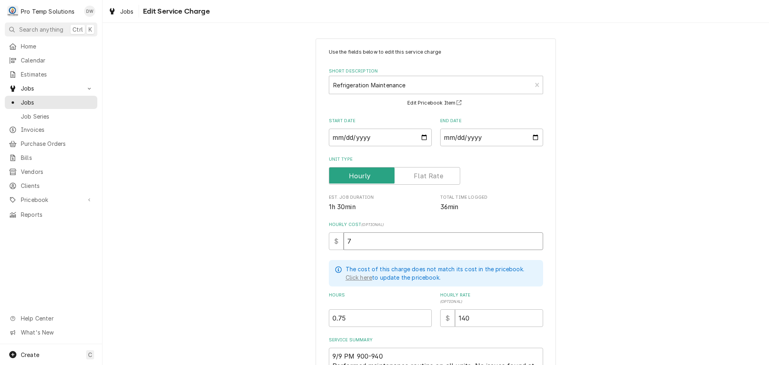
type textarea "x"
type input "75"
type textarea "x"
type input "7"
type textarea "x"
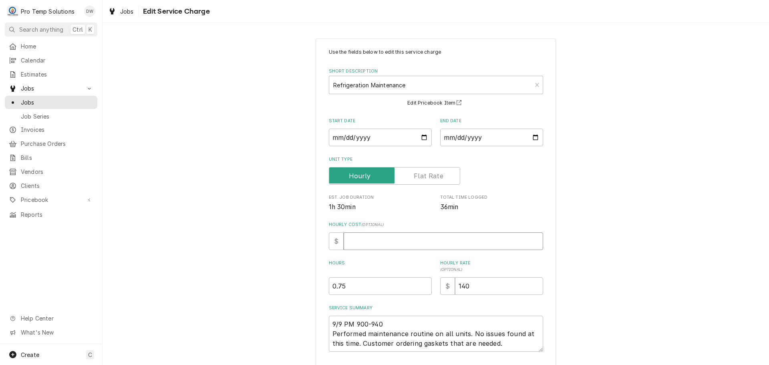
type textarea "x"
type input "1"
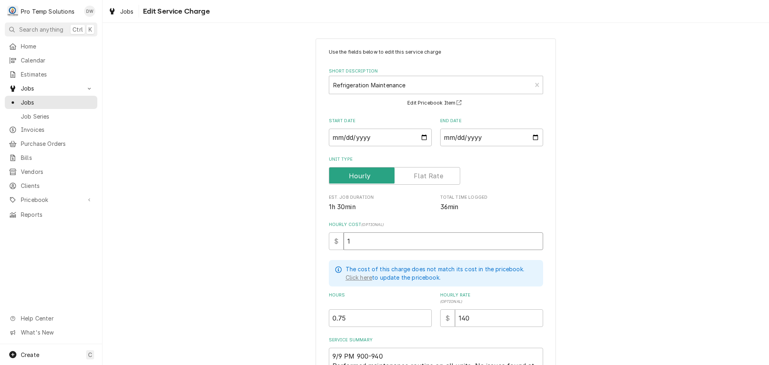
type textarea "x"
type input "18"
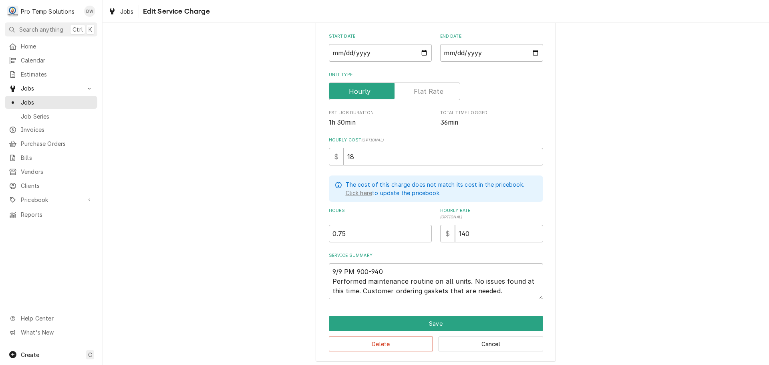
scroll to position [87, 0]
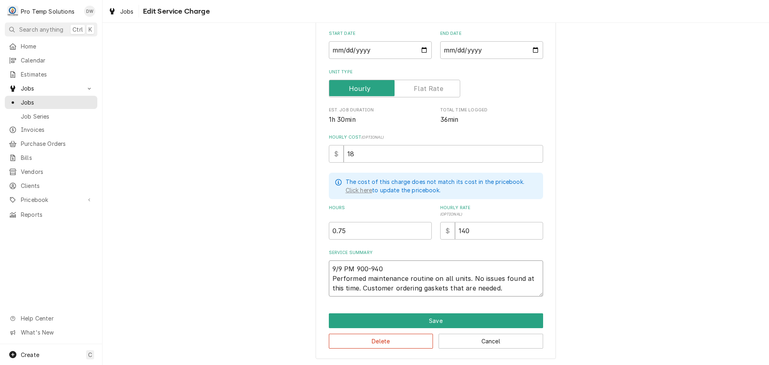
click at [411, 266] on textarea "9/9 PM 900-940 Performed maintenance routine on all units. No issues found at t…" at bounding box center [436, 278] width 214 height 36
type textarea "x"
type textarea "9/9 PM 900-940 K Performed maintenance routine on all units. No issues found at…"
type textarea "x"
type textarea "9/9 PM 900-940 KO Performed maintenance routine on all units. No issues found a…"
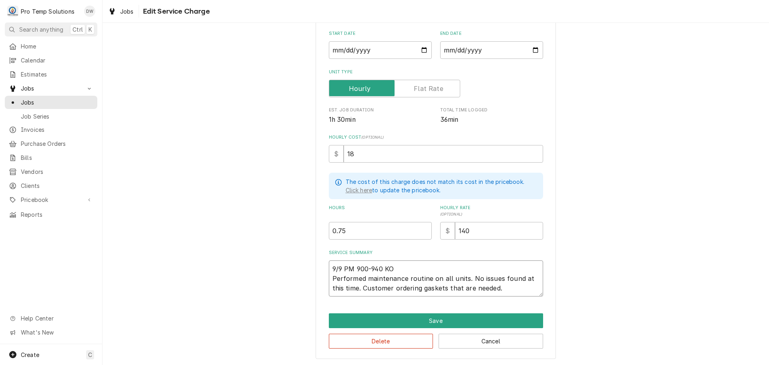
type textarea "x"
type textarea "9/9 PM 900-940 KOT Performed maintenance routine on all units. No issues found …"
type textarea "x"
type textarea "9/9 PM 900-940 KOTY Performed maintenance routine on all units. No issues found…"
type textarea "x"
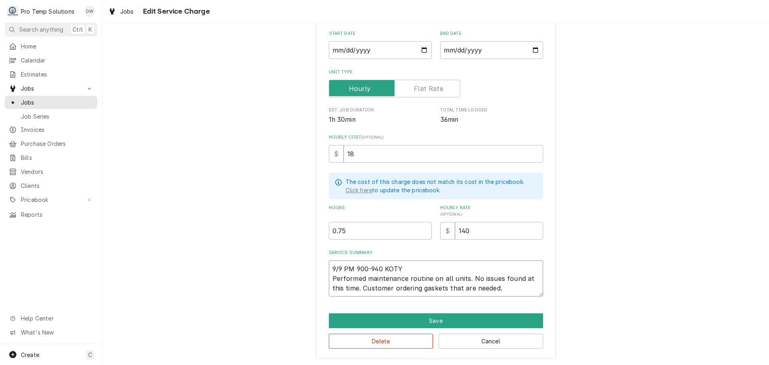
type textarea "9/9 PM 900-940 KOTY Performed maintenance routine on all units. No issues found…"
click at [402, 278] on textarea "9/9 PM 900-940 KOTY Performed maintenance routine on all units. No issues found…" at bounding box center [436, 278] width 214 height 36
type textarea "x"
type textarea "9/9 PM 900-940 KOTY Performed maintenanc routine on all units. No issues found …"
type textarea "x"
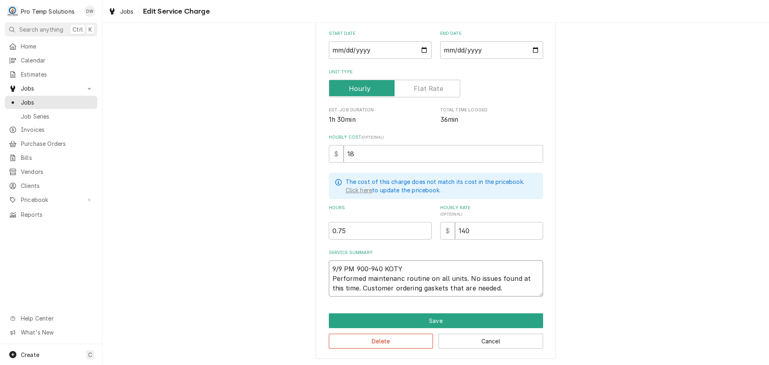
type textarea "9/9 PM 900-940 KOTY Performed maintenan routine on all units. No issues found a…"
type textarea "x"
type textarea "9/9 PM 900-940 KOTY Performed maintena routine on all units. No issues found at…"
type textarea "x"
type textarea "9/9 PM 900-940 KOTY Performed mainten routine on all units. No issues found at …"
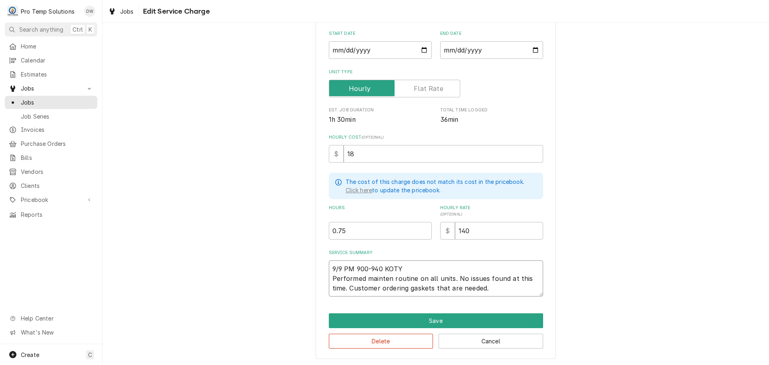
type textarea "x"
type textarea "9/9 PM 900-940 KOTY Performed mainte routine on all units. No issues found at t…"
type textarea "x"
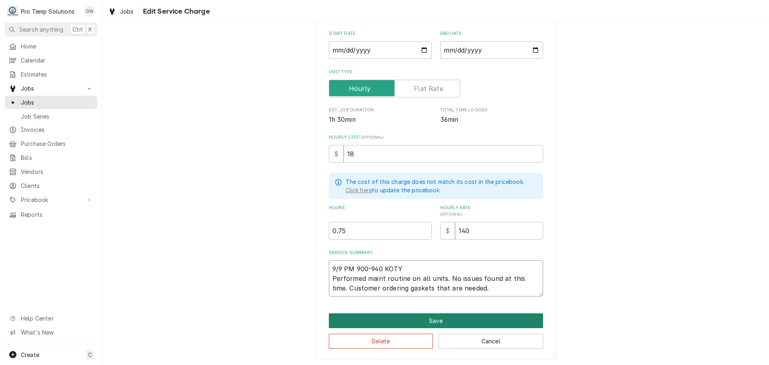
type textarea "9/9 PM 900-940 KOTY Performed maint routine on all units. No issues found at th…"
click at [431, 320] on button "Save" at bounding box center [436, 320] width 214 height 15
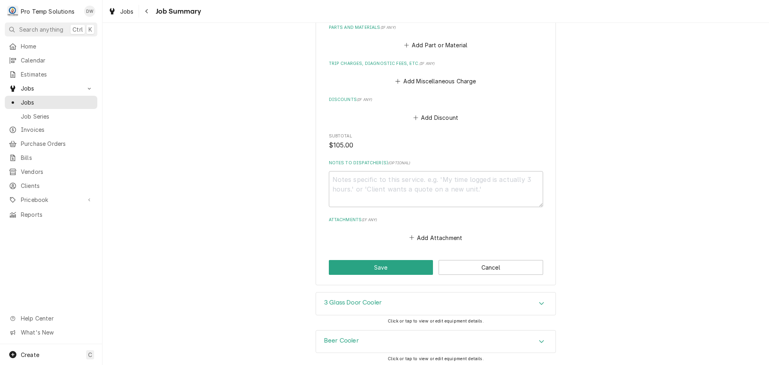
scroll to position [401, 0]
click at [346, 183] on textarea "Notes to Dispatcher(s) ( optional )" at bounding box center [436, 189] width 214 height 36
type textarea "x"
type textarea "#"
type textarea "x"
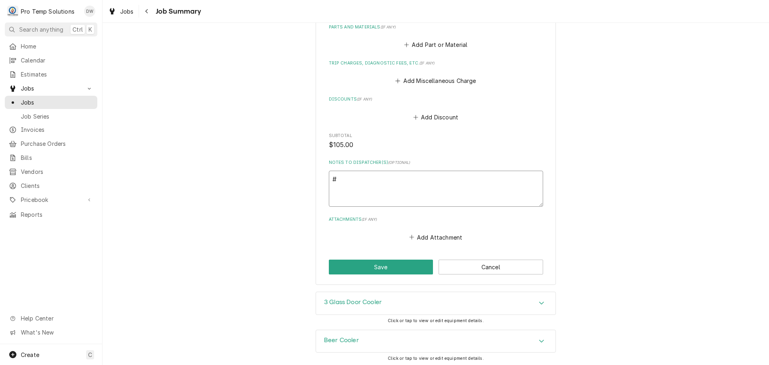
type textarea "#0"
type textarea "x"
type textarea "#09"
type textarea "x"
type textarea "#090"
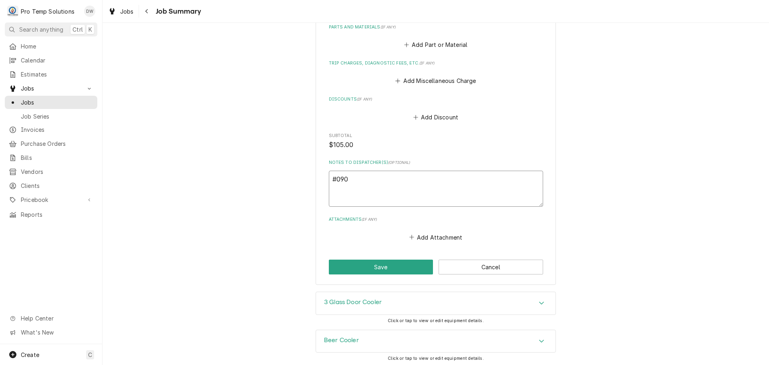
type textarea "x"
type textarea "#0909"
type textarea "x"
type textarea "#09092"
type textarea "x"
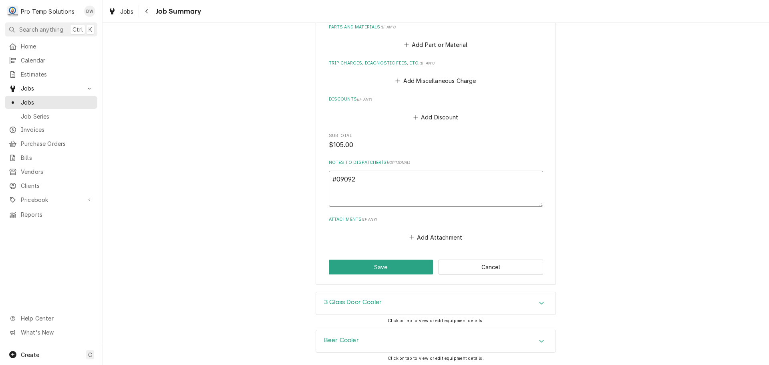
type textarea "#090925"
type textarea "x"
type textarea "#0909250"
type textarea "x"
type textarea "#09092500"
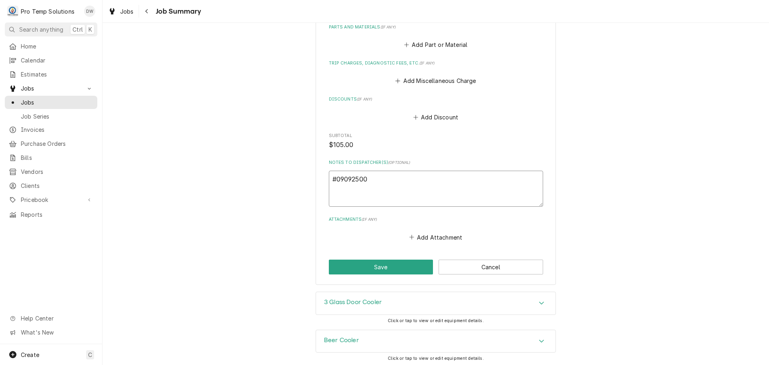
type textarea "x"
type textarea "#090925001"
type textarea "x"
type textarea "#090925001-"
type textarea "x"
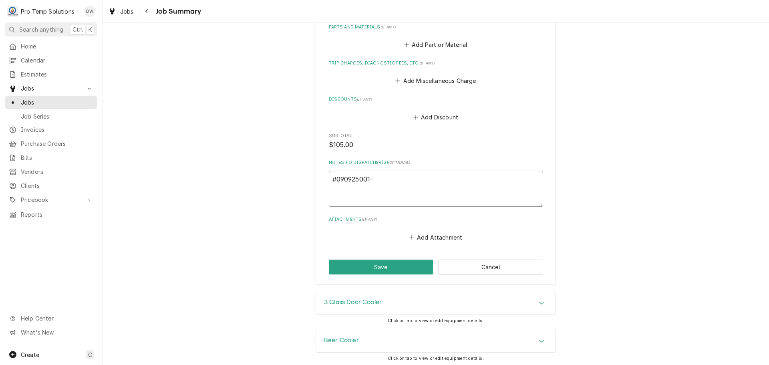
type textarea "#090925001-P"
type textarea "x"
type textarea "#090925001-PM"
type textarea "x"
type textarea "#090925001-PM"
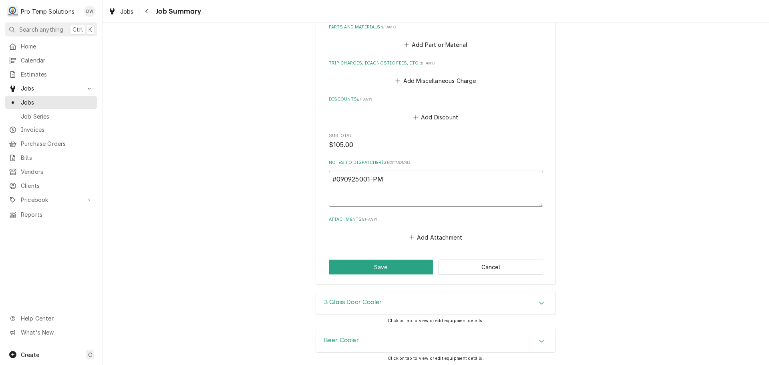
type textarea "x"
type textarea "#090925001-PM D"
type textarea "x"
type textarea "#090925001-PM DE"
type textarea "x"
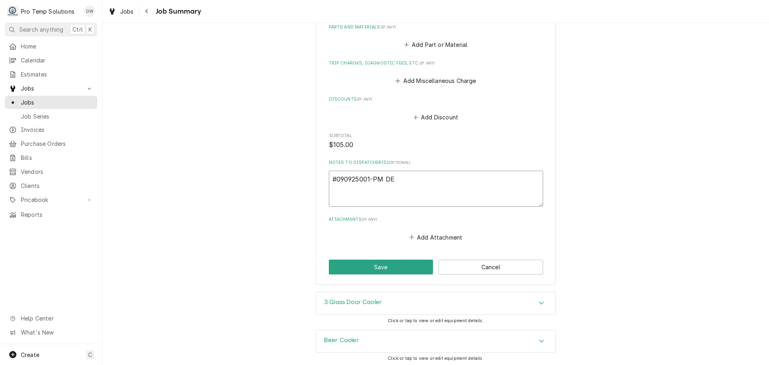
type textarea "#090925001-PM DEL"
type textarea "x"
type textarea "#090925001-PM DELF"
type textarea "x"
type textarea "#090925001-PM DELFI"
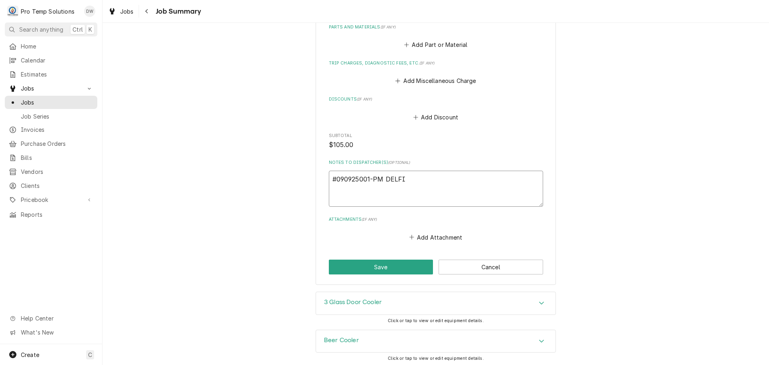
type textarea "x"
type textarea "#090925001-PM DELFIA"
type textarea "x"
type textarea "#090925001-PM DELFIA-"
type textarea "x"
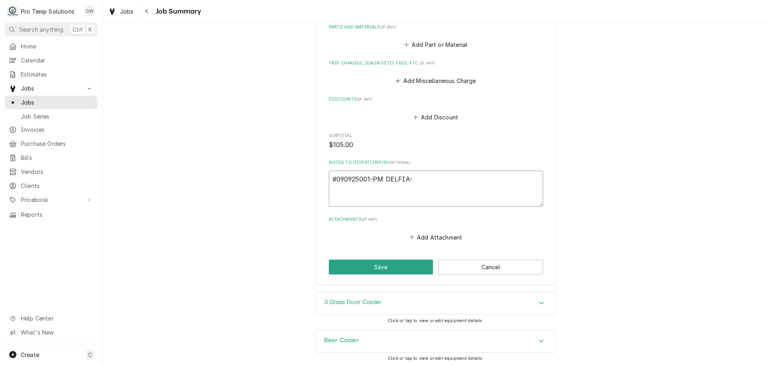
type textarea "#090925001-PM DELFIA-"
type textarea "x"
type textarea "#090925001-PM DELFIA- R"
type textarea "x"
type textarea "#090925001-PM DELFIA- RE"
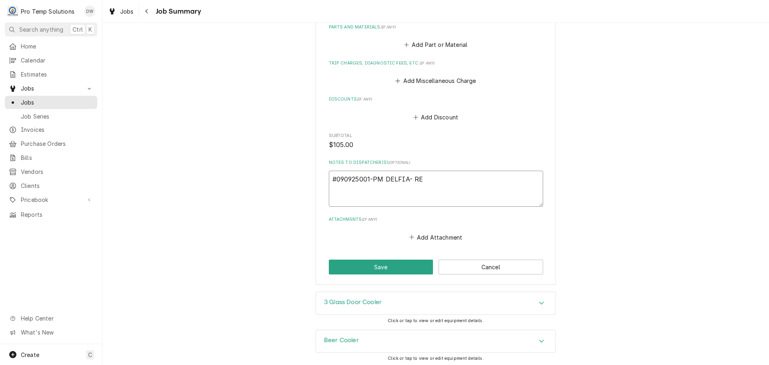
type textarea "x"
type textarea "#090925001-PM DELFIA- REF"
type textarea "x"
type textarea "#090925001-PM DELFIA- REFR"
type textarea "x"
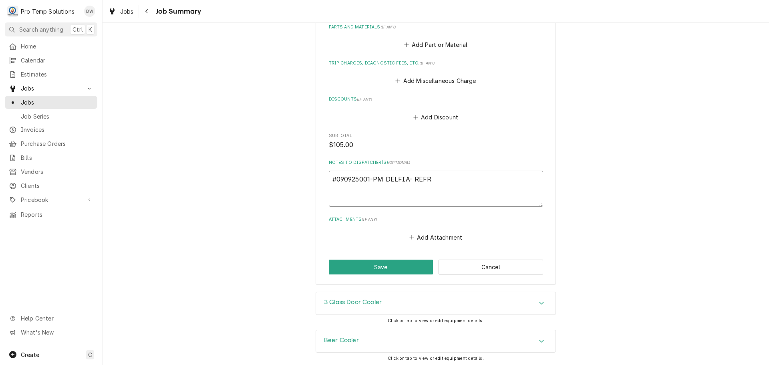
type textarea "#090925001-PM DELFIA- REFRI"
type textarea "x"
type textarea "#090925001-PM DELFIA- REFRIG"
type textarea "x"
type textarea "#090925001-PM DELFIA- REFRIG"
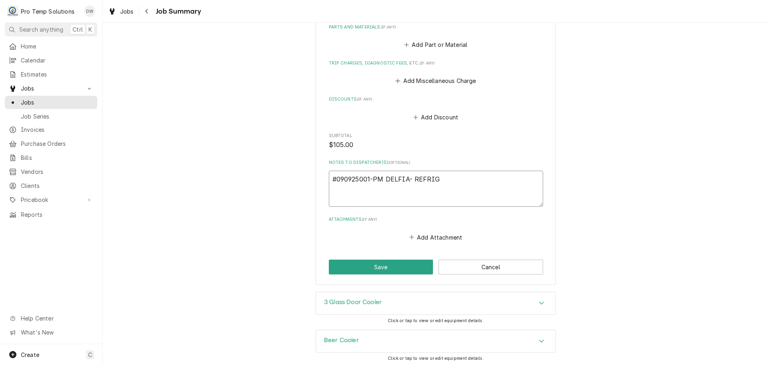
type textarea "x"
type textarea "#090925001-PM DELFIA- REFRIG P"
type textarea "x"
type textarea "#090925001-PM DELFIA- REFRIG PM"
type textarea "x"
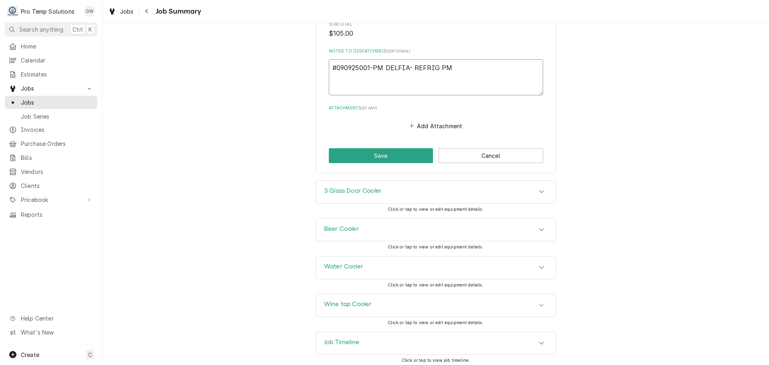
scroll to position [516, 0]
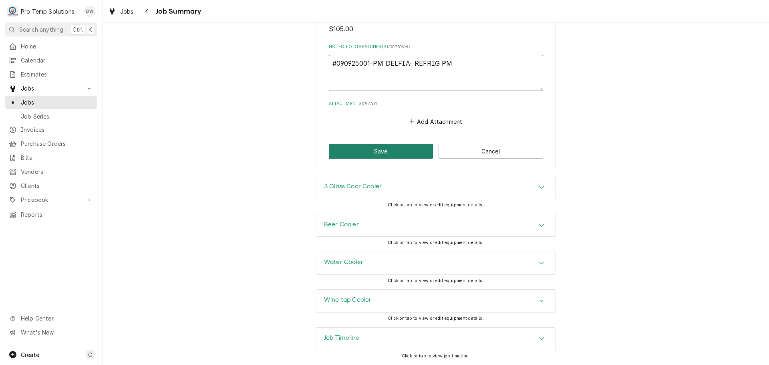
type textarea "#090925001-PM DELFIA- REFRIG PM"
click at [395, 151] on button "Save" at bounding box center [381, 151] width 105 height 15
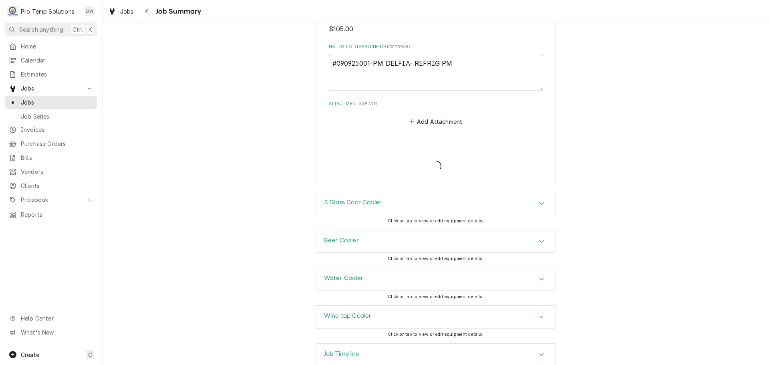
type textarea "x"
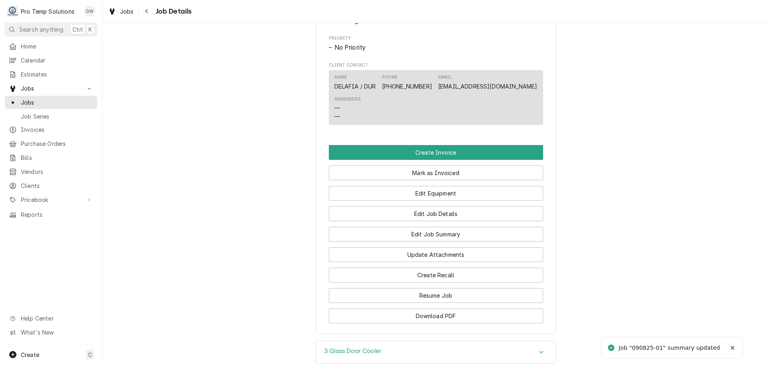
scroll to position [441, 0]
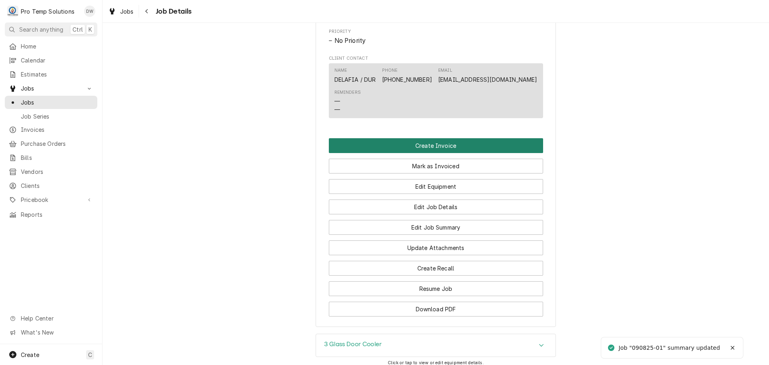
click at [428, 153] on button "Create Invoice" at bounding box center [436, 145] width 214 height 15
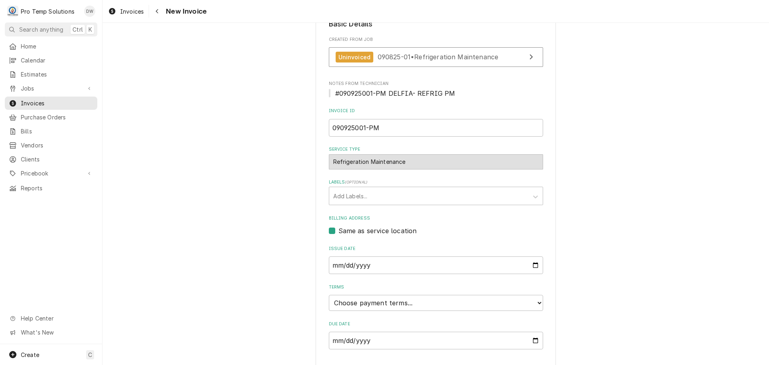
scroll to position [185, 0]
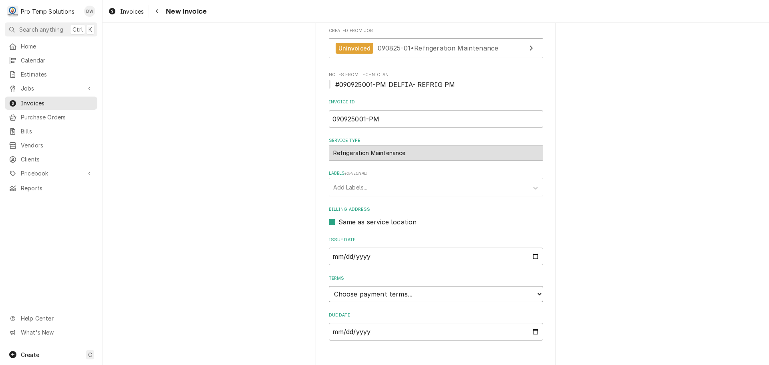
click at [377, 286] on select "Choose payment terms... Same Day Net 7 Net 14 Net 21 Net 30 Net 45 Net 60 Net 90" at bounding box center [436, 294] width 214 height 16
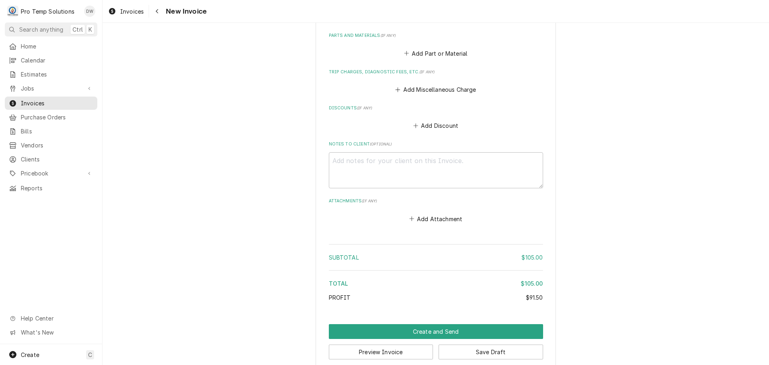
scroll to position [697, 0]
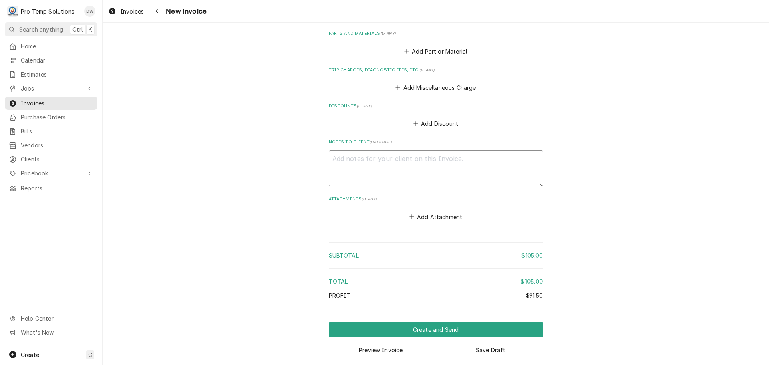
click at [346, 150] on textarea "Notes to Client ( optional )" at bounding box center [436, 168] width 214 height 36
type textarea "x"
type textarea "#"
type textarea "x"
type textarea "#0"
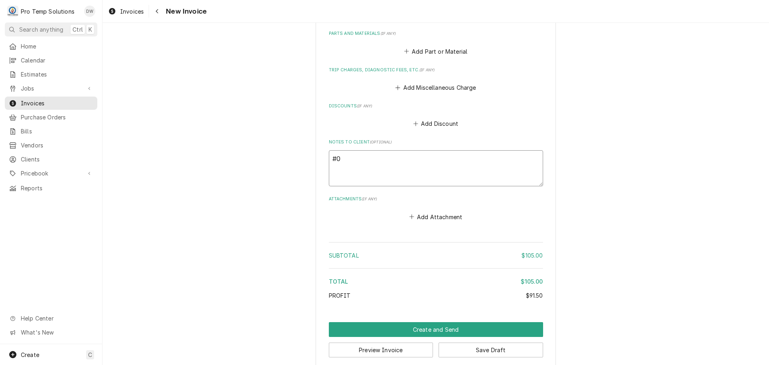
type textarea "x"
type textarea "#09"
type textarea "x"
type textarea "#090"
type textarea "x"
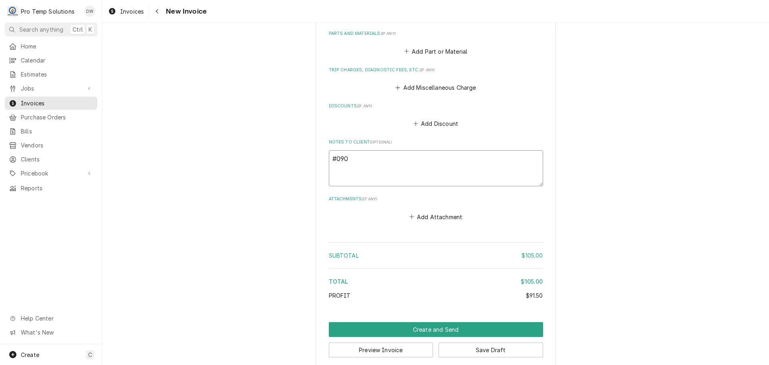
type textarea "#0909"
type textarea "x"
type textarea "#09092"
type textarea "x"
type textarea "#090925"
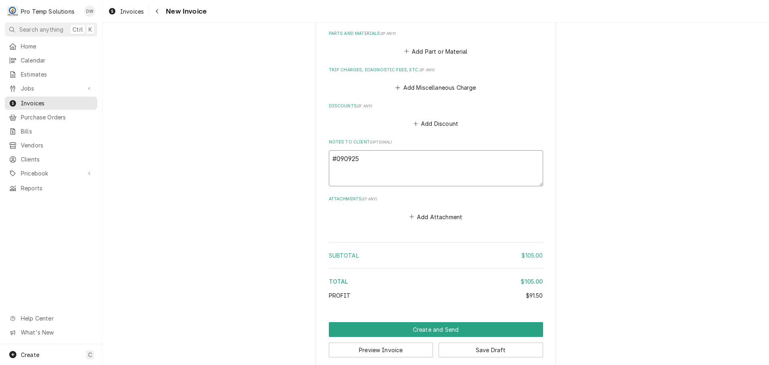
type textarea "x"
type textarea "#0909250"
type textarea "x"
type textarea "#09092500"
type textarea "x"
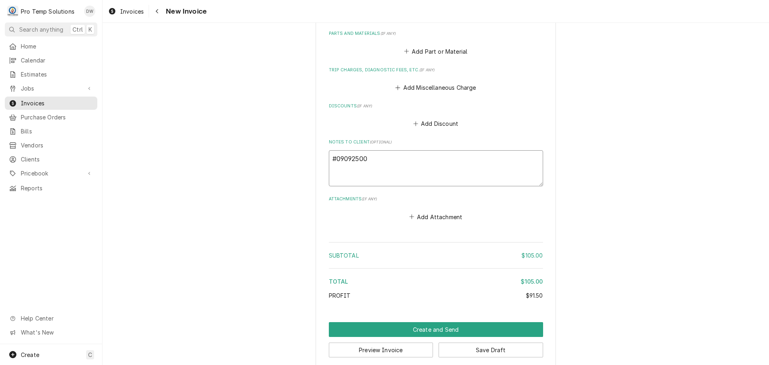
type textarea "#090925001"
type textarea "x"
type textarea "#090925001"
type textarea "x"
type textarea "#090925001 D"
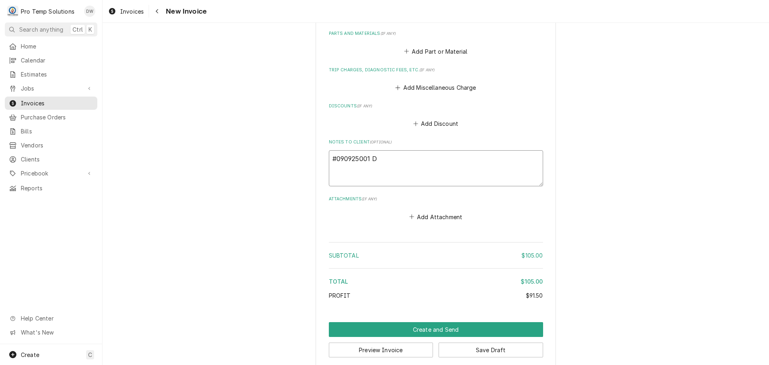
type textarea "x"
type textarea "#090925001 DE"
type textarea "x"
type textarea "#090925001 DEL"
type textarea "x"
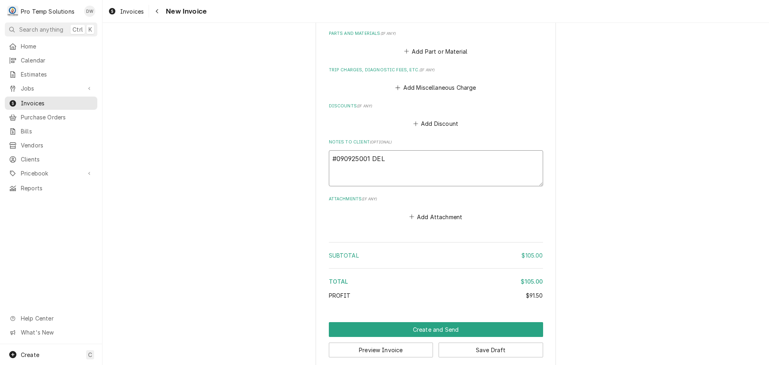
type textarea "#090925001 DELF"
type textarea "x"
type textarea "#090925001 DELFI"
type textarea "x"
type textarea "#090925001 DELFIA"
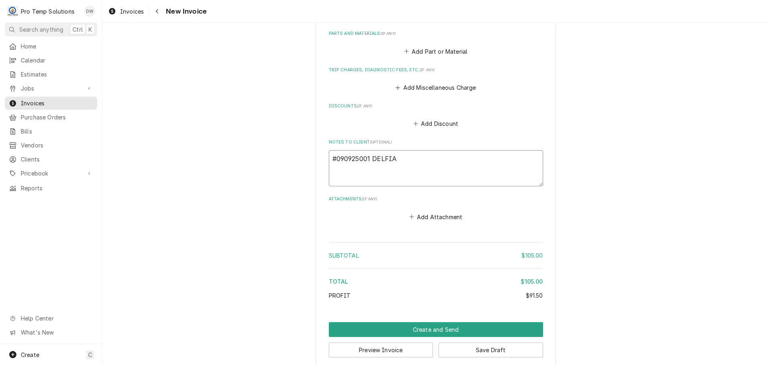
type textarea "x"
type textarea "#090925001 DELFIAS"
type textarea "x"
type textarea "#090925001 DELFIAS-"
type textarea "x"
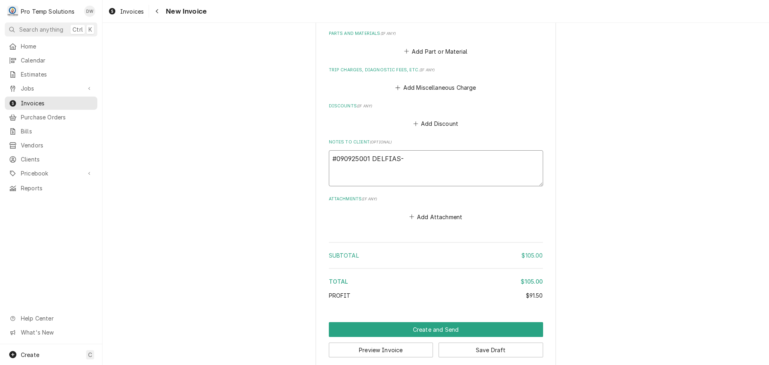
type textarea "#090925001 DELFIAS-"
type textarea "x"
type textarea "#090925001 DELFIAS-"
type textarea "x"
type textarea "#090925001 DELFIAS"
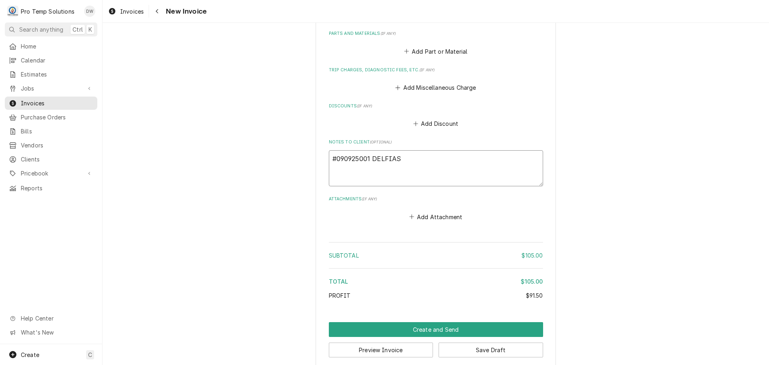
type textarea "x"
type textarea "#090925001 DELFIA"
type textarea "x"
type textarea "#090925001 DELFIA-"
type textarea "x"
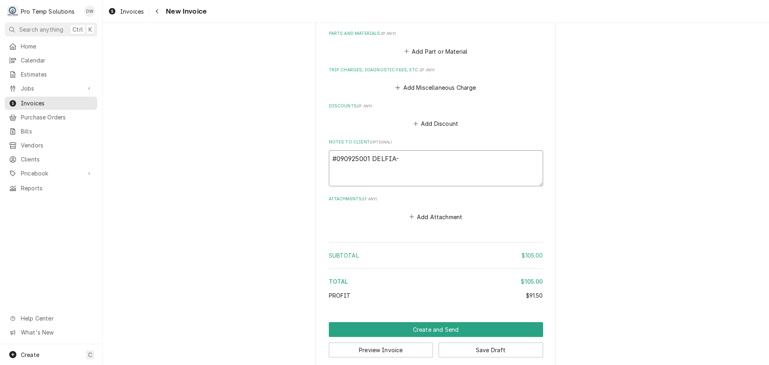
type textarea "#090925001 DELFIA-"
type textarea "x"
type textarea "#090925001 DELFIA- R"
type textarea "x"
type textarea "#090925001 DELFIA- RE"
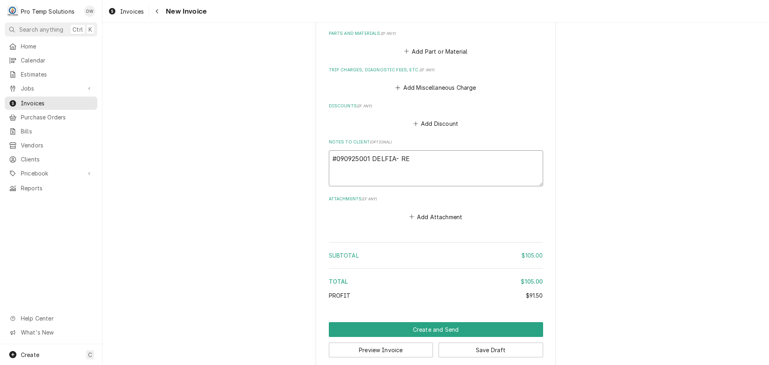
type textarea "x"
type textarea "#090925001 DELFIA- REF"
type textarea "x"
type textarea "#090925001 DELFIA- REFR"
type textarea "x"
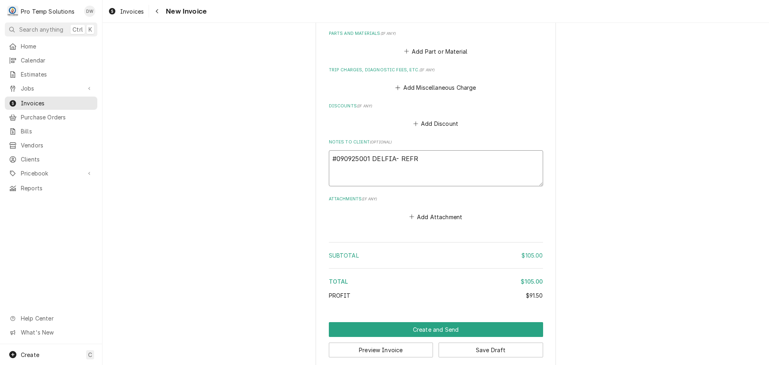
type textarea "#090925001 DELFIA- REFRI"
type textarea "x"
type textarea "#090925001 DELFIA- REFRIG"
type textarea "x"
type textarea "#090925001 DELFIA- REFRIG"
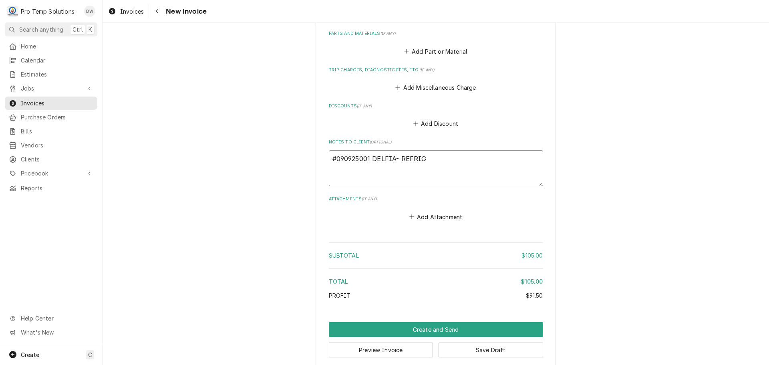
type textarea "x"
type textarea "#090925001 DELFIA- REFRIG P"
type textarea "x"
type textarea "#090925001 DELFIA- REFRIG PM"
type textarea "x"
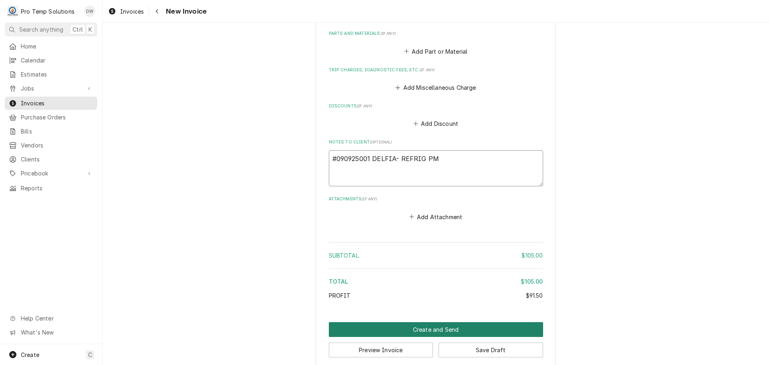
type textarea "#090925001 DELFIA- REFRIG PM"
click at [433, 322] on button "Create and Send" at bounding box center [436, 329] width 214 height 15
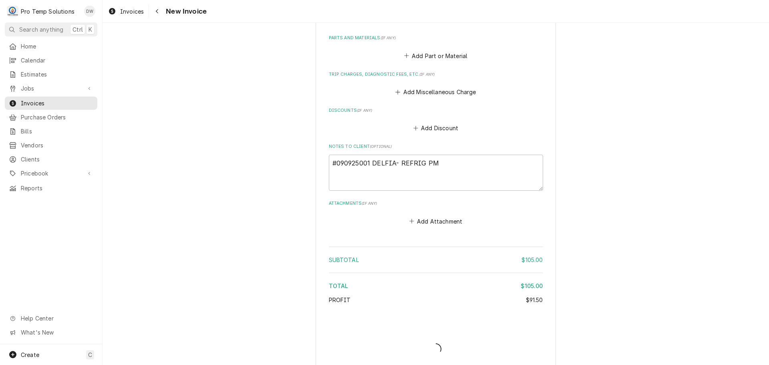
type textarea "x"
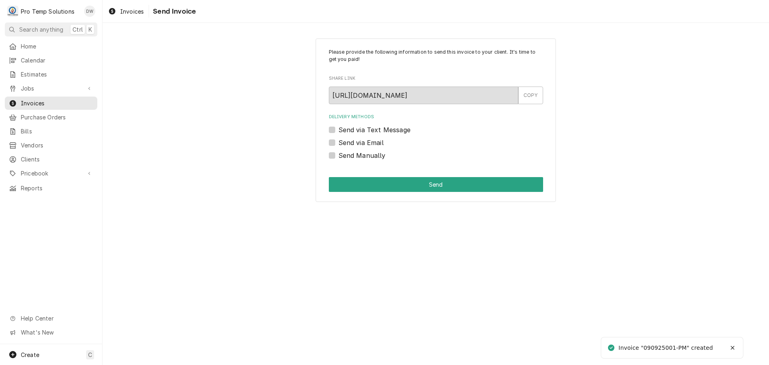
click at [338, 143] on label "Send via Email" at bounding box center [360, 143] width 45 height 10
click at [338, 143] on input "Send via Email" at bounding box center [445, 147] width 214 height 18
checkbox input "true"
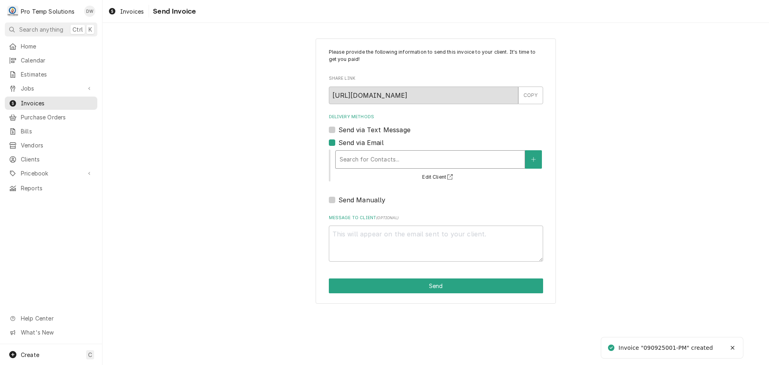
click at [390, 161] on div "Delivery Methods" at bounding box center [430, 159] width 181 height 14
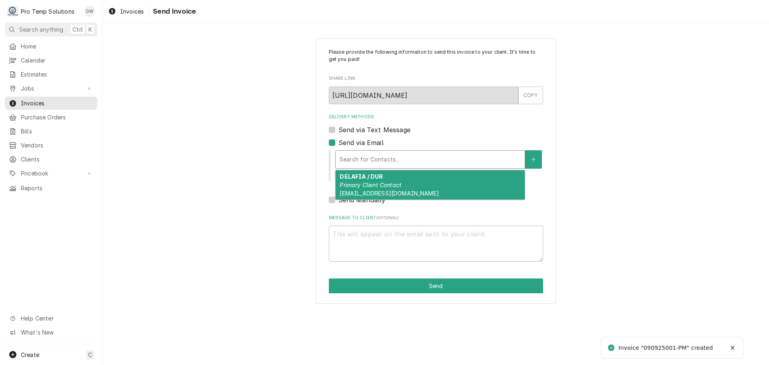
click at [389, 178] on div "DELAFIA / DUR Primary Client Contact [EMAIL_ADDRESS][DOMAIN_NAME]" at bounding box center [430, 184] width 189 height 29
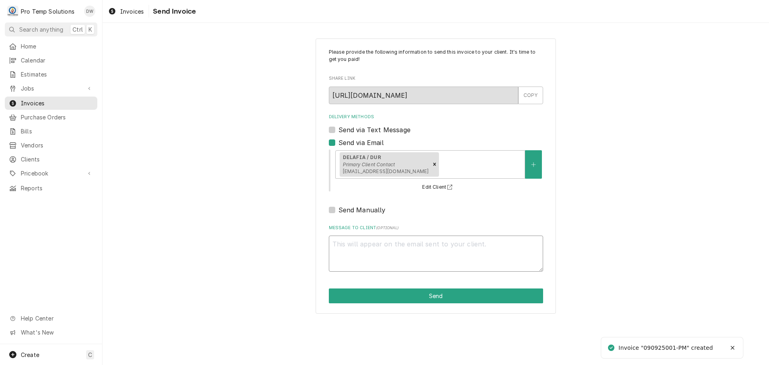
click at [370, 242] on textarea "Message to Client ( optional )" at bounding box center [436, 254] width 214 height 36
type textarea "x"
type textarea "#"
type textarea "x"
type textarea "#0"
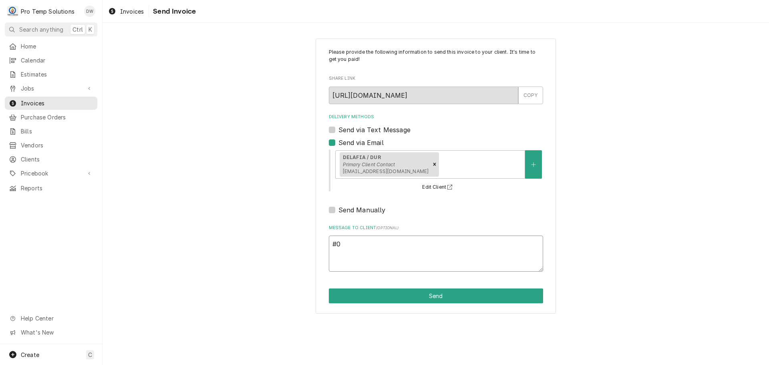
type textarea "x"
type textarea "#09"
type textarea "x"
type textarea "#090"
type textarea "x"
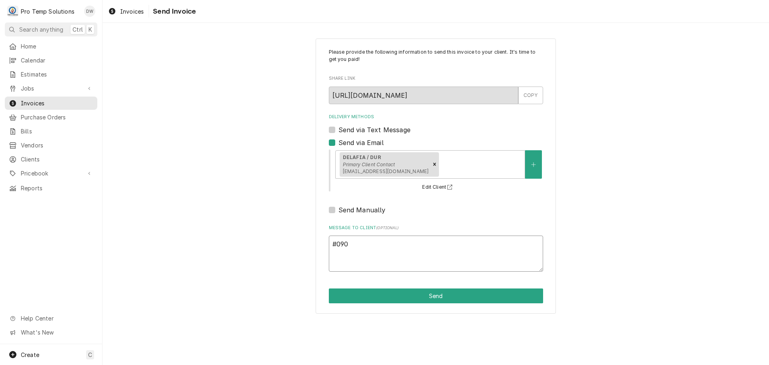
type textarea "#0909"
type textarea "x"
type textarea "#09092"
type textarea "x"
type textarea "#090925"
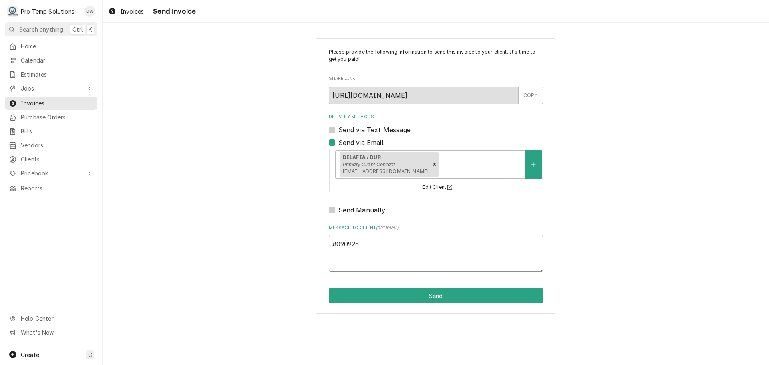
type textarea "x"
type textarea "#0909250"
type textarea "x"
type textarea "#09092500"
type textarea "x"
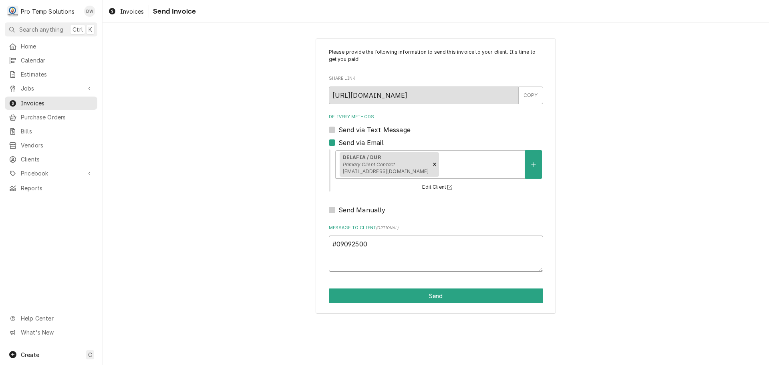
type textarea "#090925002"
type textarea "x"
type textarea "#090925002"
type textarea "x"
type textarea "#090925002 D"
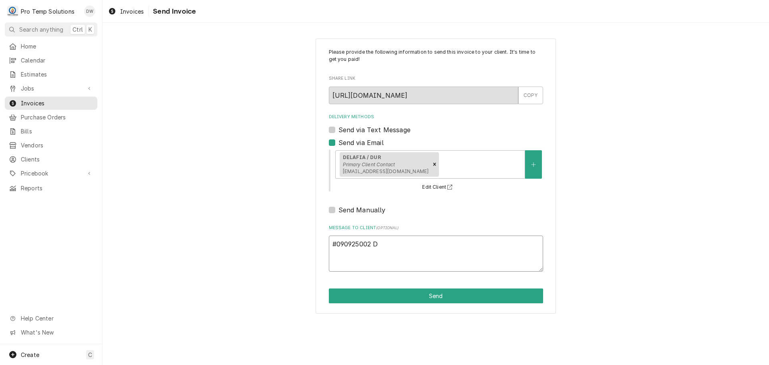
type textarea "x"
type textarea "#090925002 DE"
type textarea "x"
type textarea "#090925002 DEL"
type textarea "x"
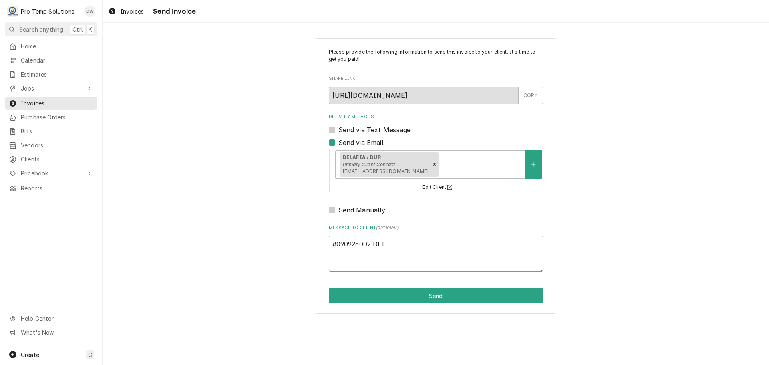
type textarea "#090925002 DELF"
type textarea "x"
type textarea "#090925002 DELFI"
type textarea "x"
type textarea "#090925002 DELFIA"
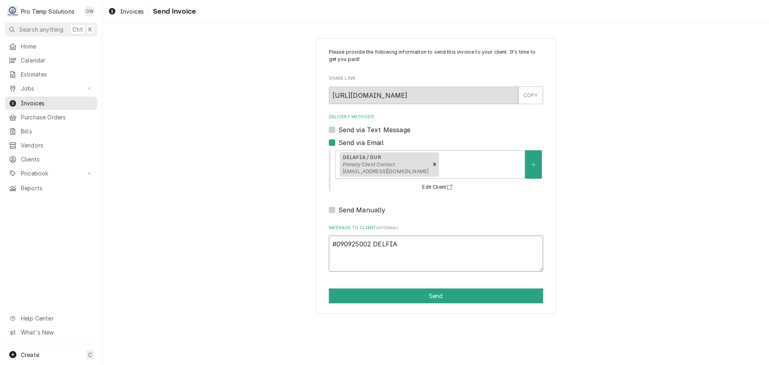
type textarea "x"
type textarea "#090925002 DELFIA-"
type textarea "x"
type textarea "#090925002 DELFIA-"
type textarea "x"
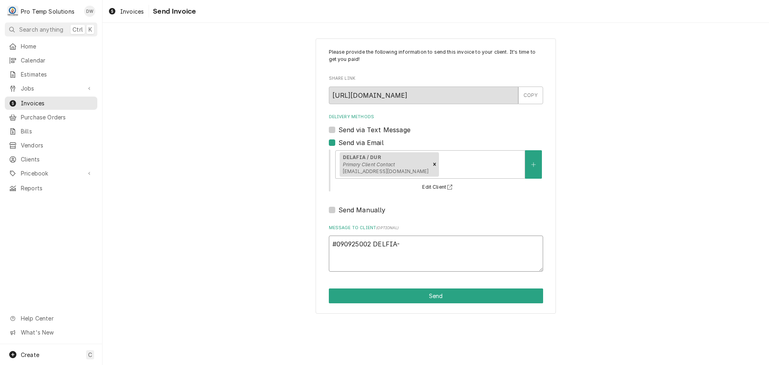
type textarea "#090925002 DELFIA- R"
type textarea "x"
type textarea "#090925002 DELFIA- RE"
type textarea "x"
type textarea "#090925002 DELFIA- REF"
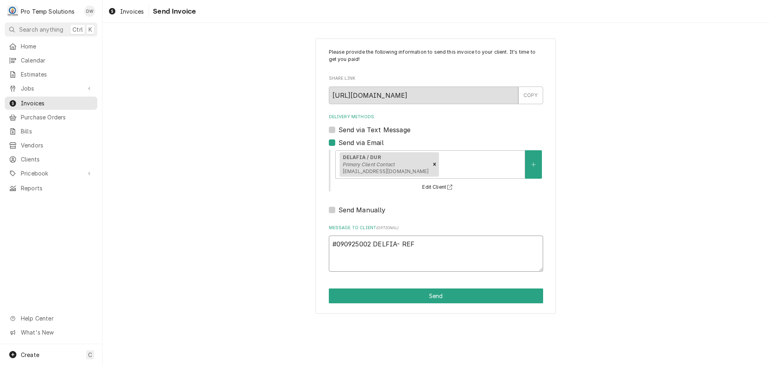
type textarea "x"
type textarea "#090925002 DELFIA- REFR"
type textarea "x"
type textarea "#090925002 DELFIA- REFRI"
type textarea "x"
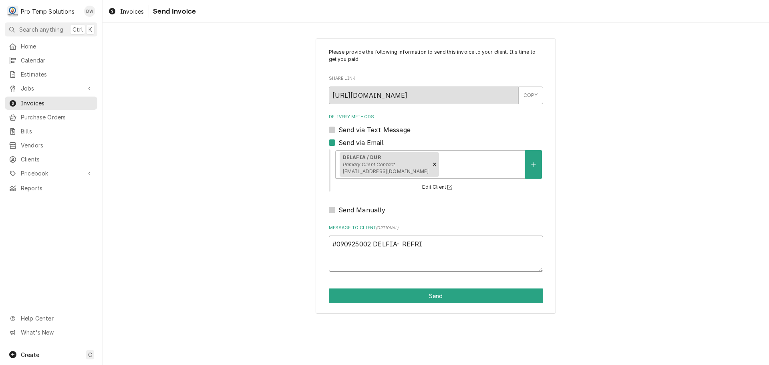
type textarea "#090925002 DELFIA- REFRIG"
type textarea "x"
type textarea "#090925002 DELFIA- REFRIG"
type textarea "x"
type textarea "#090925002 DELFIA- REFRIG P"
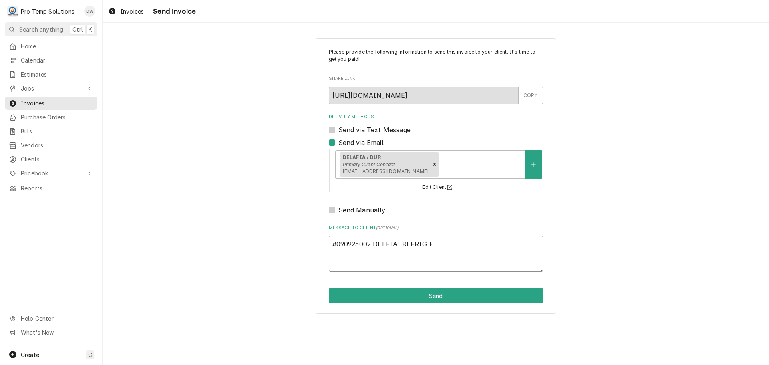
type textarea "x"
type textarea "#090925002 DELFIA- REFRIG PM"
type textarea "x"
type textarea "#090925002 DELFIA- REFRIG PM"
click at [441, 296] on button "Send" at bounding box center [436, 295] width 214 height 15
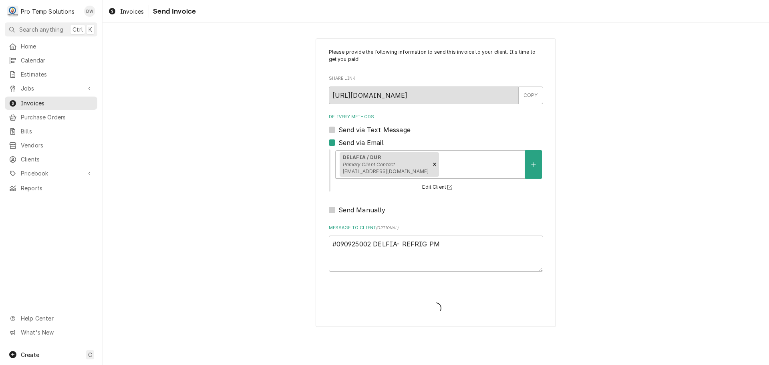
type textarea "x"
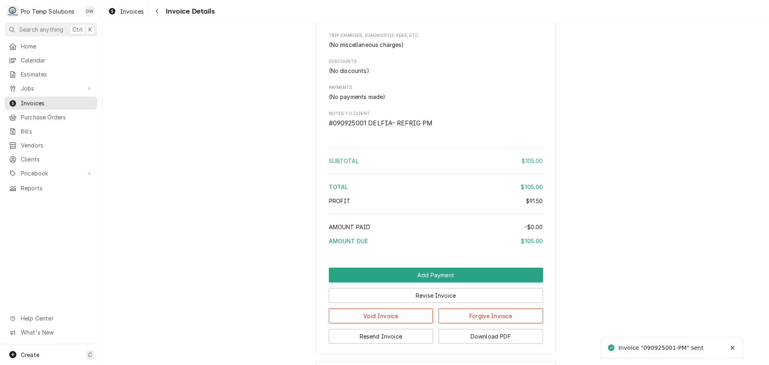
scroll to position [669, 0]
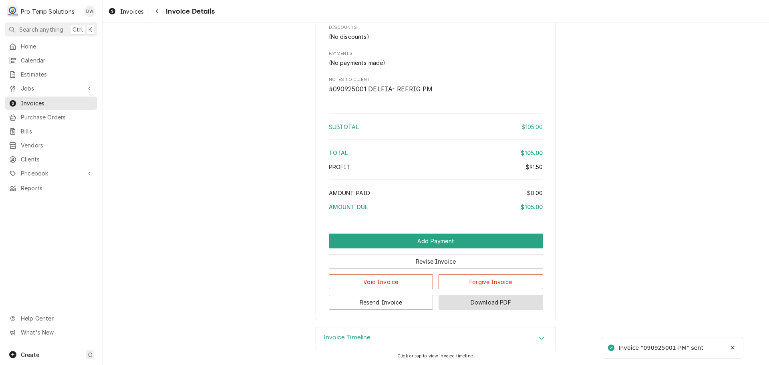
click at [488, 305] on button "Download PDF" at bounding box center [491, 302] width 105 height 15
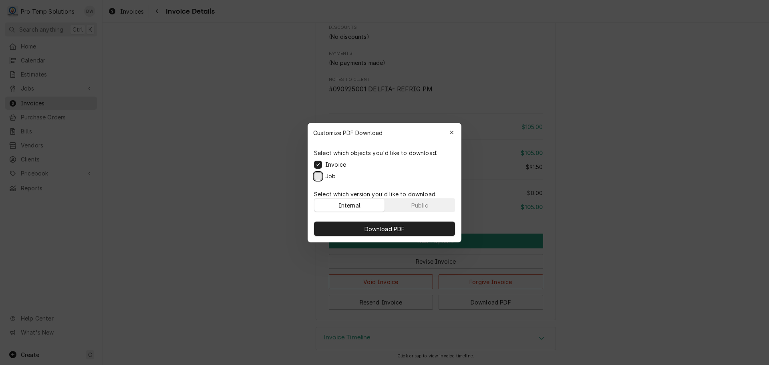
click at [319, 175] on button "Job" at bounding box center [318, 176] width 8 height 8
click at [388, 228] on span "Download PDF" at bounding box center [385, 228] width 44 height 8
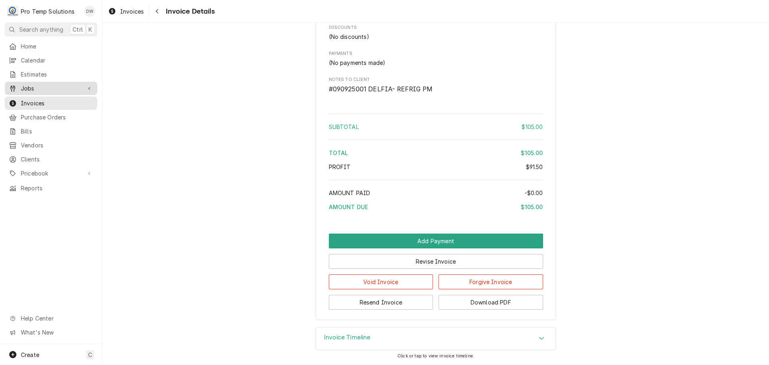
click at [36, 85] on span "Jobs" at bounding box center [51, 88] width 60 height 8
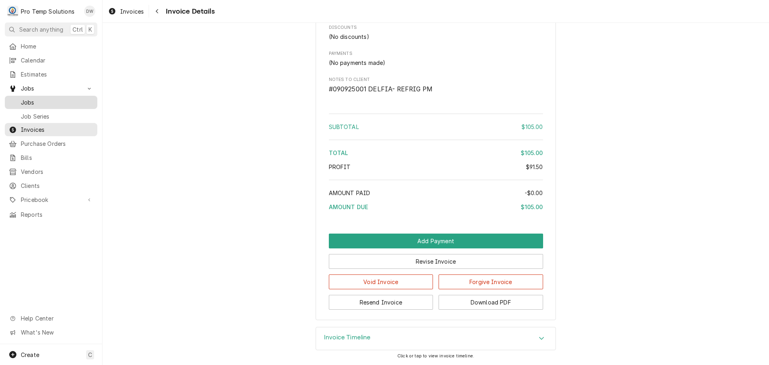
click at [35, 98] on span "Jobs" at bounding box center [57, 102] width 72 height 8
